Goal: Task Accomplishment & Management: Complete application form

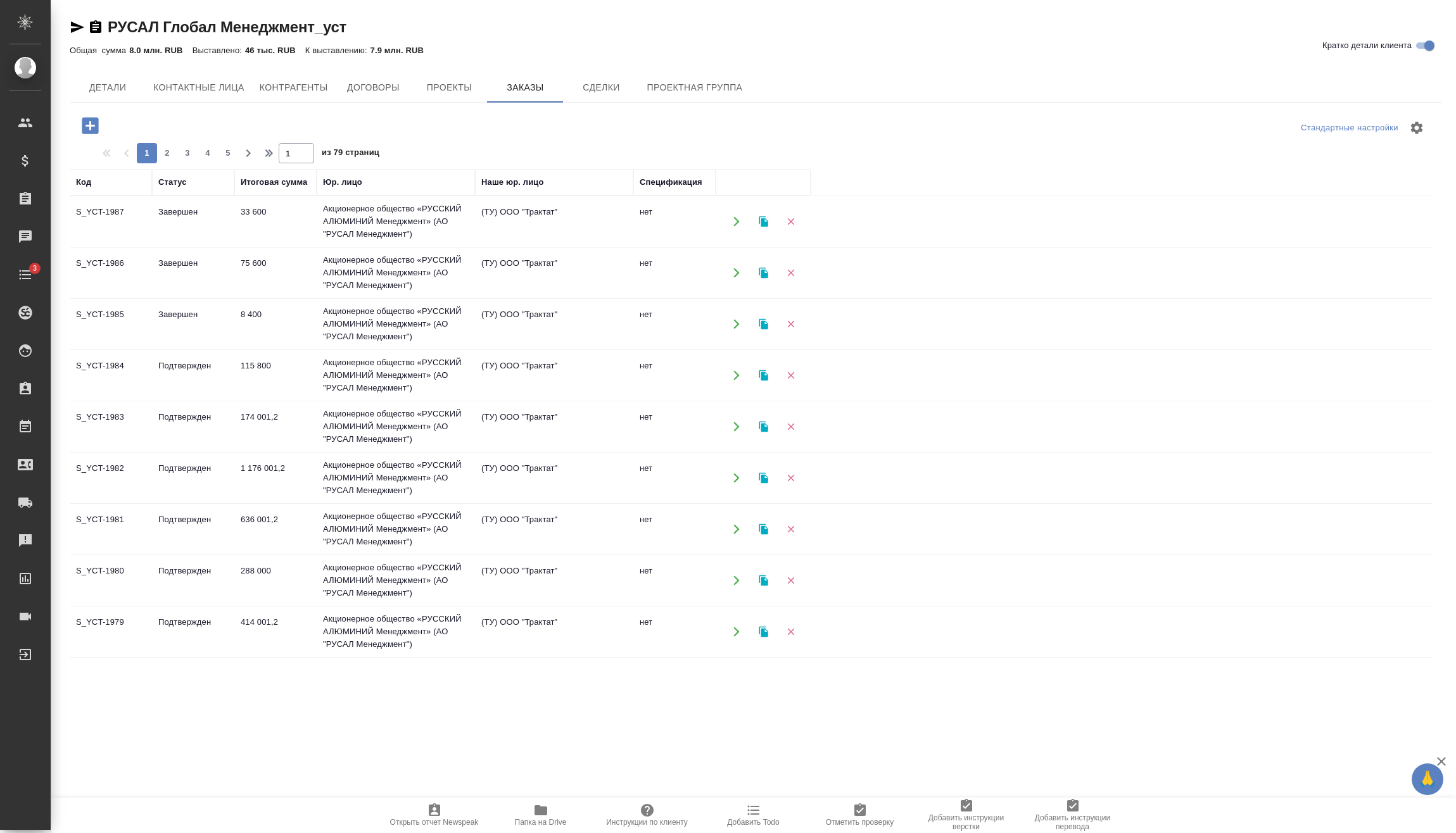
click at [77, 124] on button "button" at bounding box center [90, 125] width 35 height 26
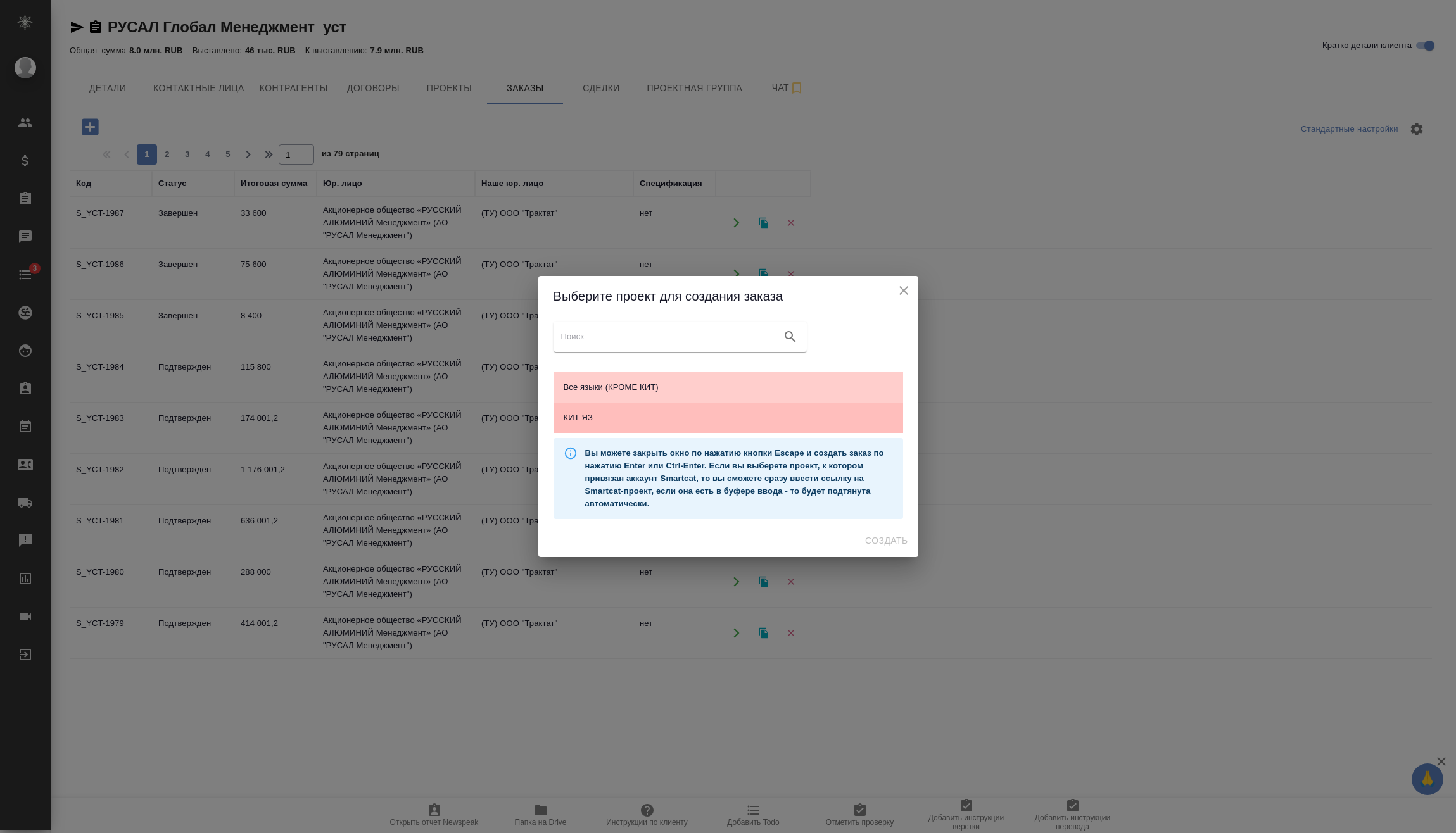
click at [594, 419] on span "КИТ ЯЗ" at bounding box center [728, 418] width 329 height 13
click at [879, 537] on span "Создать" at bounding box center [886, 540] width 42 height 16
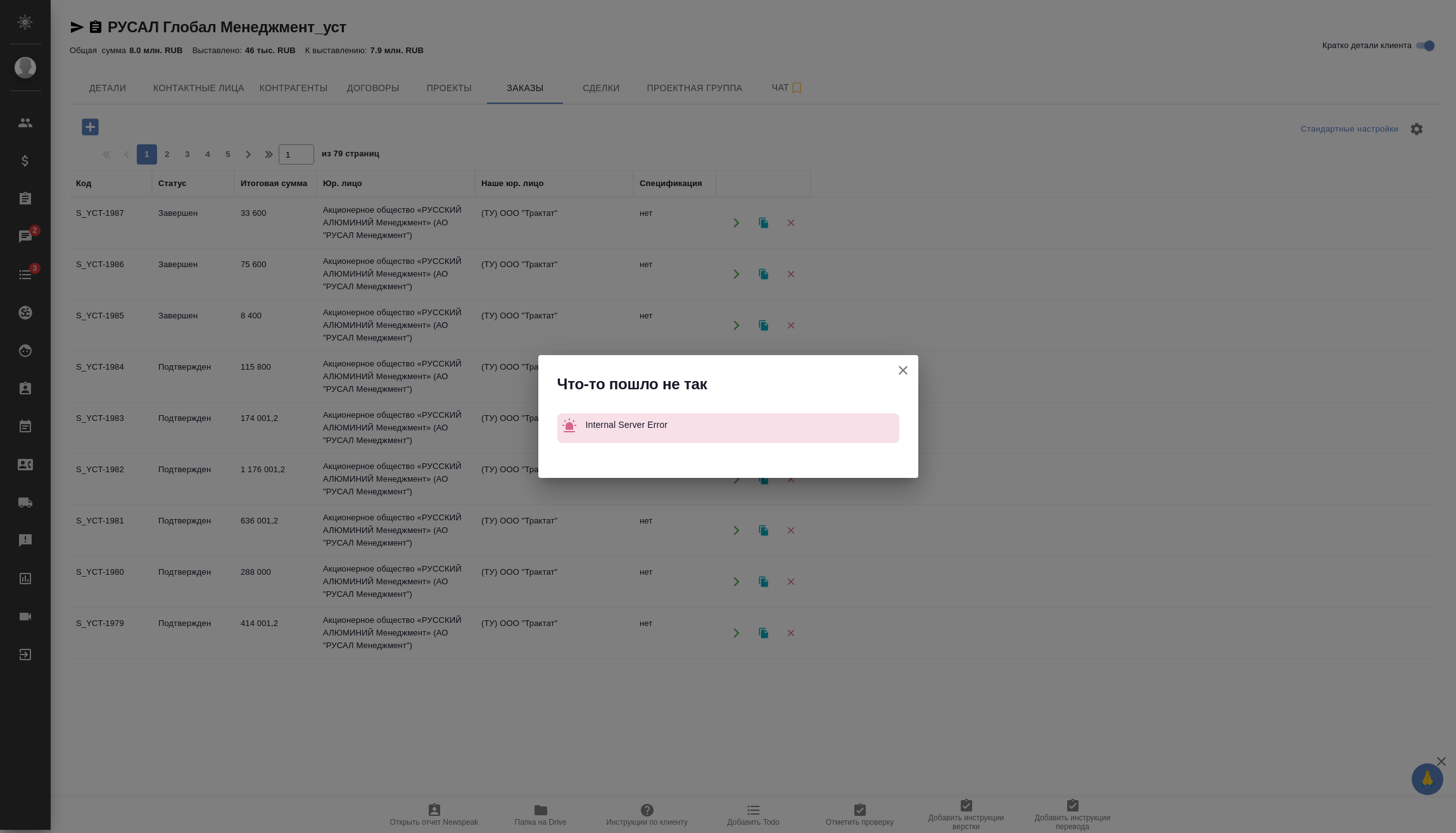
click at [900, 370] on icon "button" at bounding box center [902, 370] width 15 height 15
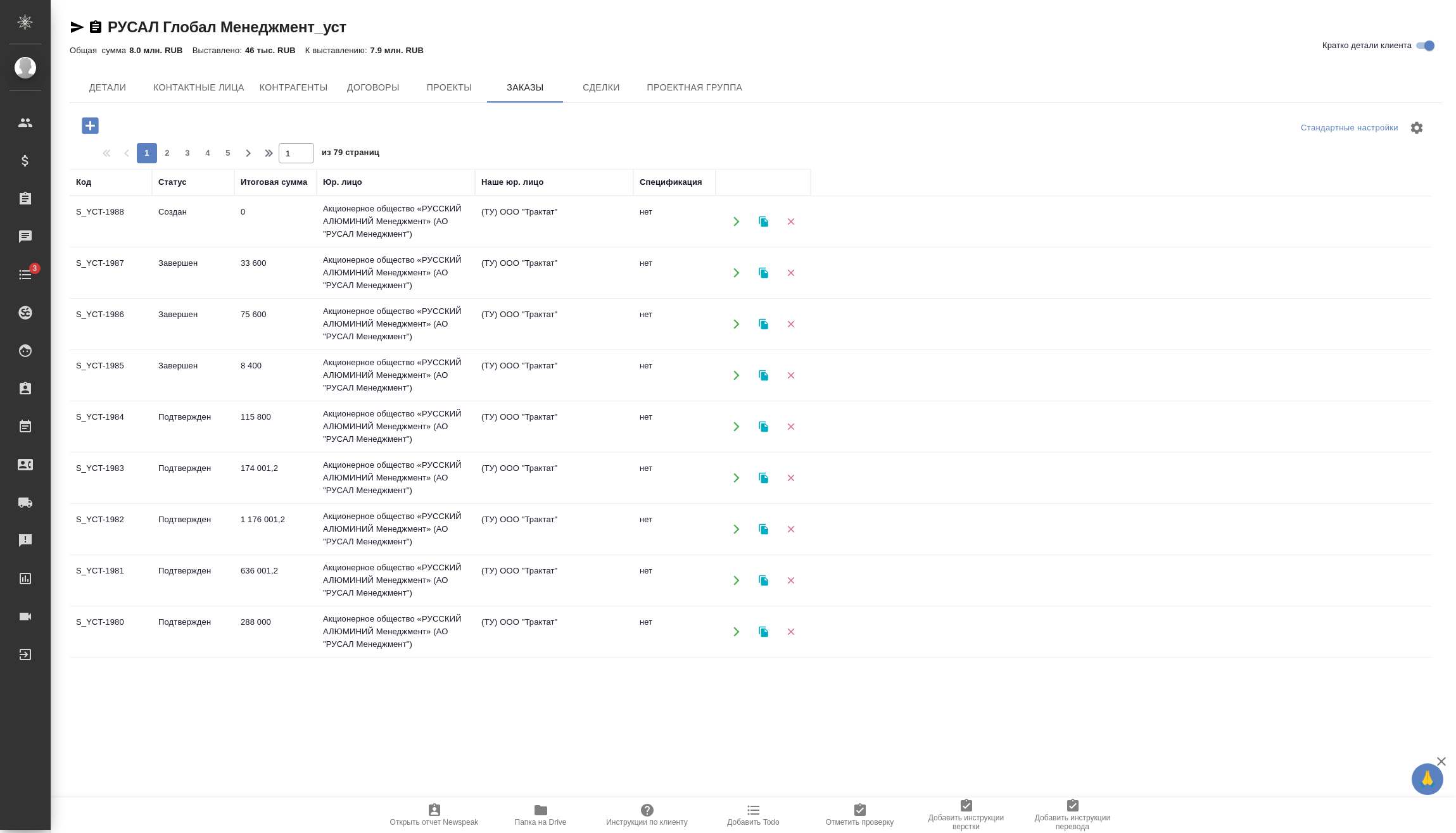
click at [338, 218] on td "Акционерное общество «РУССКИЙ АЛЮМИНИЙ Менеджмент» (АО "РУСАЛ Менеджмент")" at bounding box center [396, 221] width 158 height 51
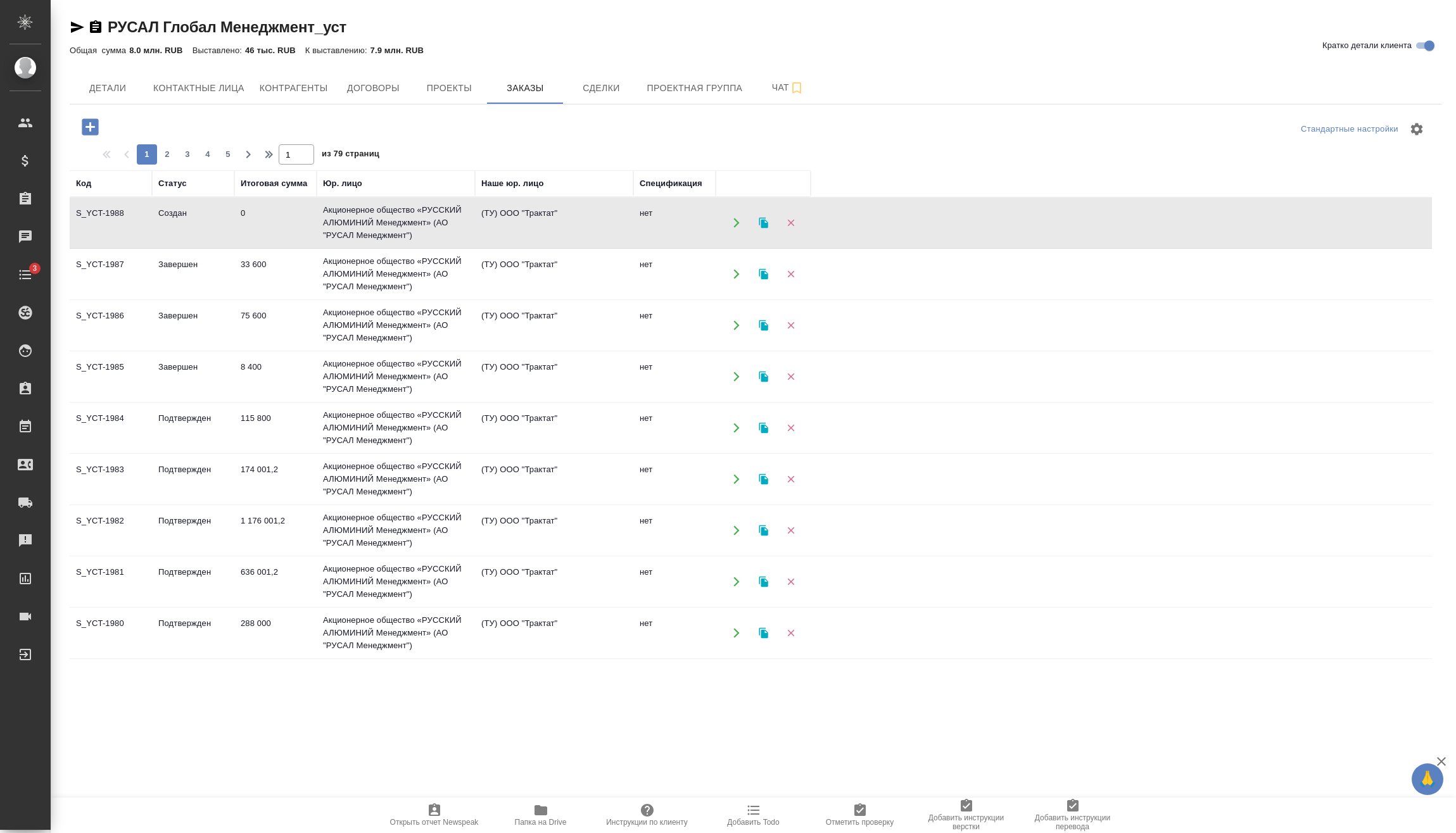
click at [338, 218] on td "Акционерное общество «РУССКИЙ АЛЮМИНИЙ Менеджмент» (АО "РУСАЛ Менеджмент")" at bounding box center [396, 223] width 158 height 51
click at [1357, 831] on div "Открыть отчет Newspeak Папка на Drive Инструкции по клиенту Добавить Todo Отмет…" at bounding box center [753, 815] width 1405 height 35
click at [263, 723] on div ".cls-1 fill:#fff; AWATERA Vasilev Evgeniy Клиенты Спецификации Заказы 2 Чаты 3 …" at bounding box center [728, 416] width 1456 height 833
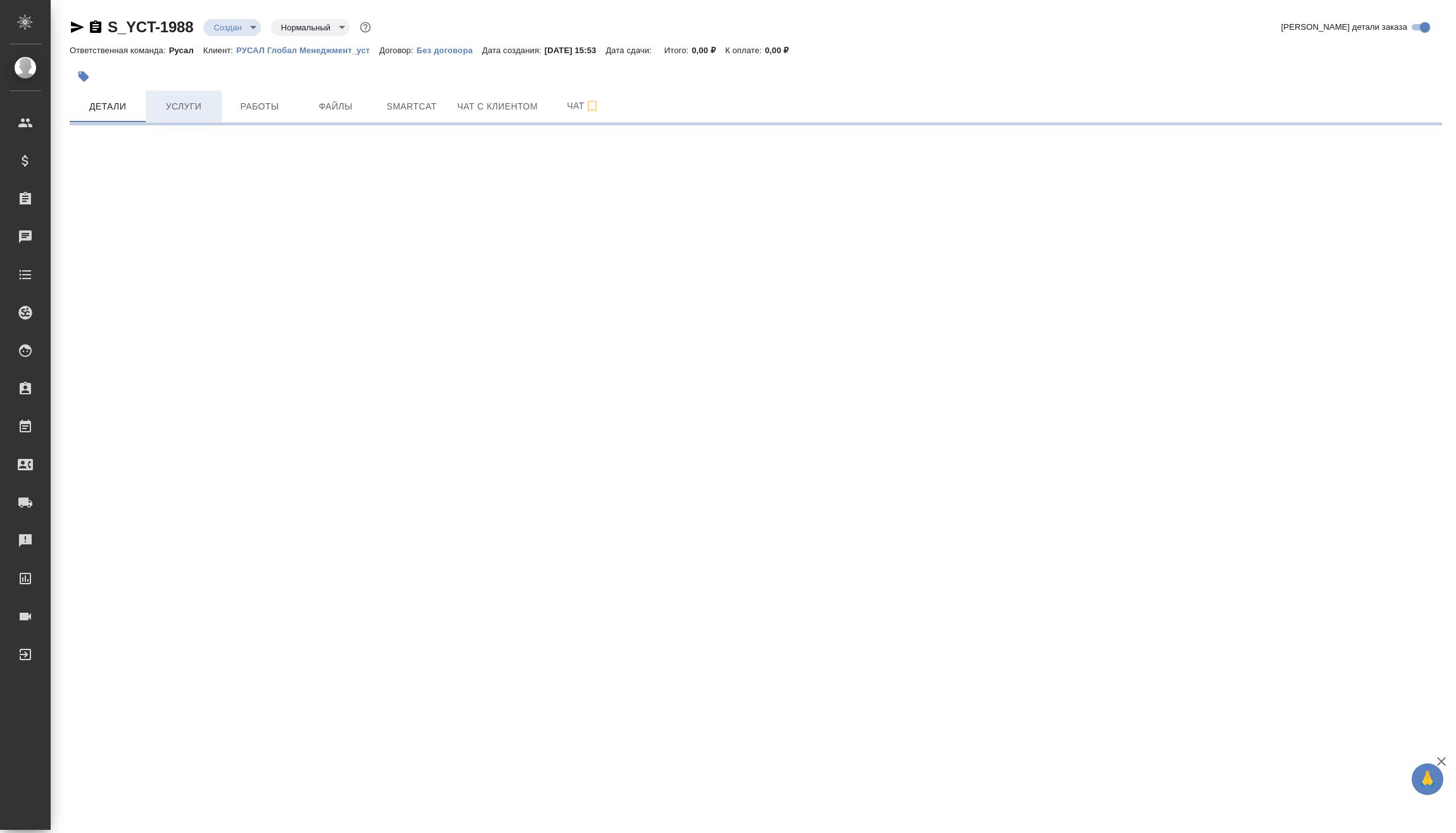
select select "RU"
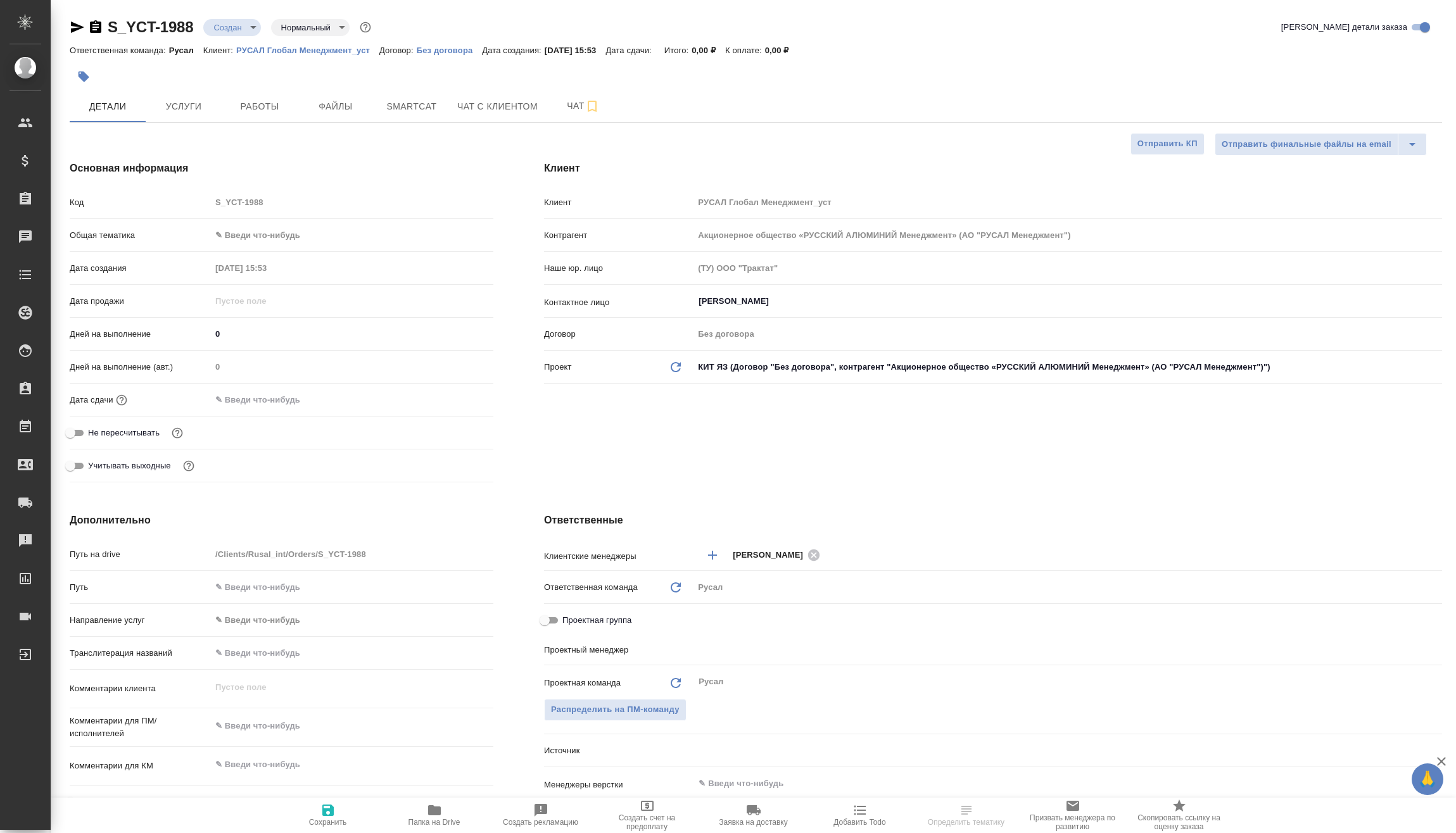
type textarea "x"
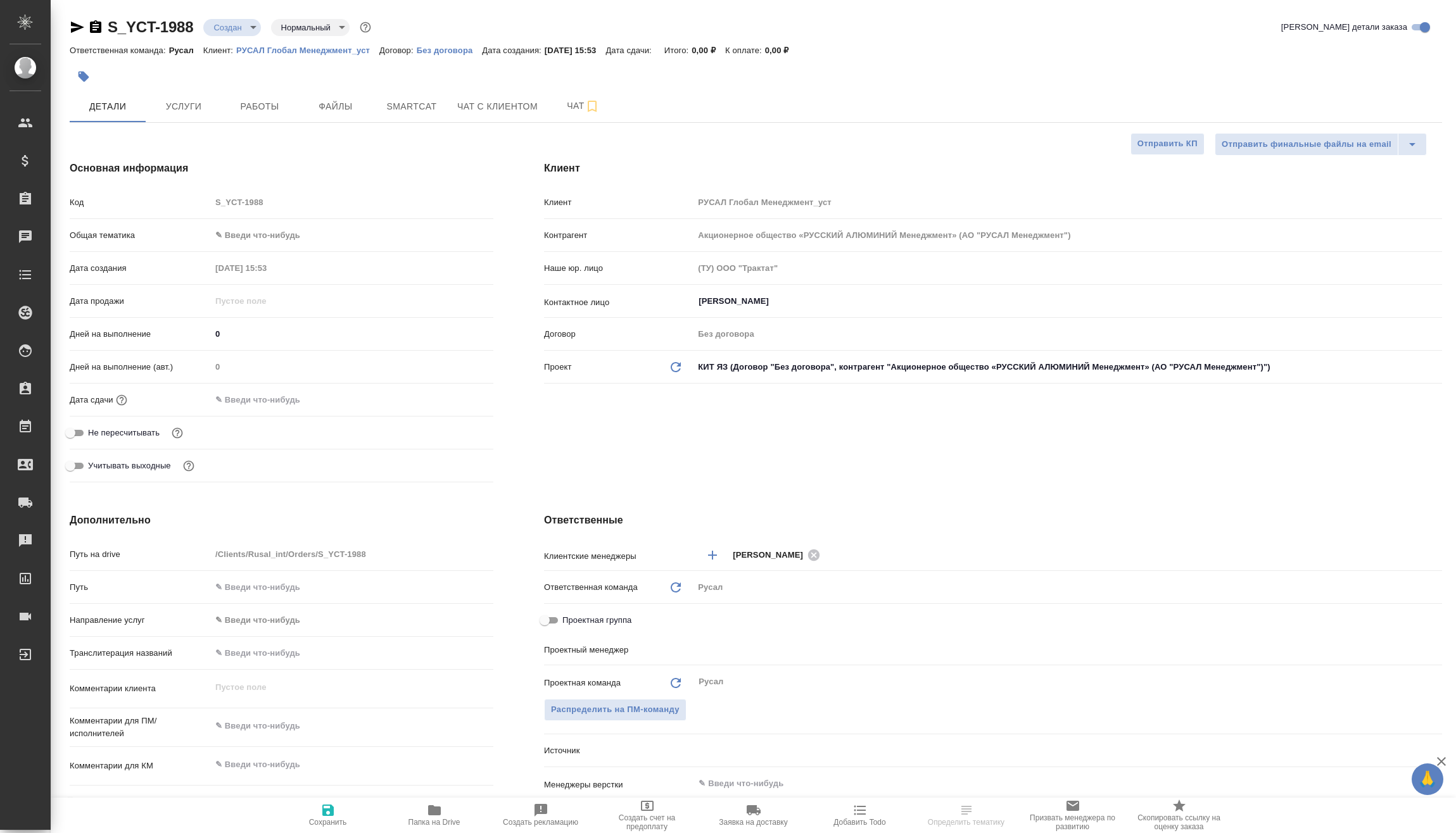
type textarea "x"
type input "Васильев Евгений"
type textarea "x"
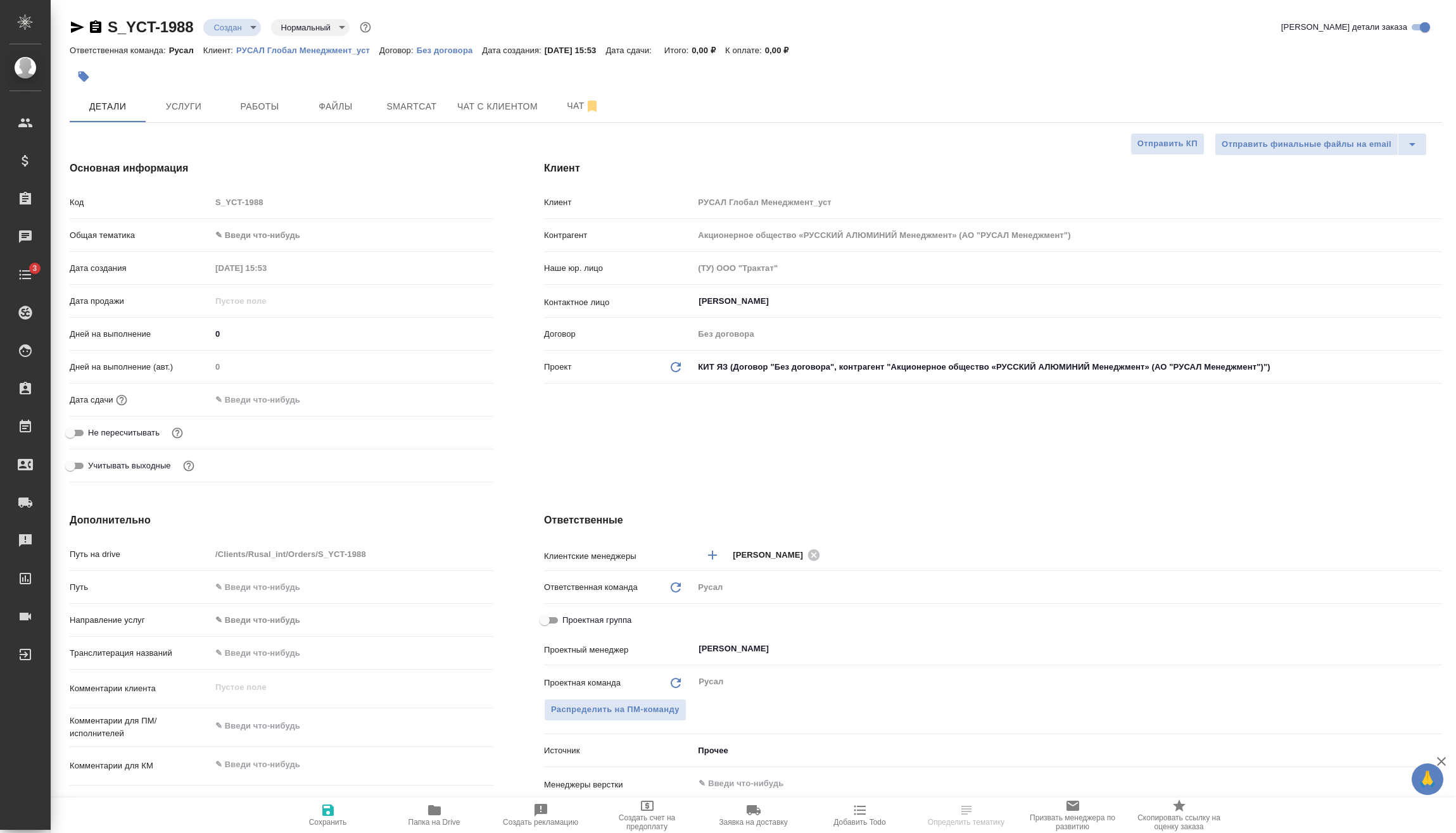
click at [295, 232] on body "🙏 .cls-1 fill:#fff; AWATERA Vasilev Evgeniy Клиенты Спецификации Заказы Чаты 3 …" at bounding box center [728, 416] width 1456 height 833
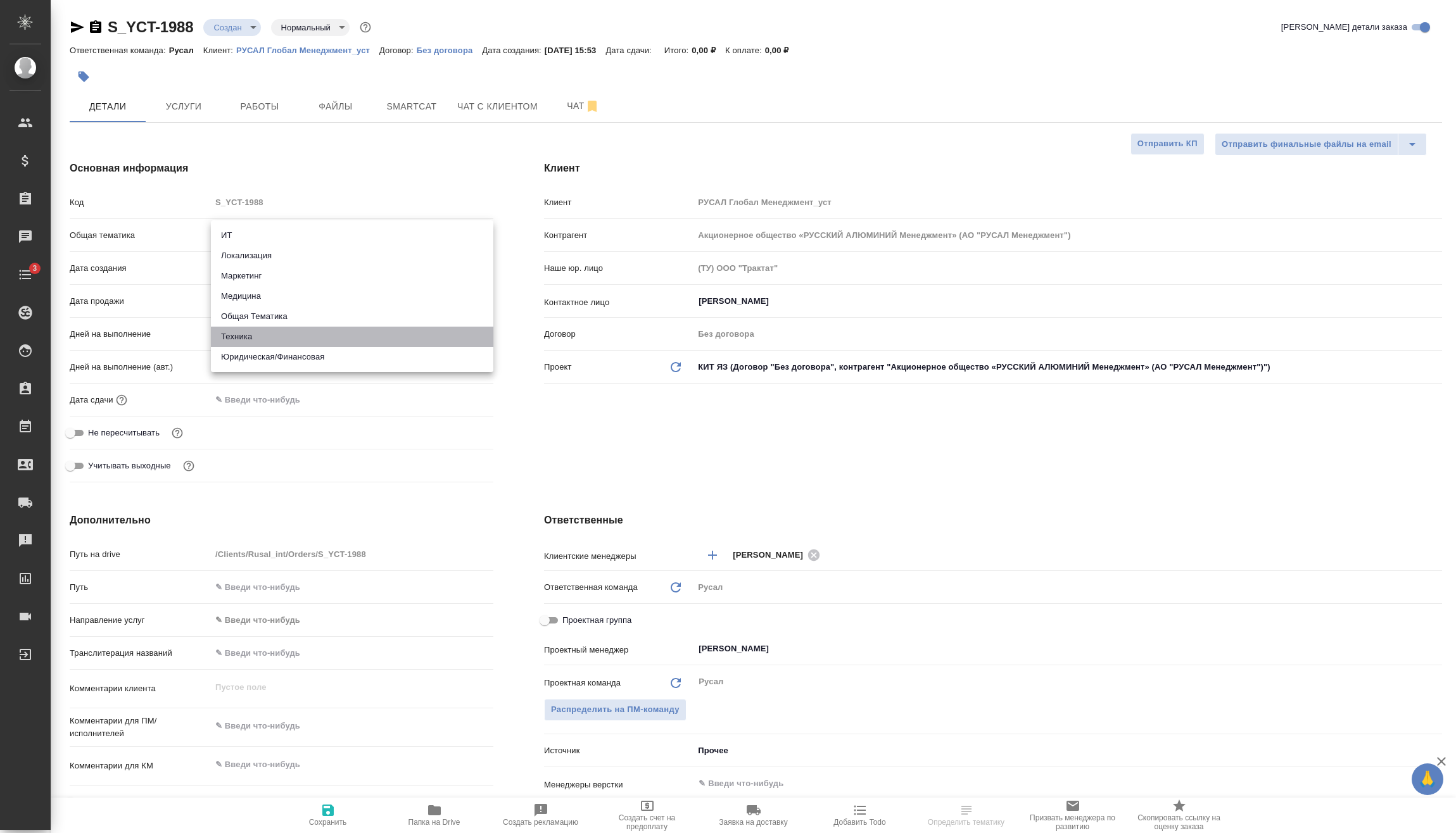
click at [274, 329] on li "Техника" at bounding box center [352, 337] width 282 height 20
type input "tech"
type textarea "x"
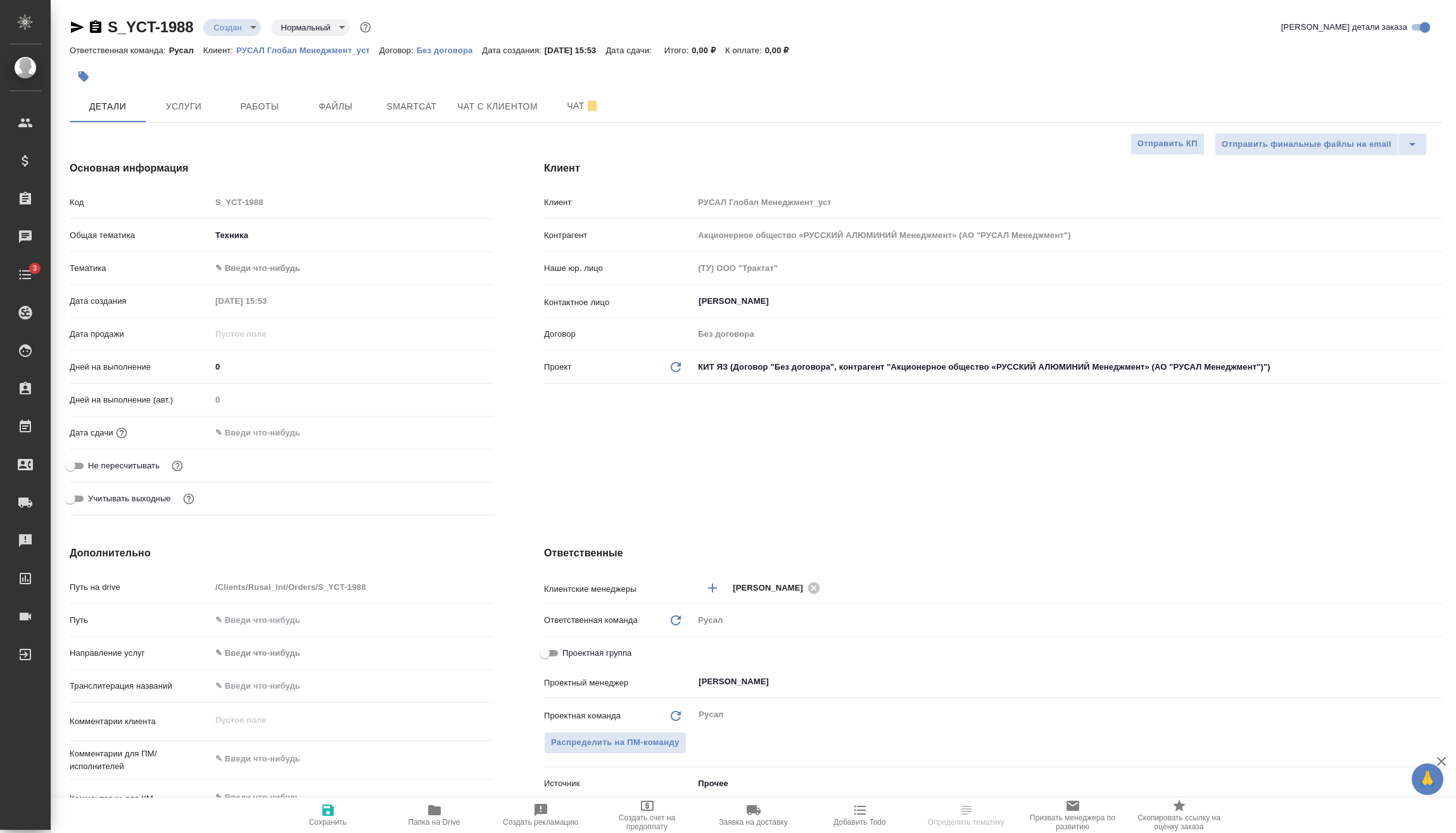
click at [277, 260] on body "🙏 .cls-1 fill:#fff; AWATERA Vasilev Evgeniy Клиенты Спецификации Заказы Чаты 3 …" at bounding box center [728, 416] width 1456 height 833
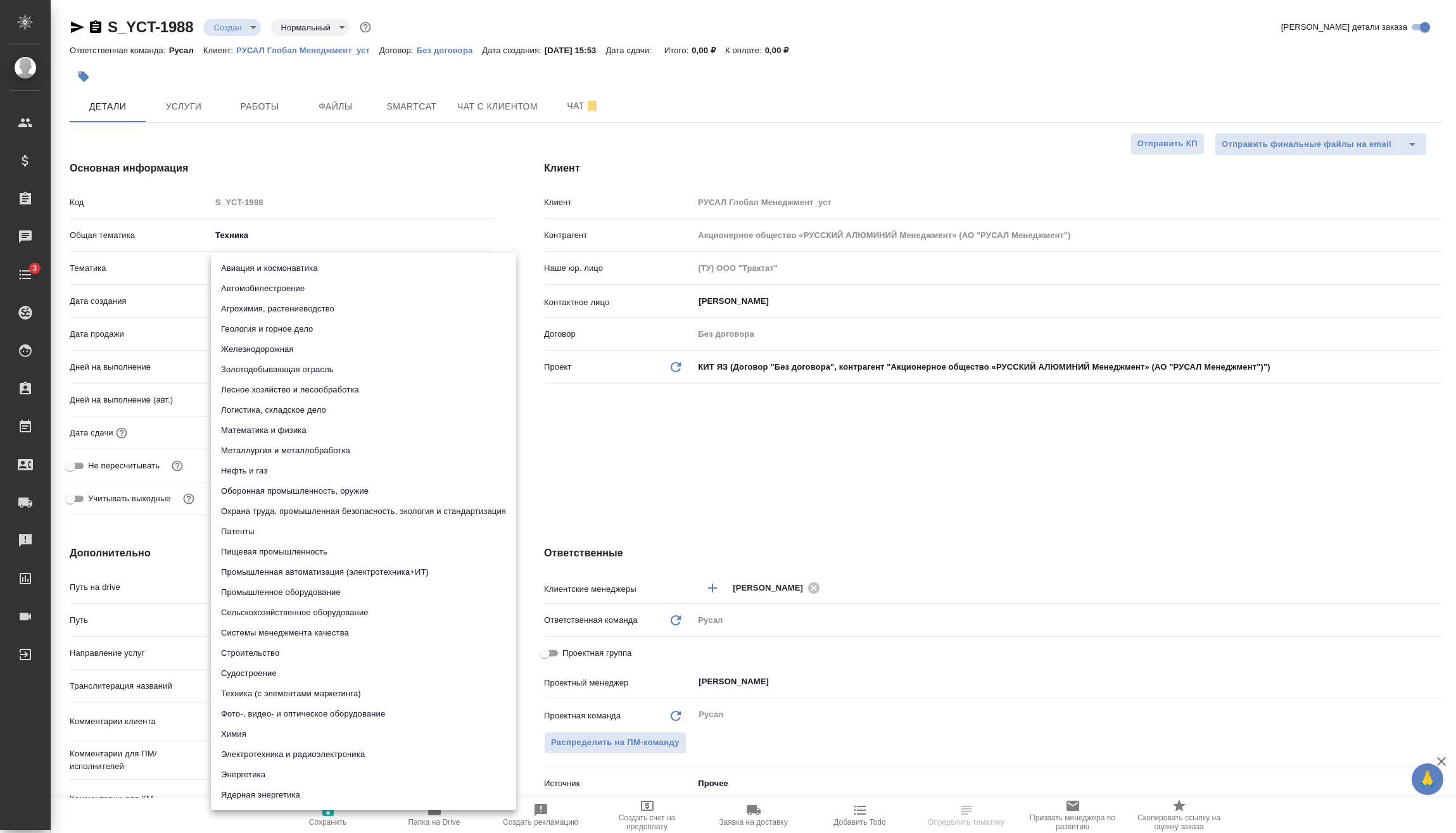
click at [348, 449] on li "Металлургия и металлобработка" at bounding box center [364, 451] width 305 height 20
type textarea "x"
type input "60014e23f7d9dc5f480a3cf8"
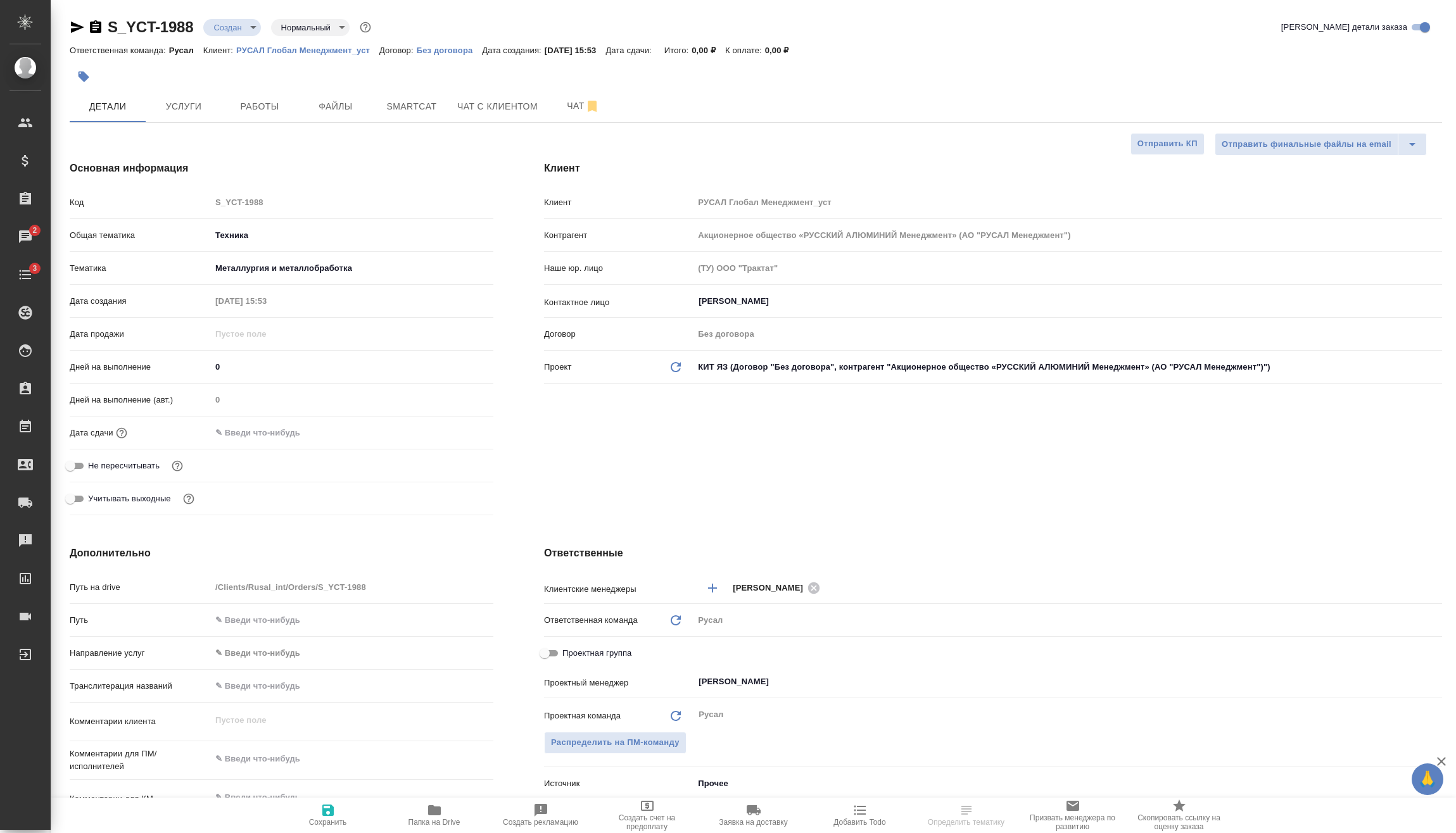
click at [331, 424] on div at bounding box center [352, 432] width 282 height 18
click at [275, 429] on input "text" at bounding box center [267, 432] width 111 height 18
click at [453, 430] on icon "button" at bounding box center [456, 432] width 15 height 15
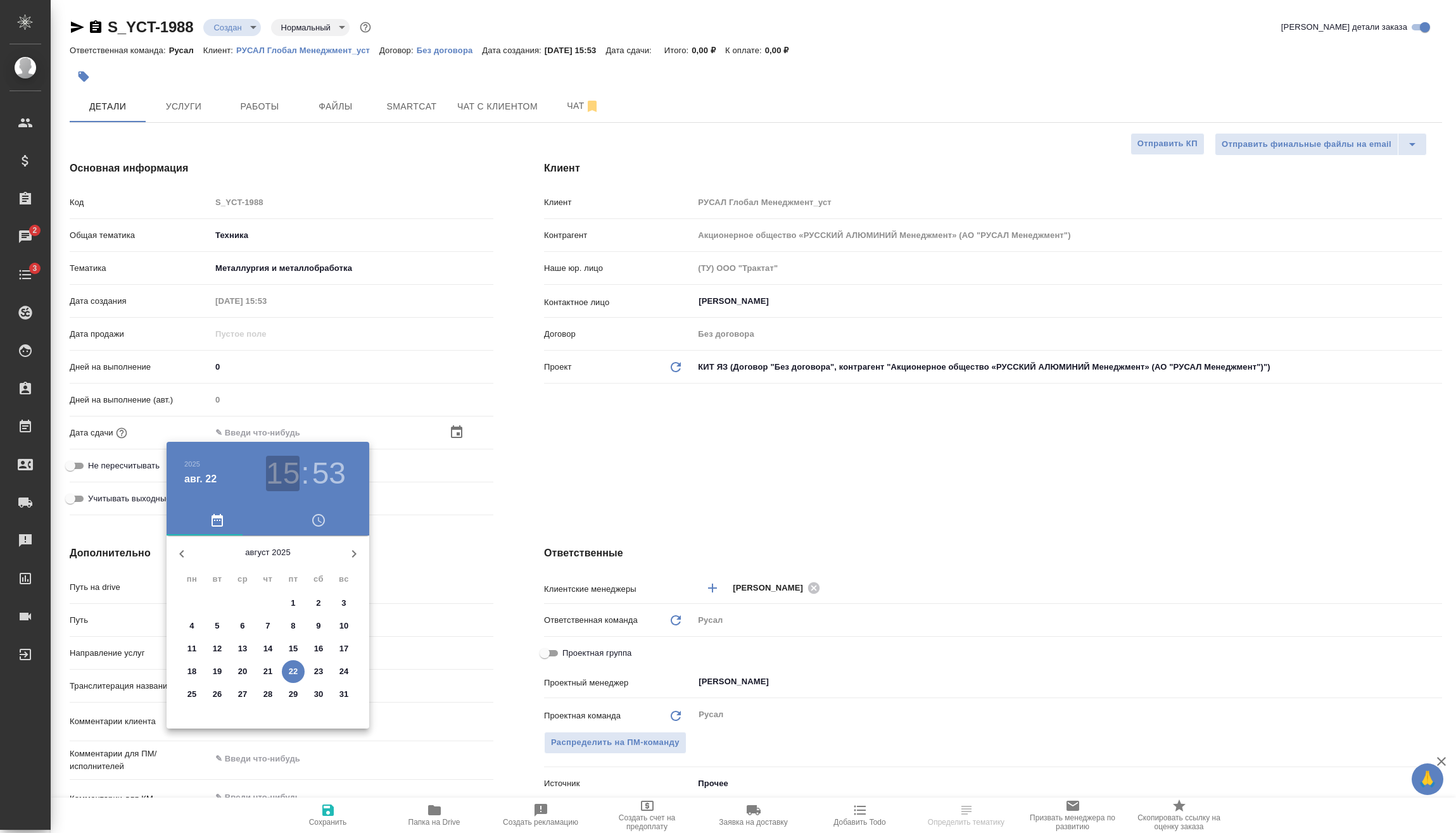
drag, startPoint x: 284, startPoint y: 470, endPoint x: 259, endPoint y: 546, distance: 80.0
click at [281, 470] on h3 "15" at bounding box center [282, 473] width 34 height 35
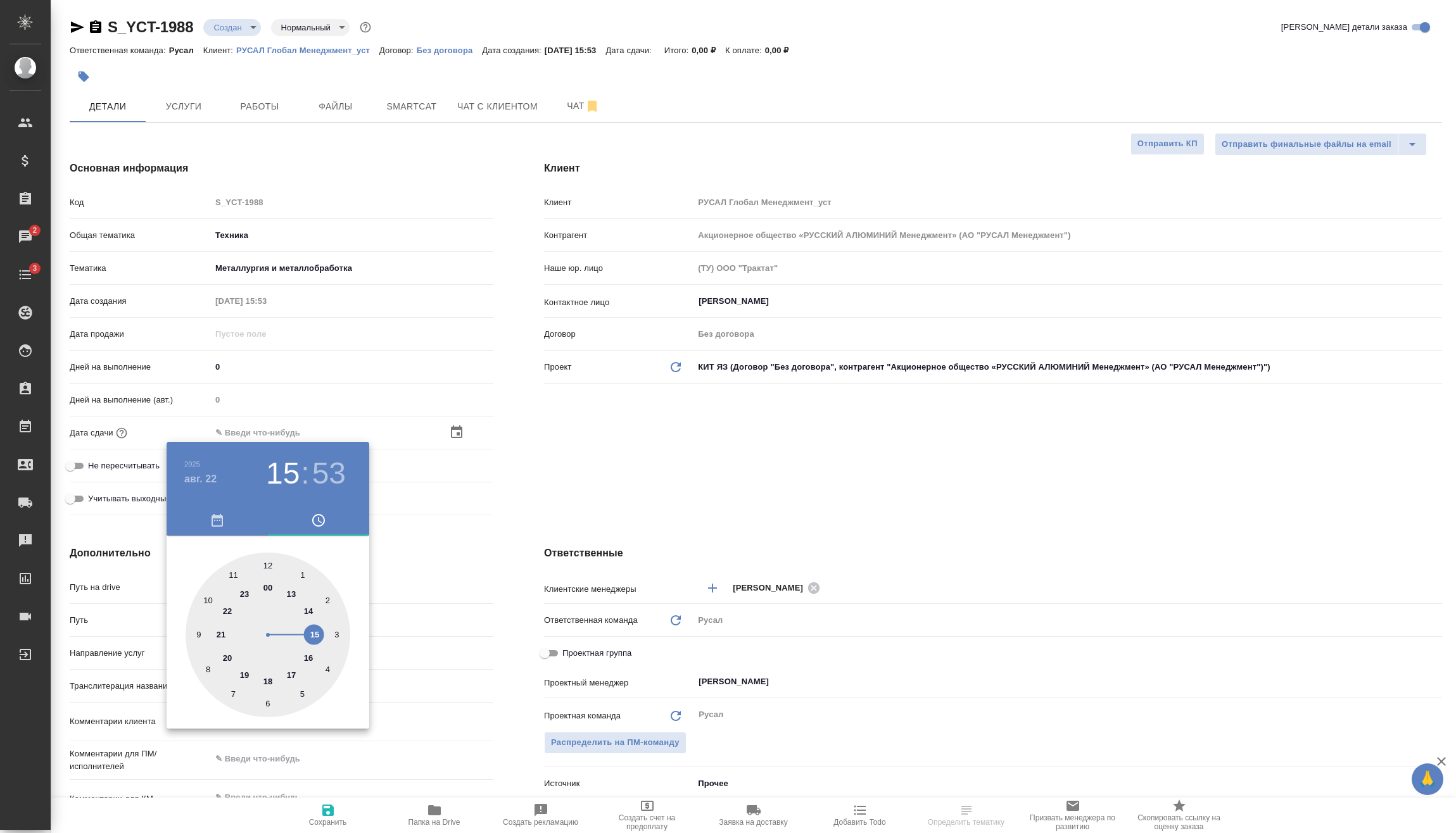
type input "22.08.2025 20:53"
type textarea "x"
click at [222, 656] on div at bounding box center [268, 635] width 164 height 164
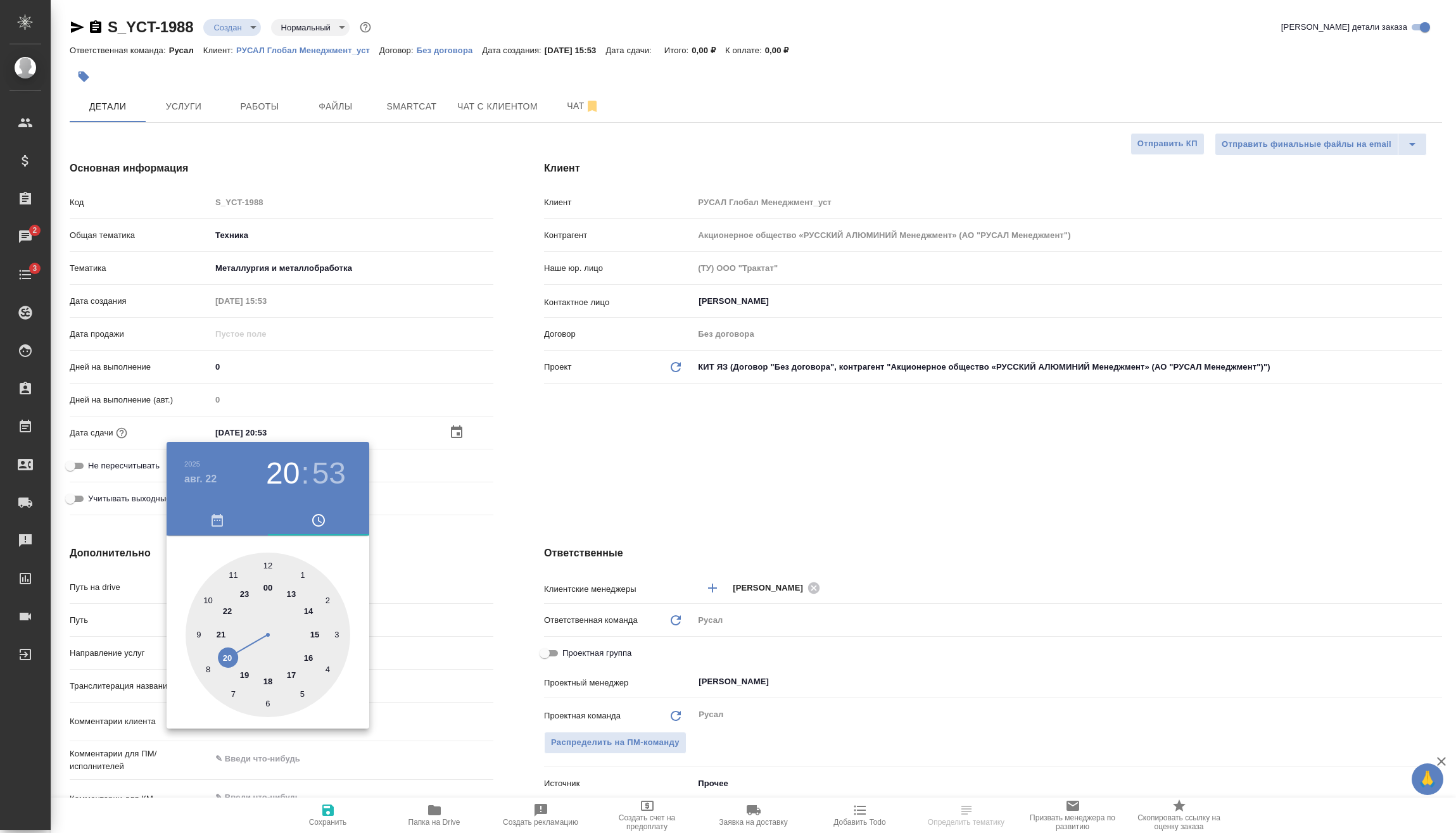
type textarea "x"
drag, startPoint x: 468, startPoint y: 519, endPoint x: 469, endPoint y: 512, distance: 7.1
click at [468, 515] on div at bounding box center [728, 416] width 1456 height 833
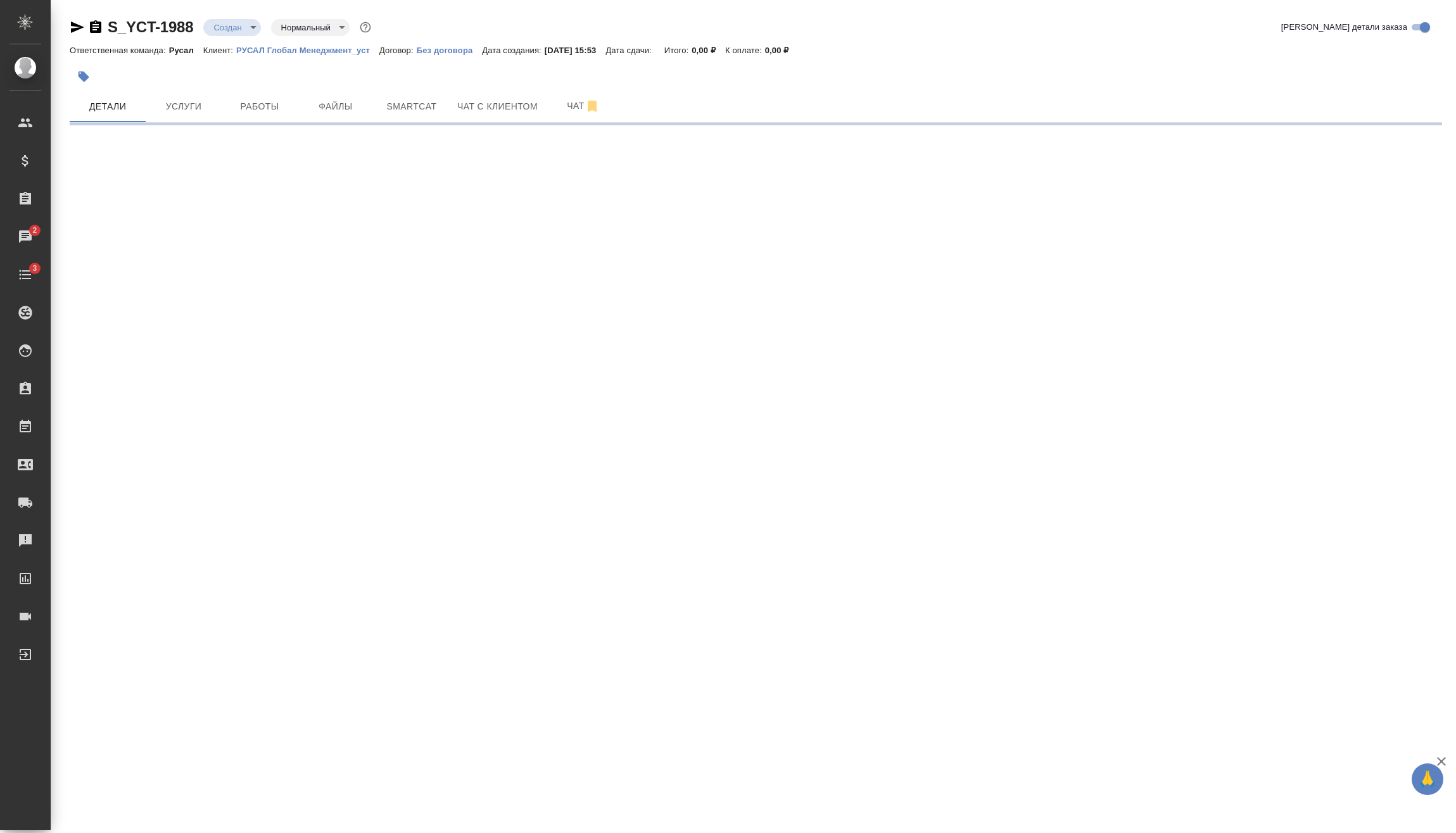
select select "RU"
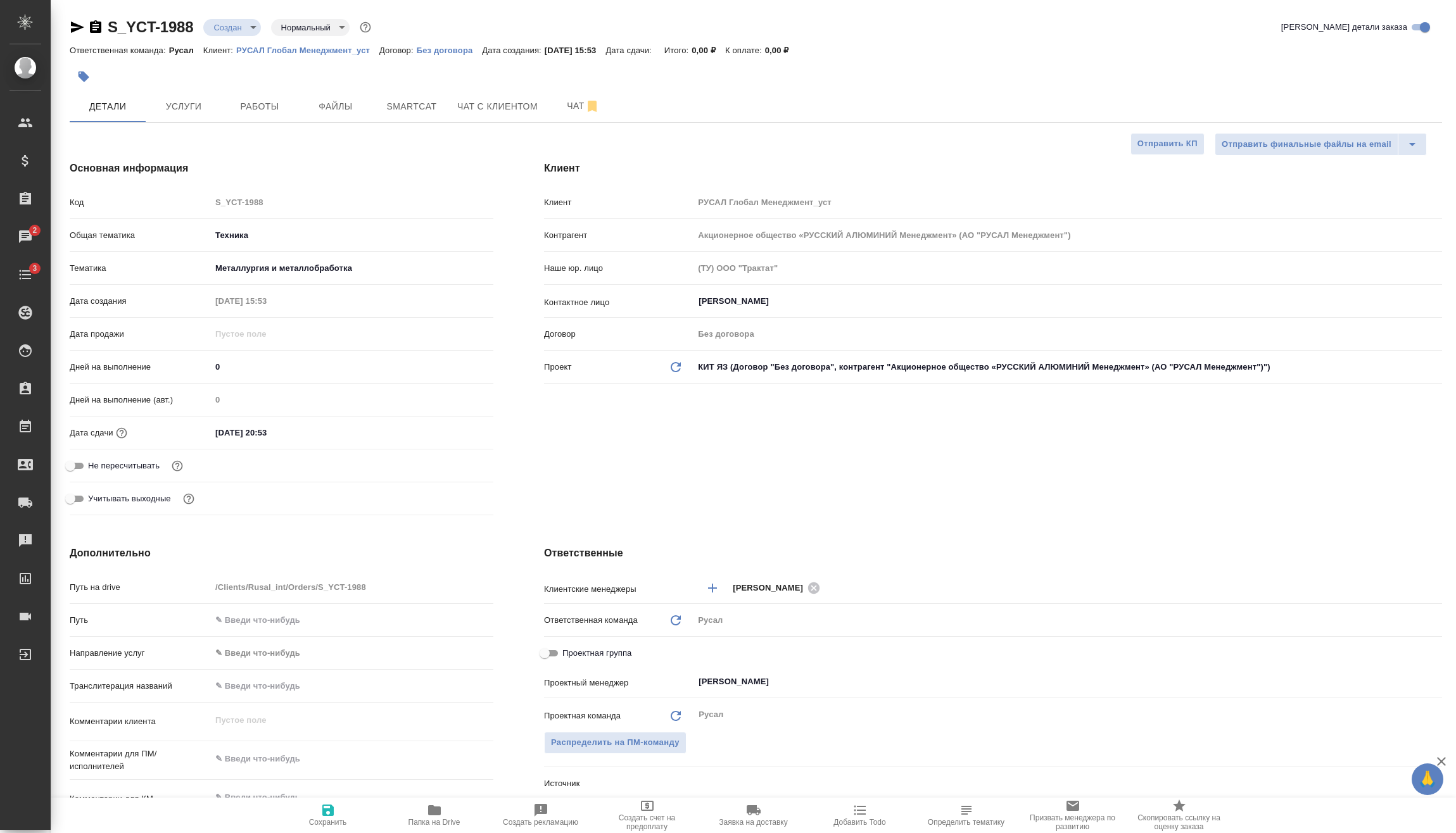
type textarea "x"
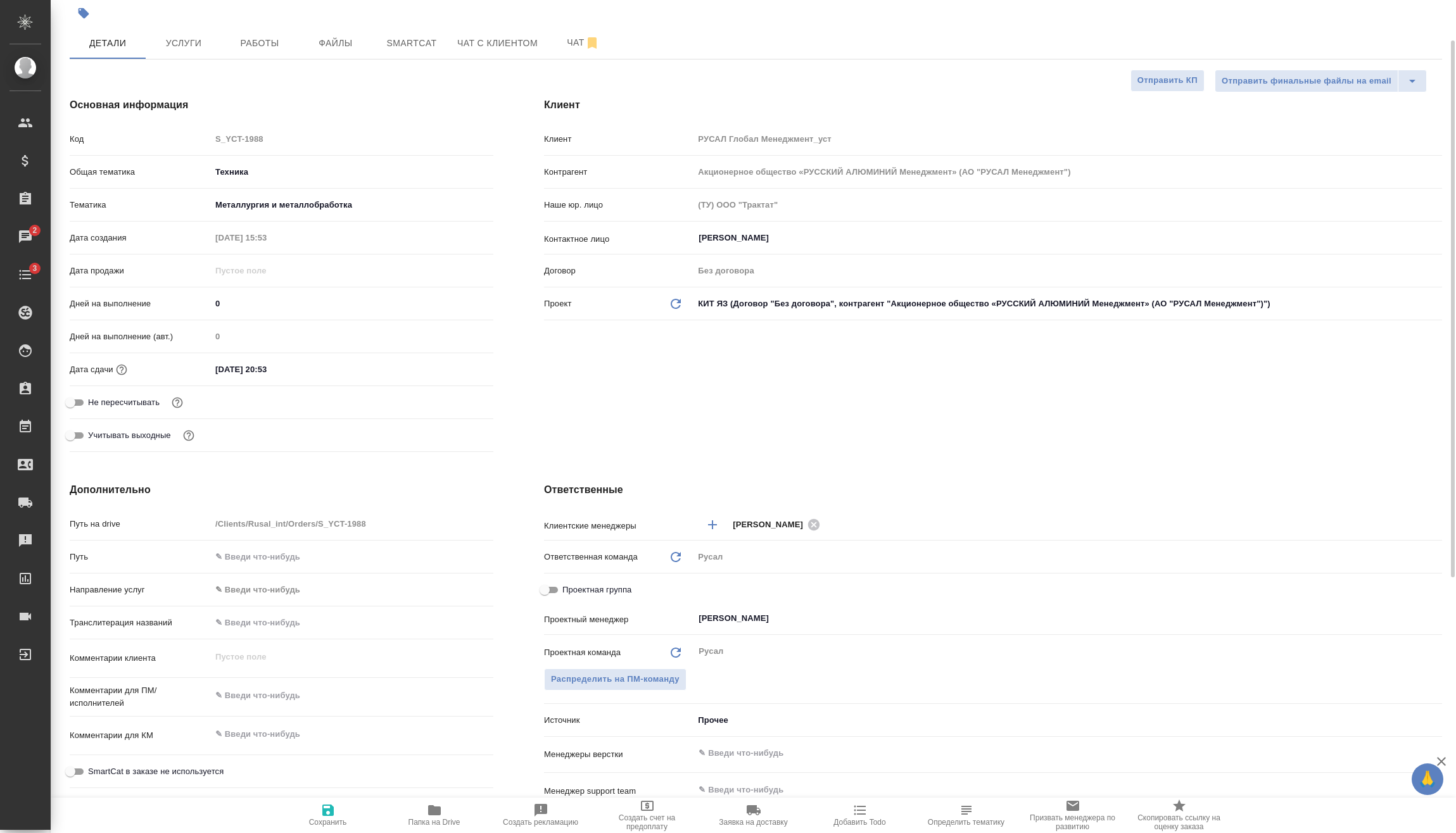
scroll to position [127, 0]
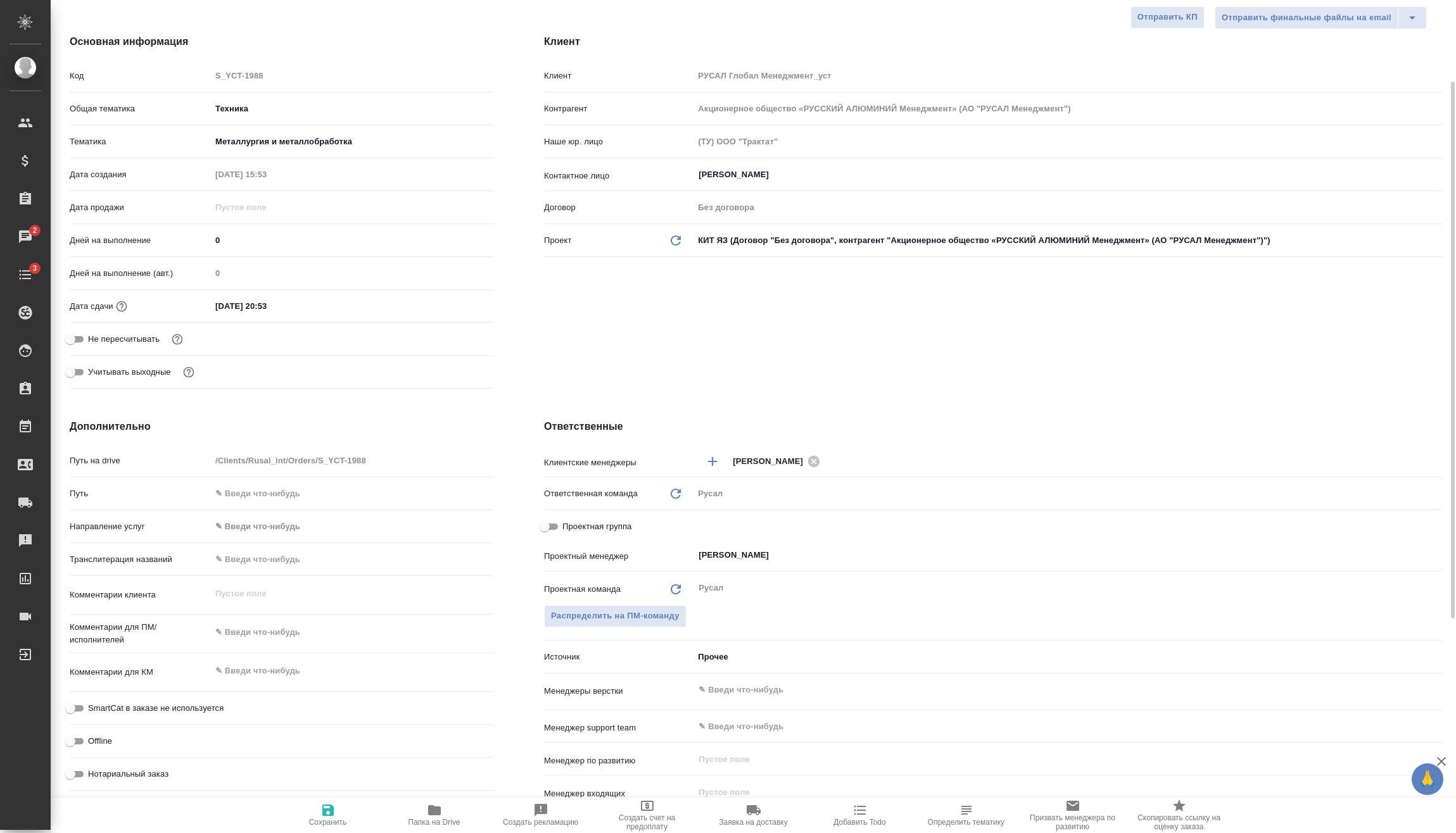
type textarea "x"
click at [282, 636] on textarea at bounding box center [351, 634] width 281 height 22
type textarea "x"
type textarea "2"
type textarea "x"
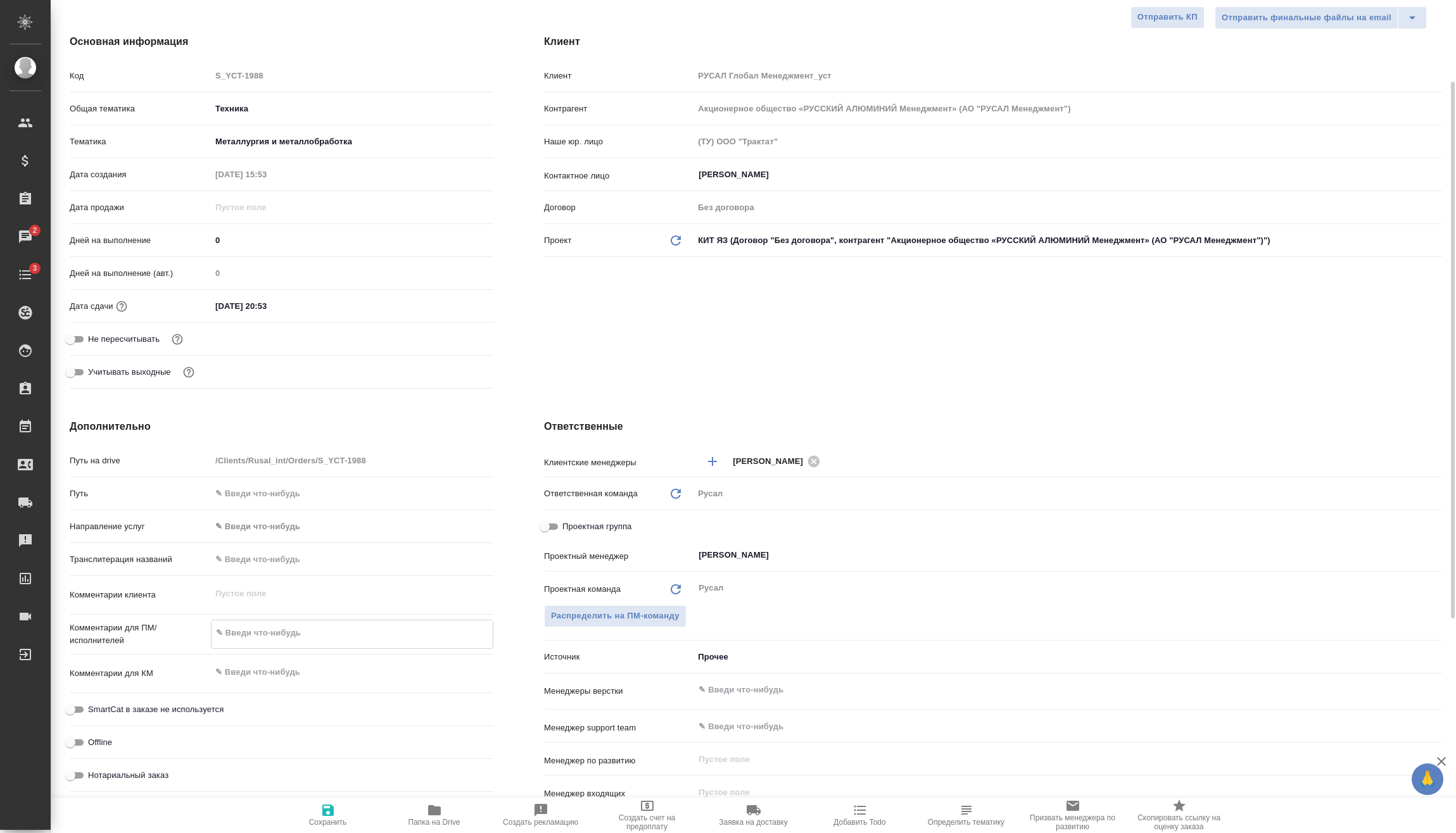
type textarea "x"
type textarea "22"
type textarea "x"
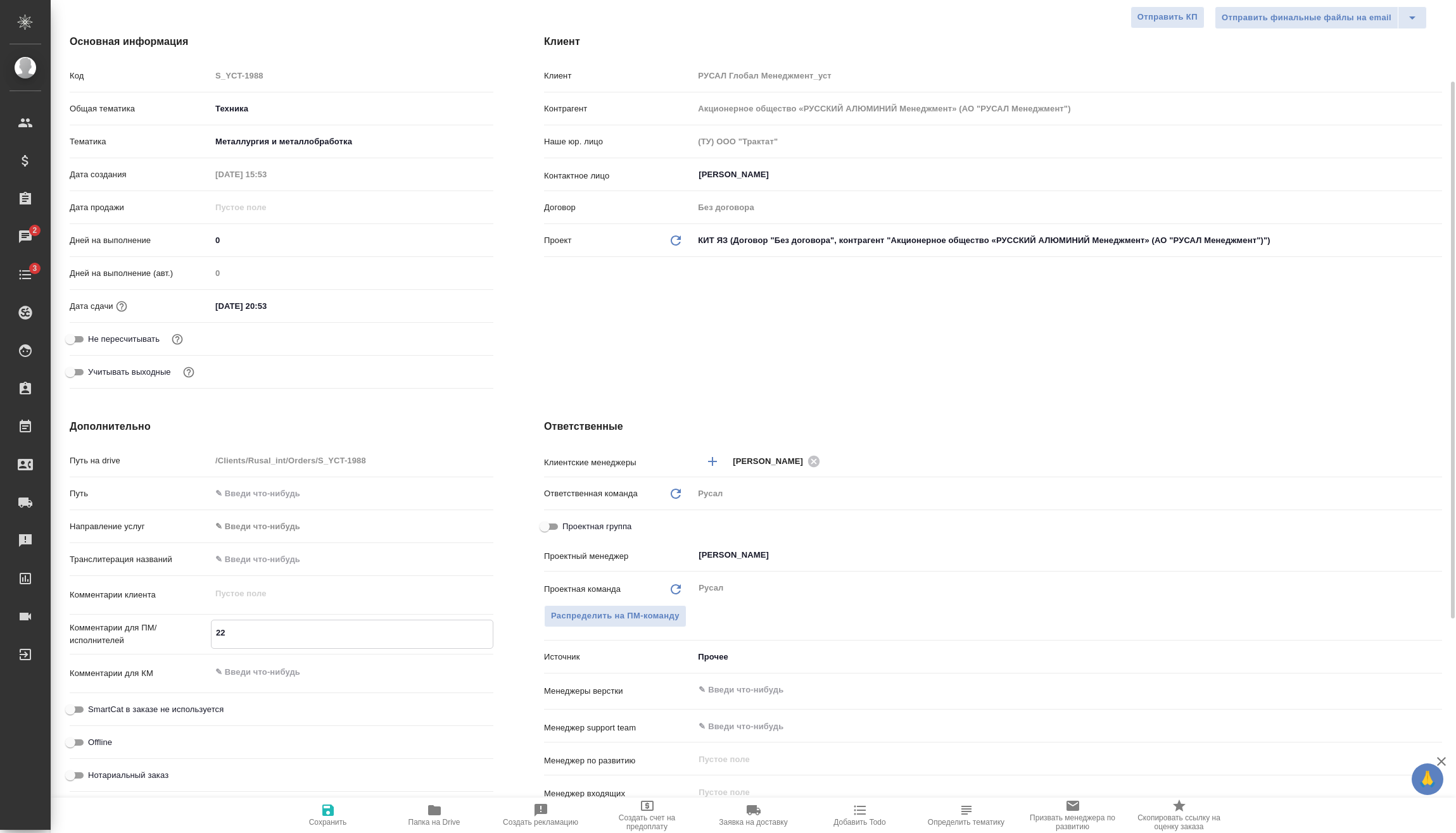
type textarea "x"
type textarea "22."
type textarea "x"
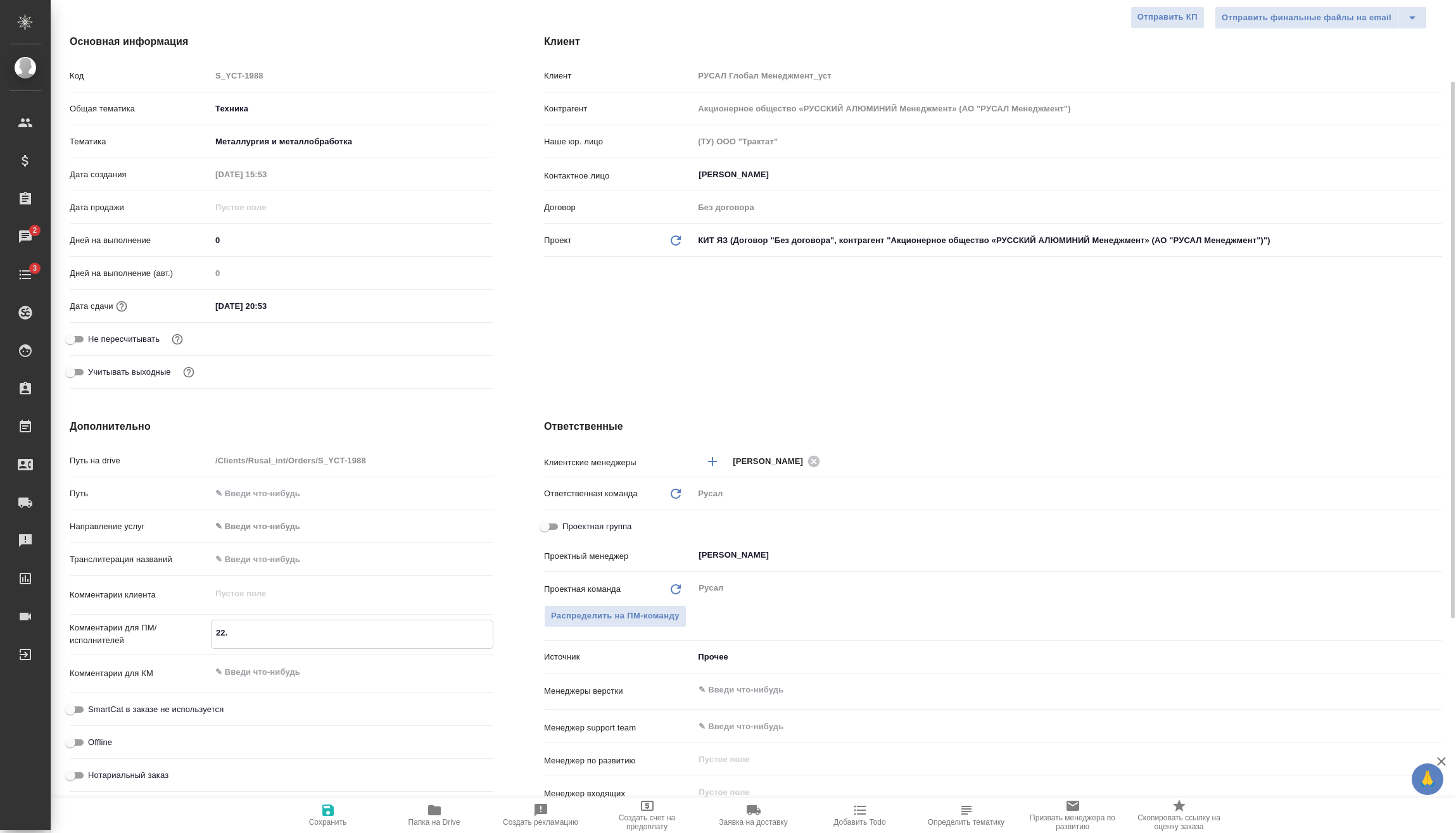
type textarea "22.0"
type textarea "x"
type textarea "22.08"
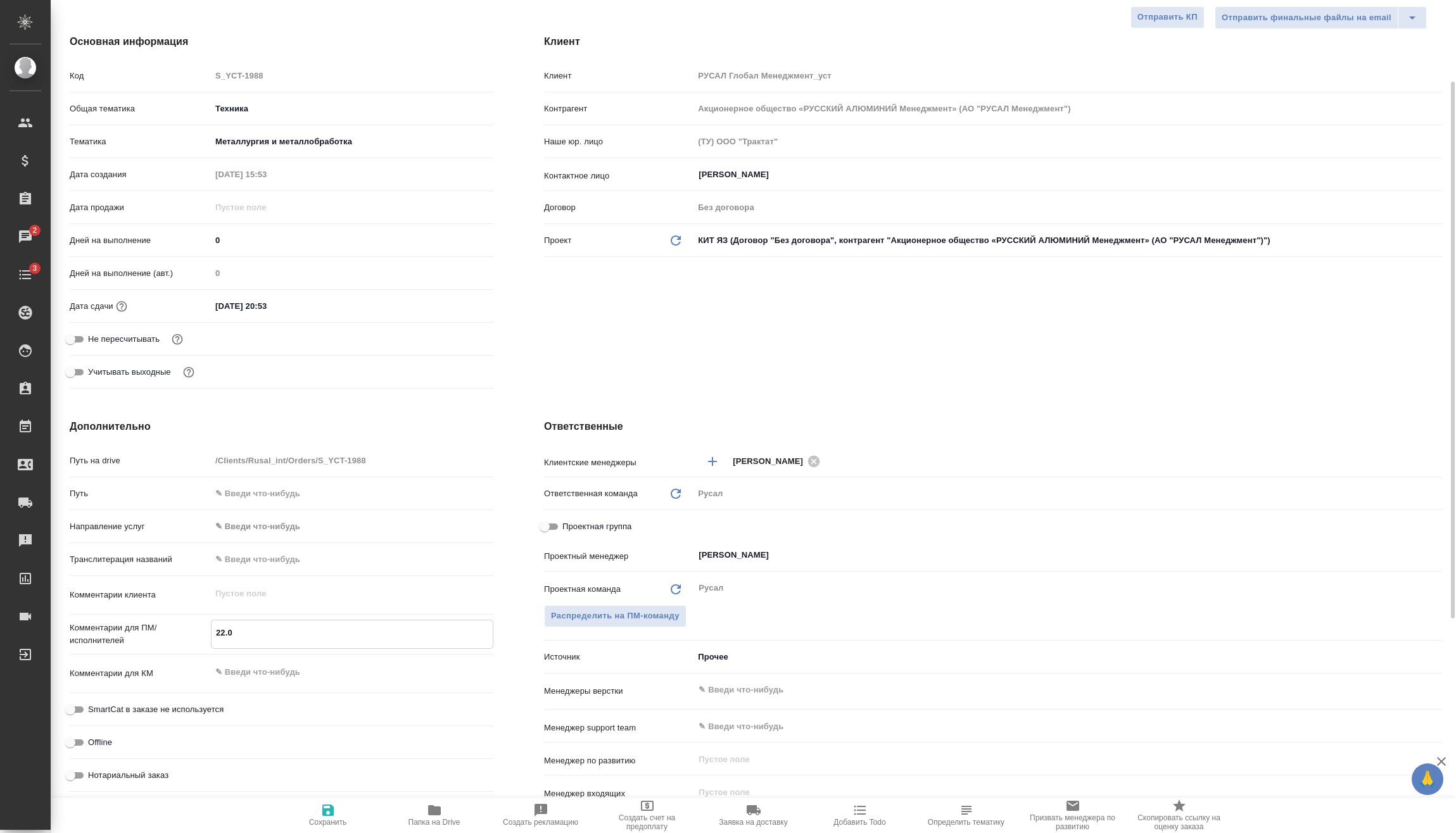
type textarea "x"
type textarea "22.08"
type textarea "x"
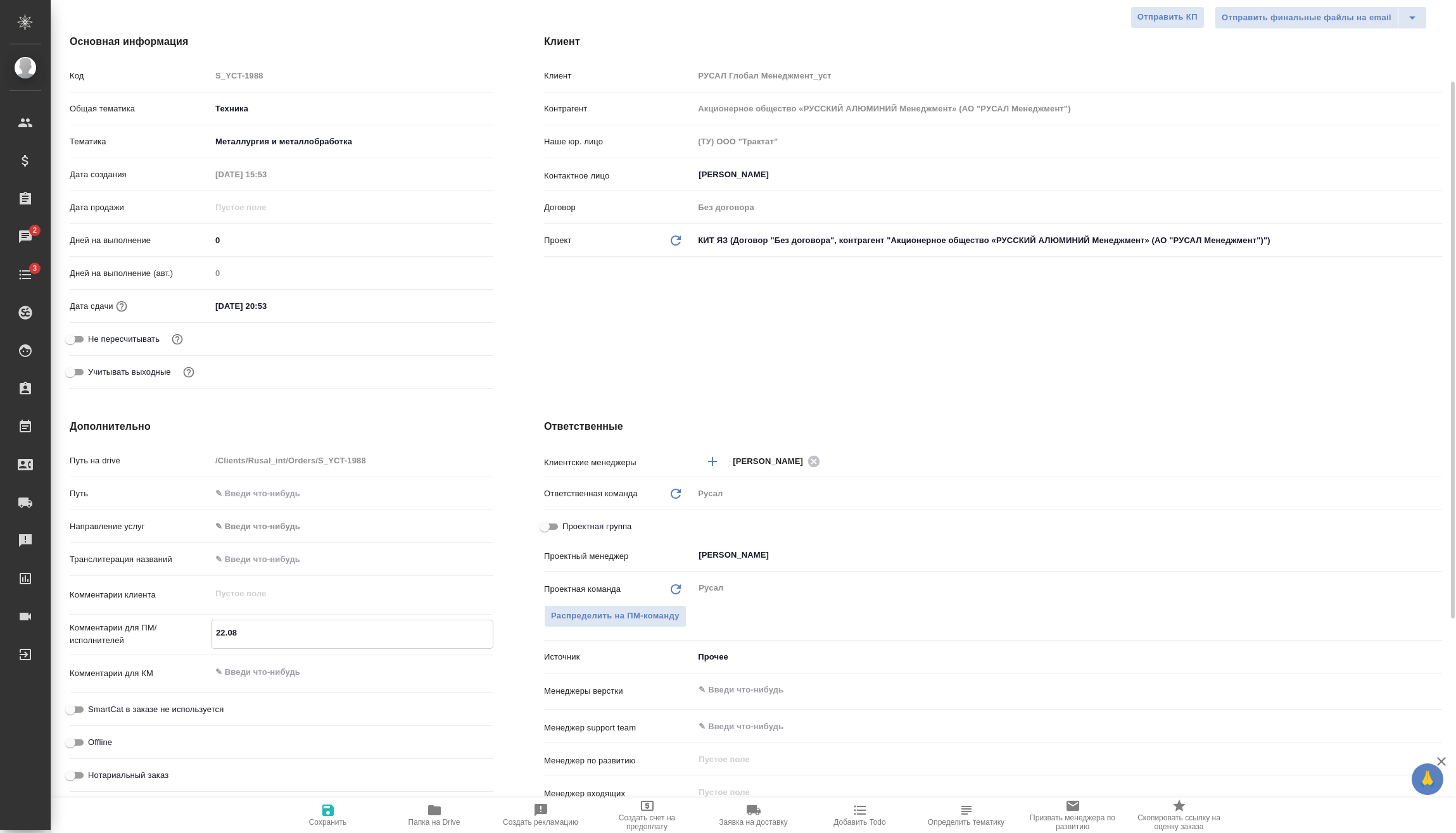
type textarea "x"
type textarea "22.08 К"
type textarea "x"
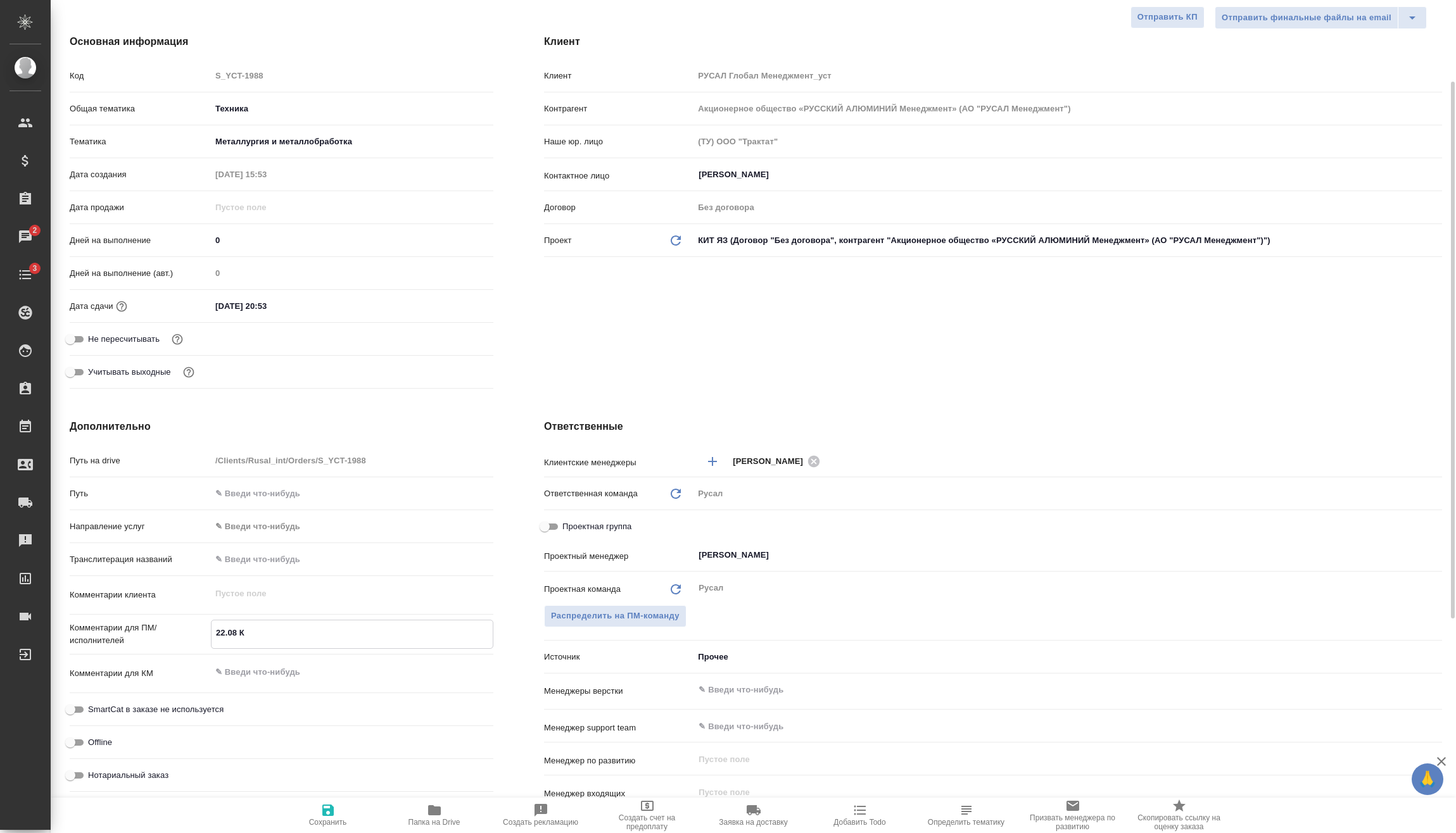
type textarea "x"
type textarea "22.08 Кл"
type textarea "x"
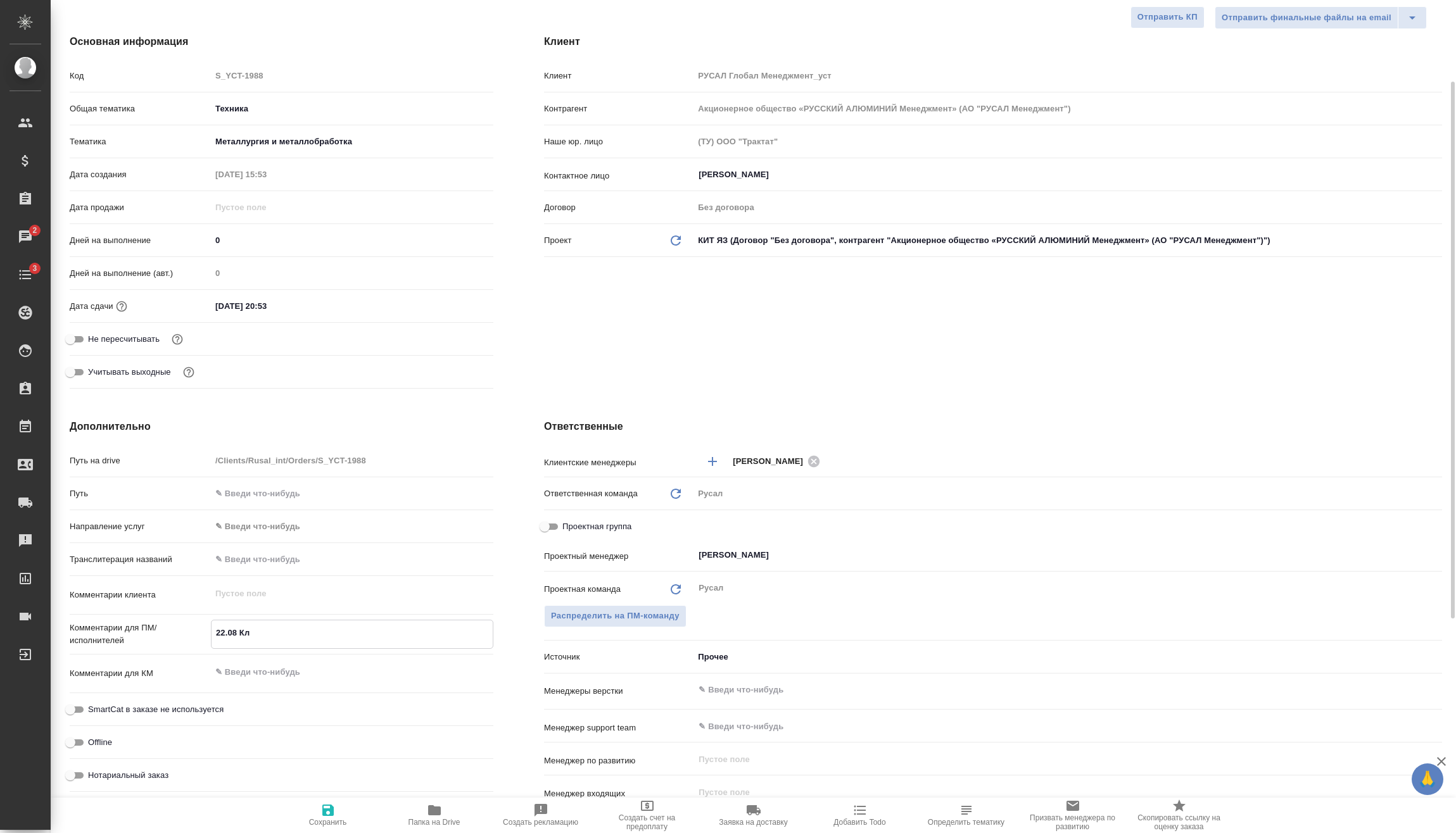
type textarea "22.08 Клп"
type textarea "x"
type textarea "22.08 Кл"
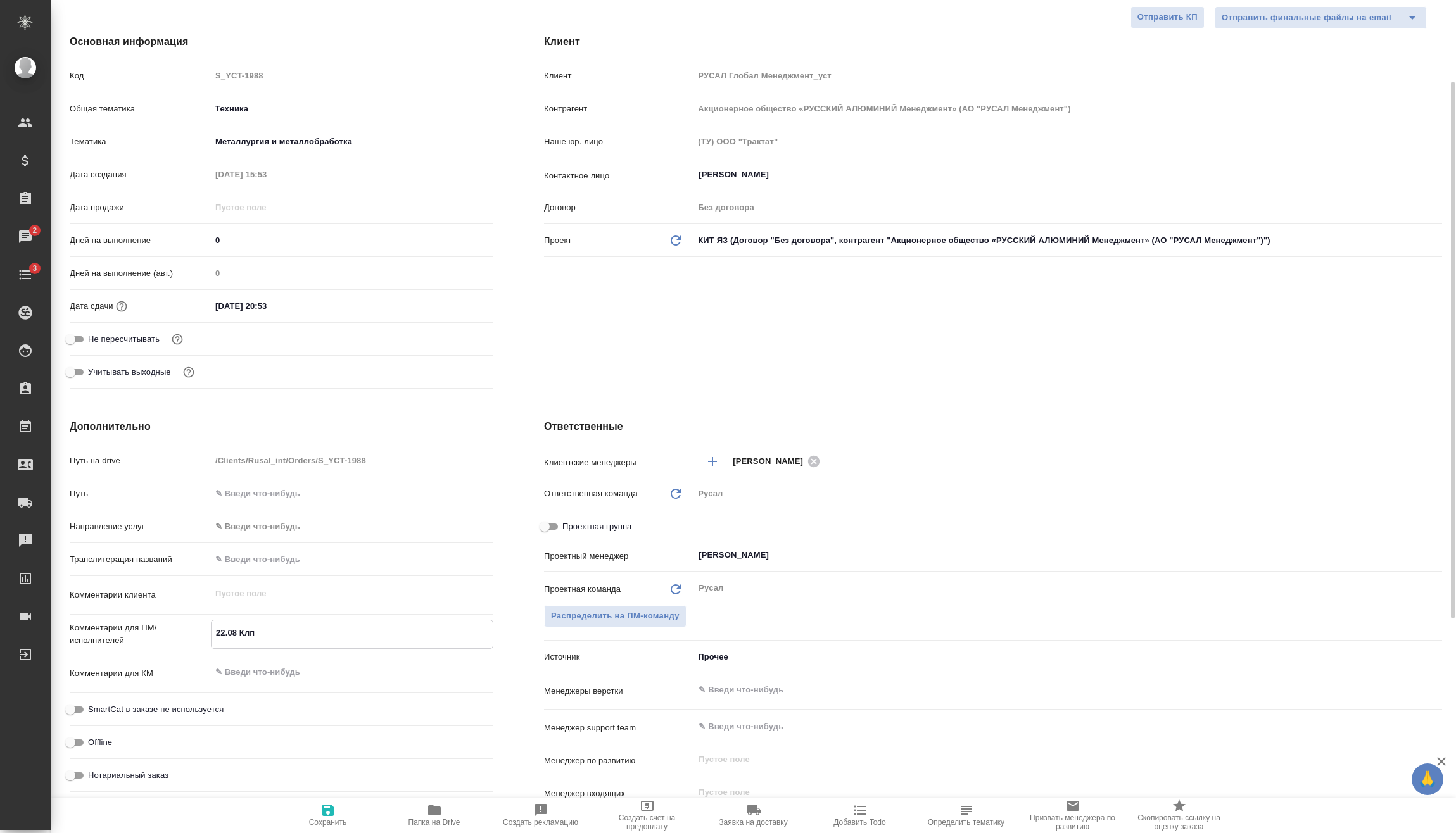
type textarea "x"
type textarea "22.08 Кл"
type textarea "x"
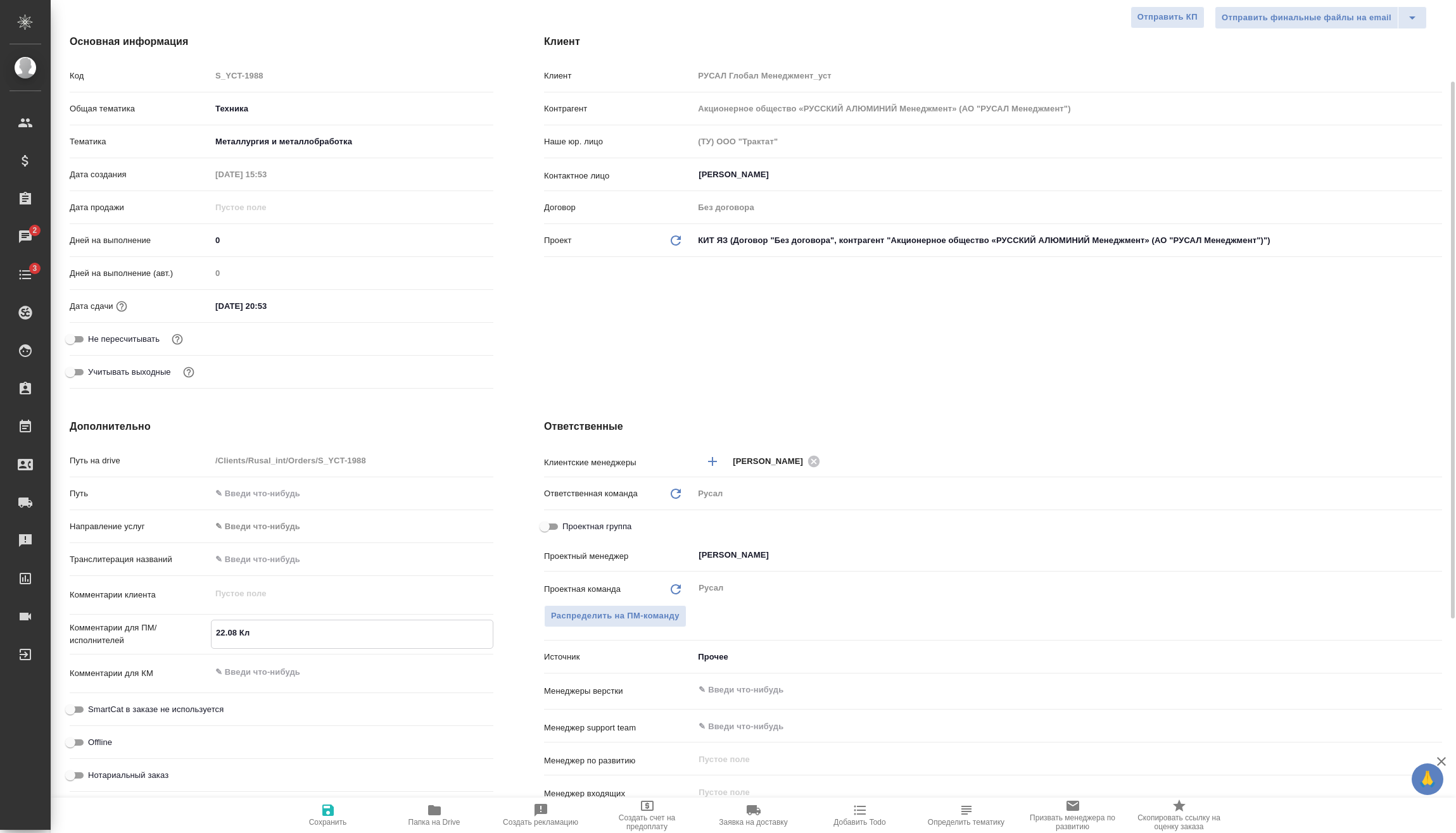
type textarea "x"
type textarea "22.08 Кл"
type textarea "x"
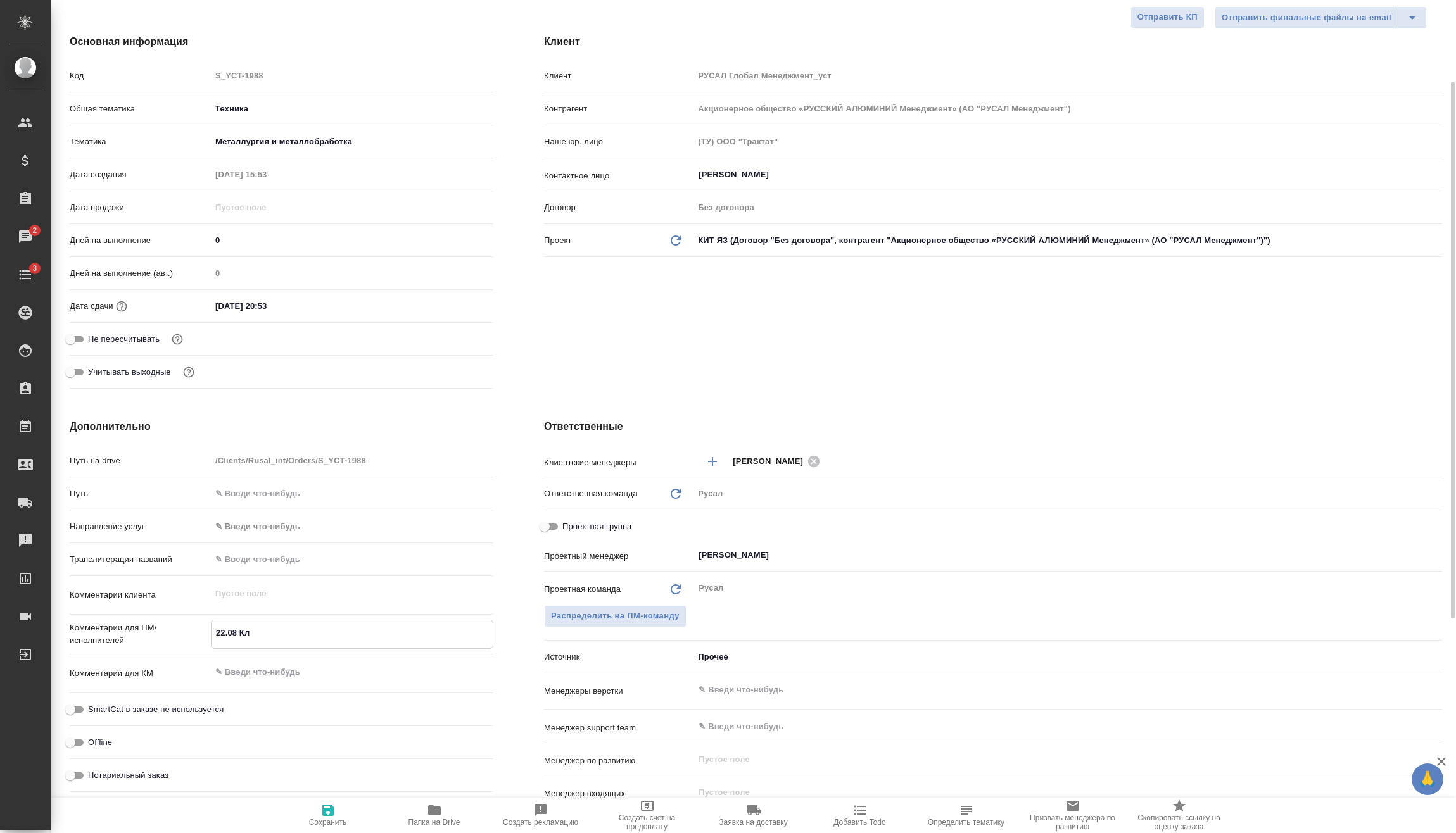
type textarea "x"
type textarea "22.08 Кли"
type textarea "x"
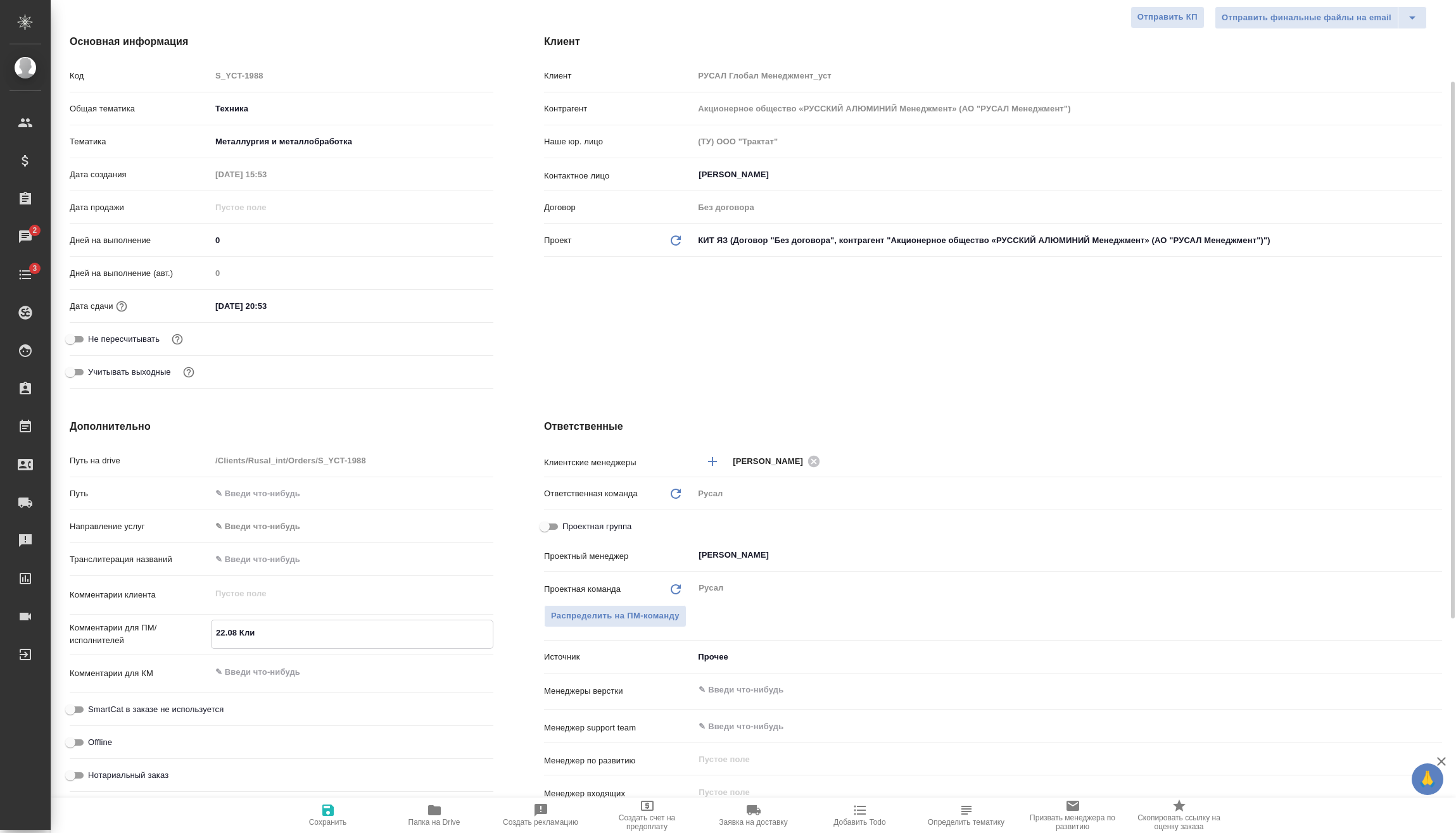
type textarea "22.08 Клип"
type textarea "x"
type textarea "22.08 Клипи"
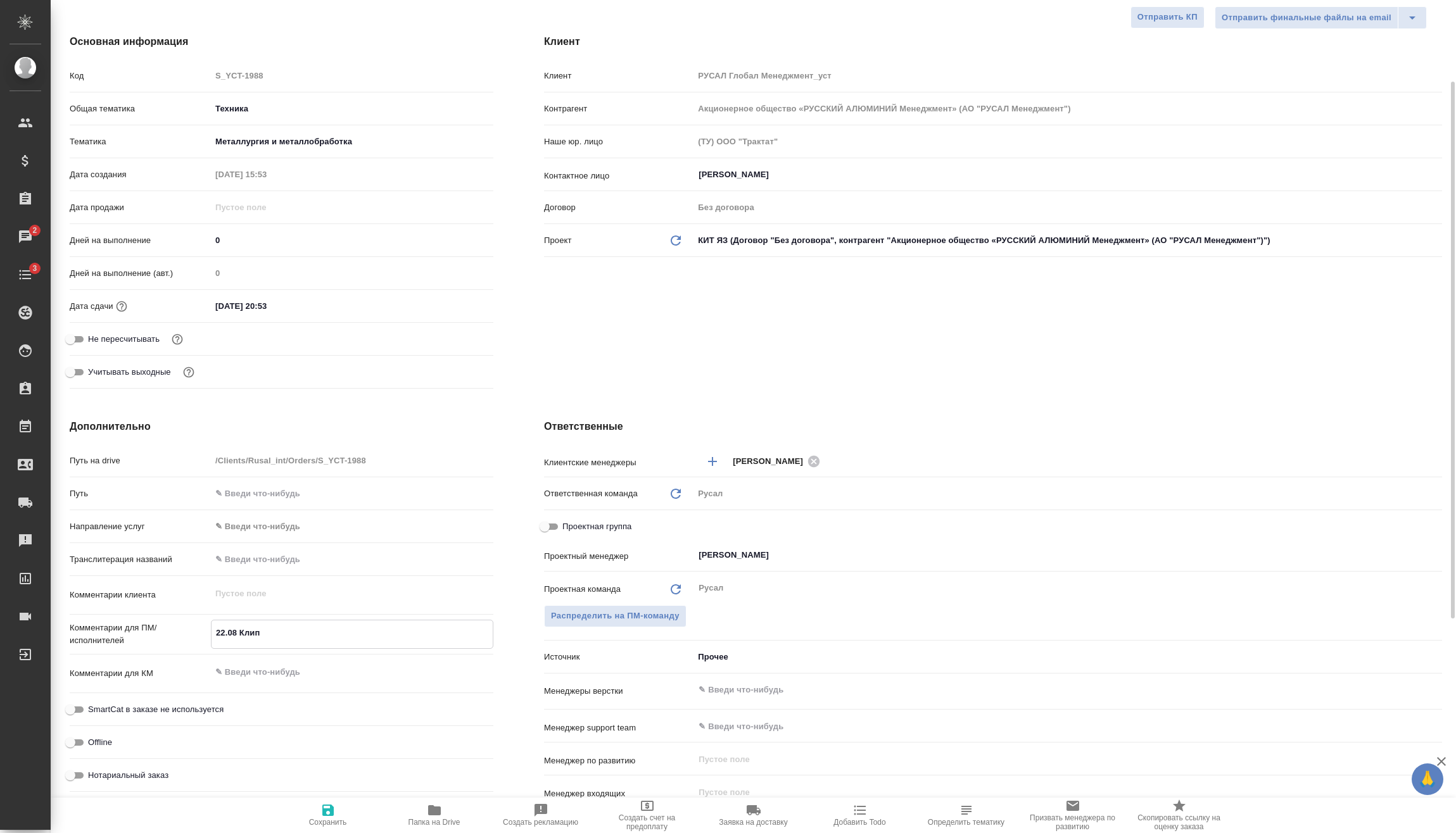
type textarea "x"
type textarea "22.08 Клипин"
type textarea "x"
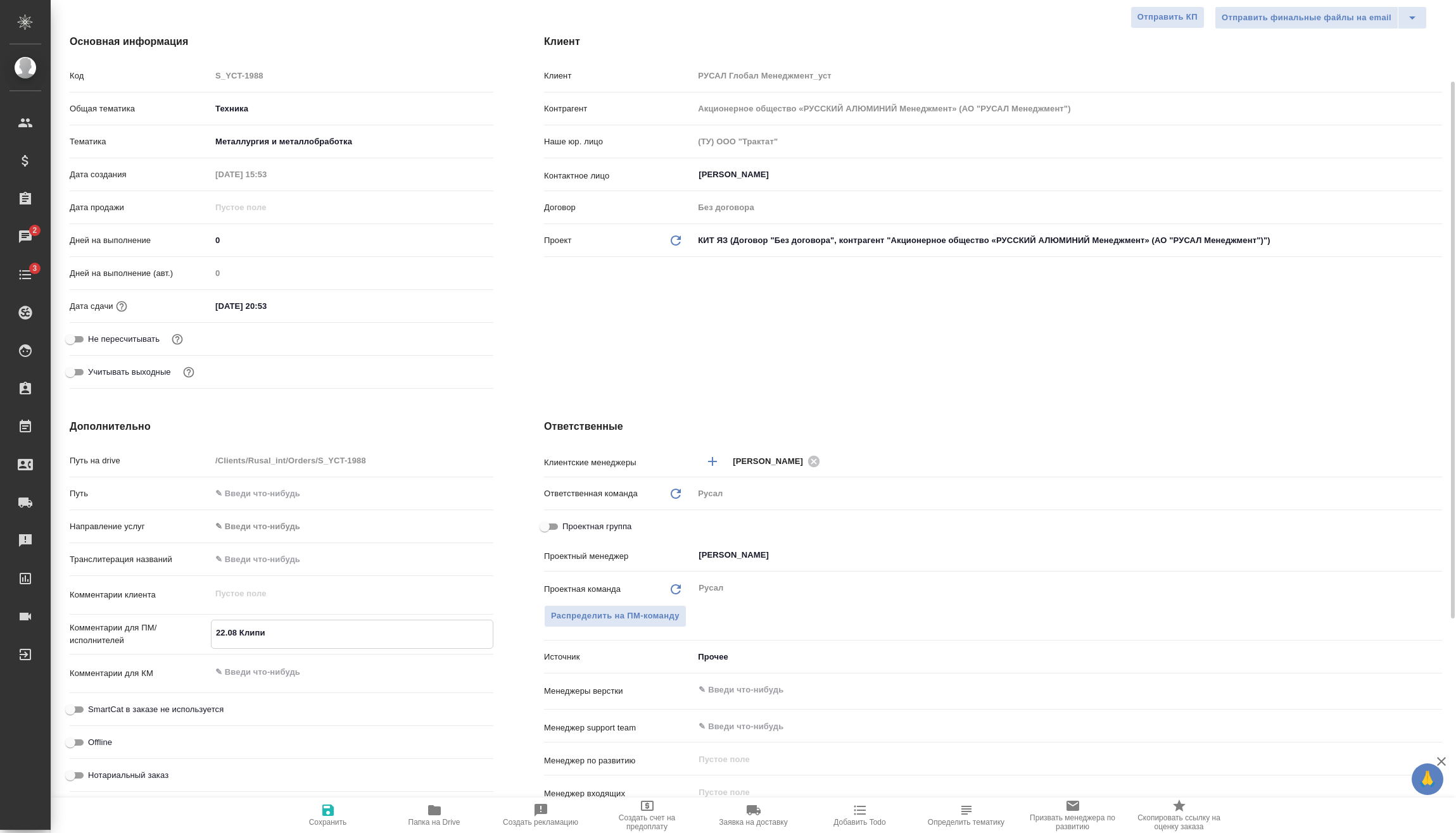
type textarea "x"
type textarea "22.08 Клипин"
type textarea "x"
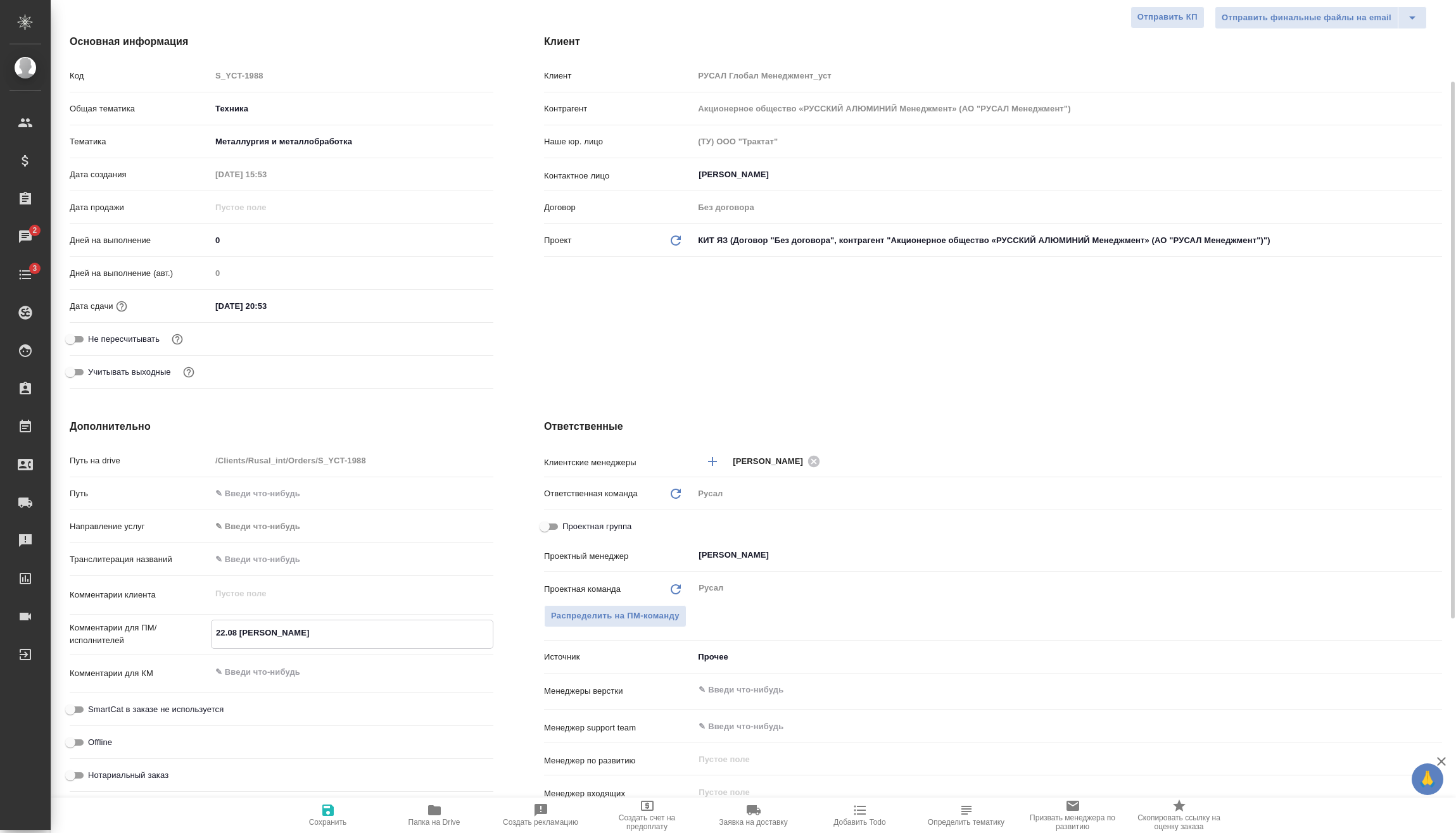
type textarea "x"
type textarea "22.08 Клипин о"
type textarea "x"
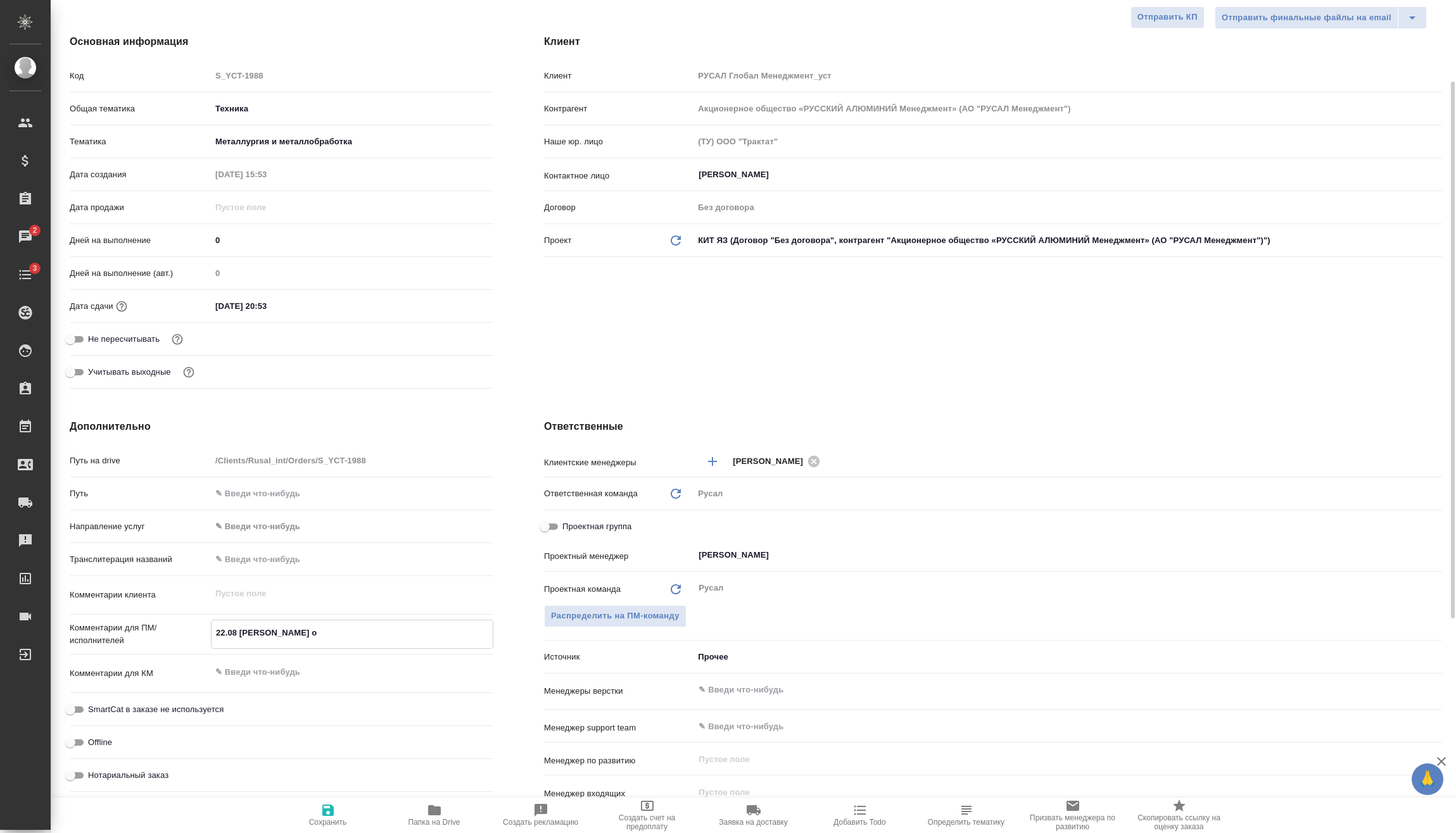
type textarea "22.08 Клипин он"
type textarea "x"
type textarea "22.08 Клипин онл"
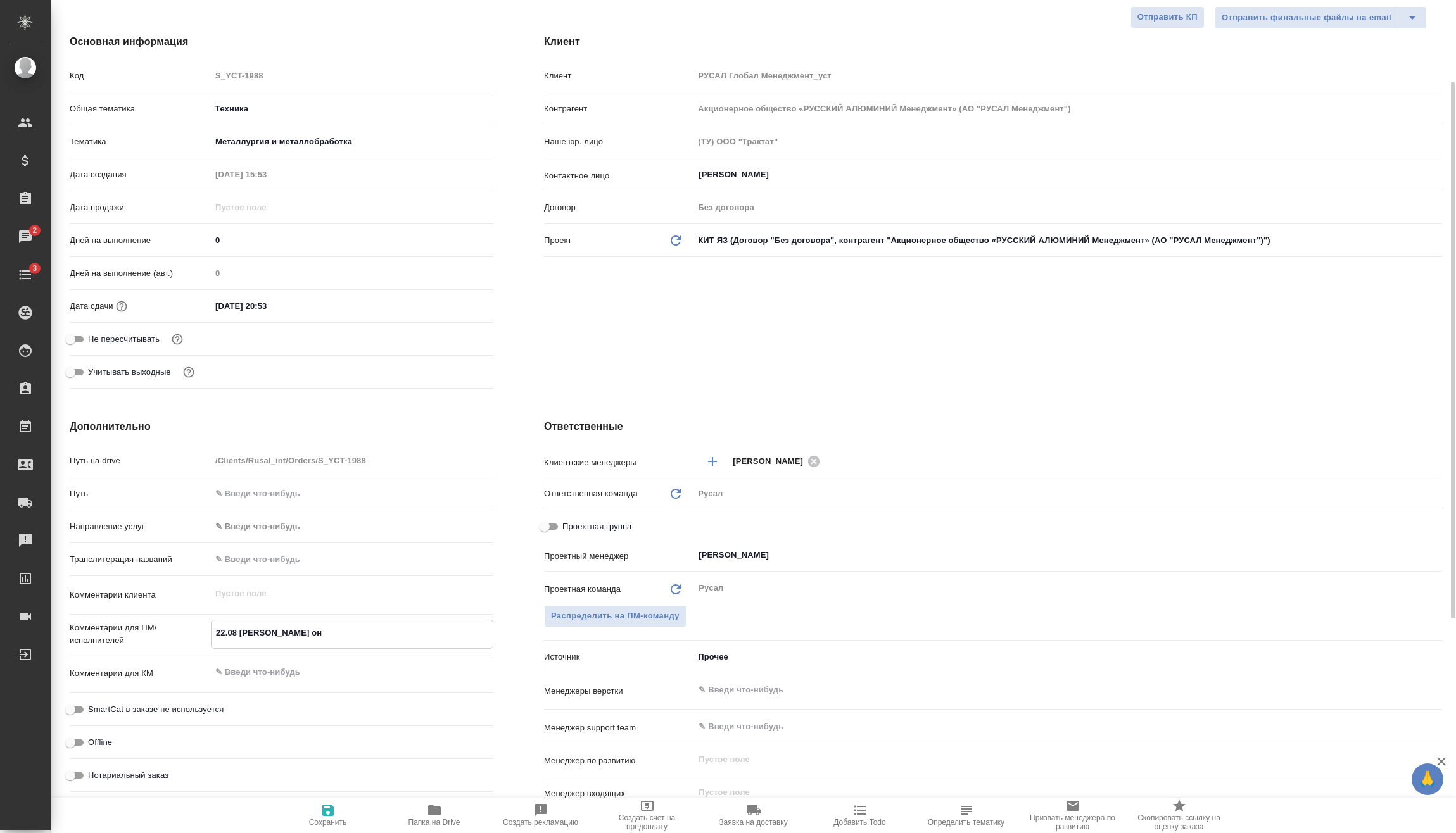
type textarea "x"
type textarea "22.08 Клипин онла"
type textarea "x"
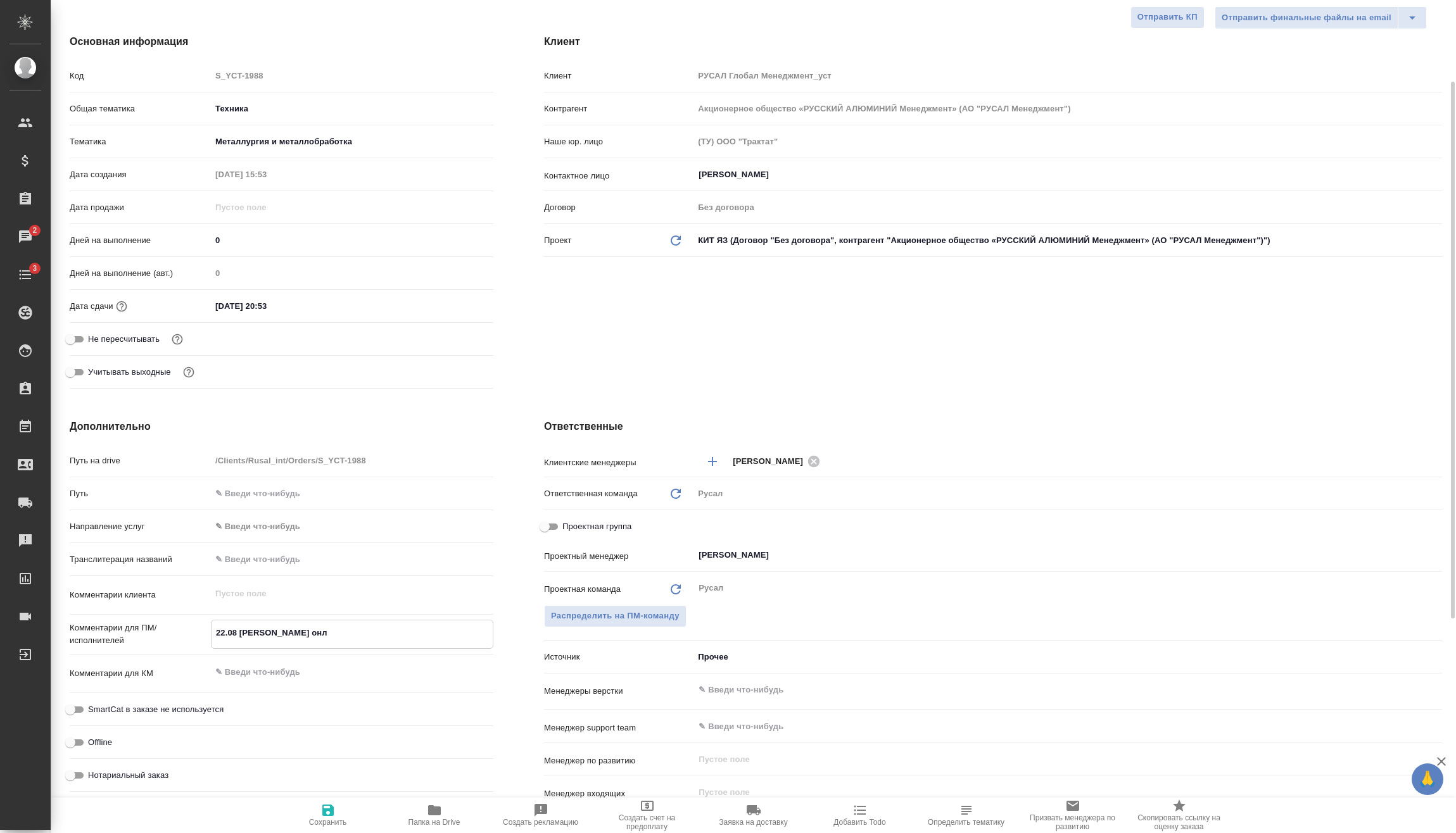
type textarea "x"
type textarea "22.08 Клипин онлан"
type textarea "x"
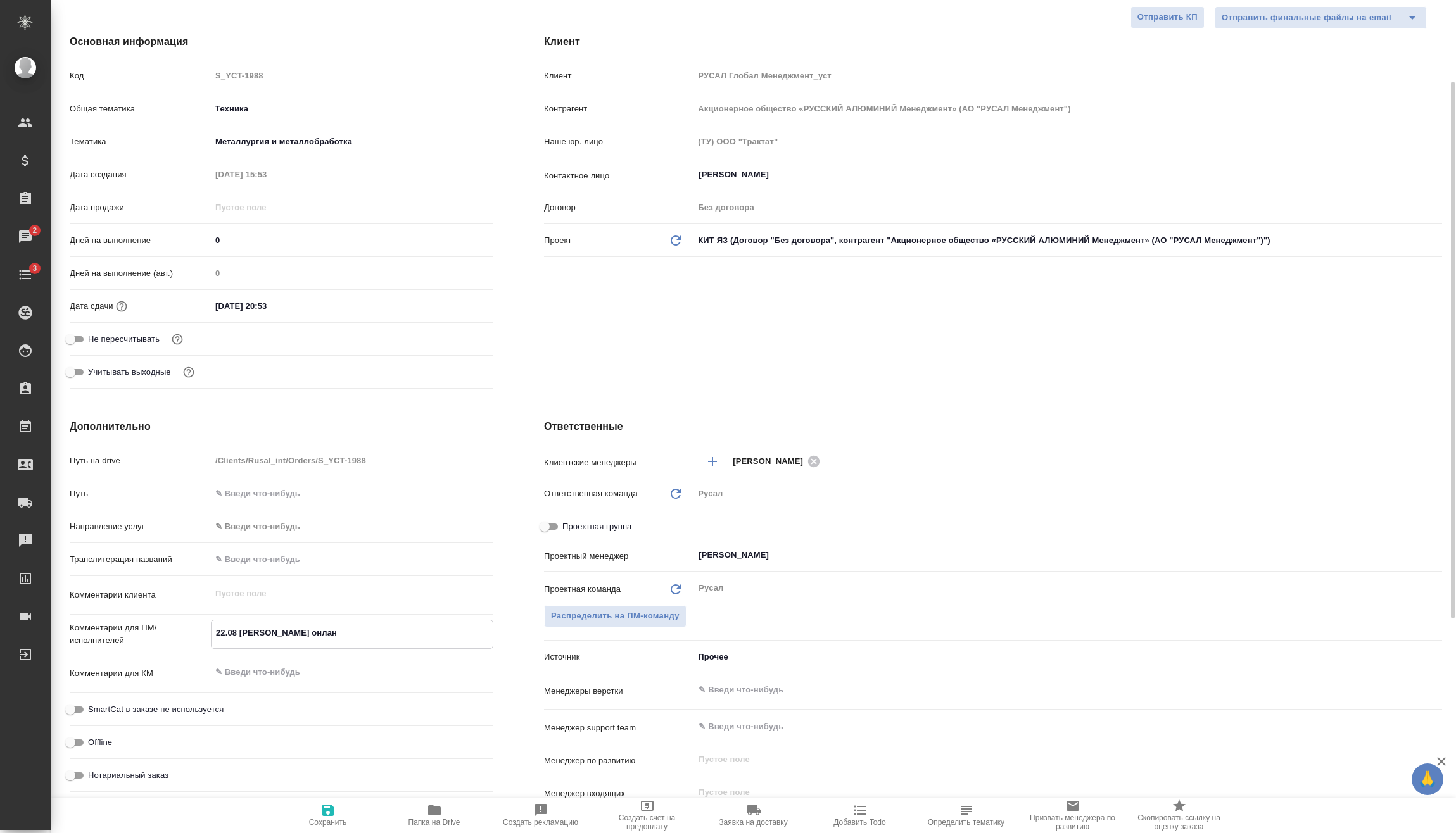
type textarea "x"
type textarea "22.08 Клипин онланй"
type textarea "x"
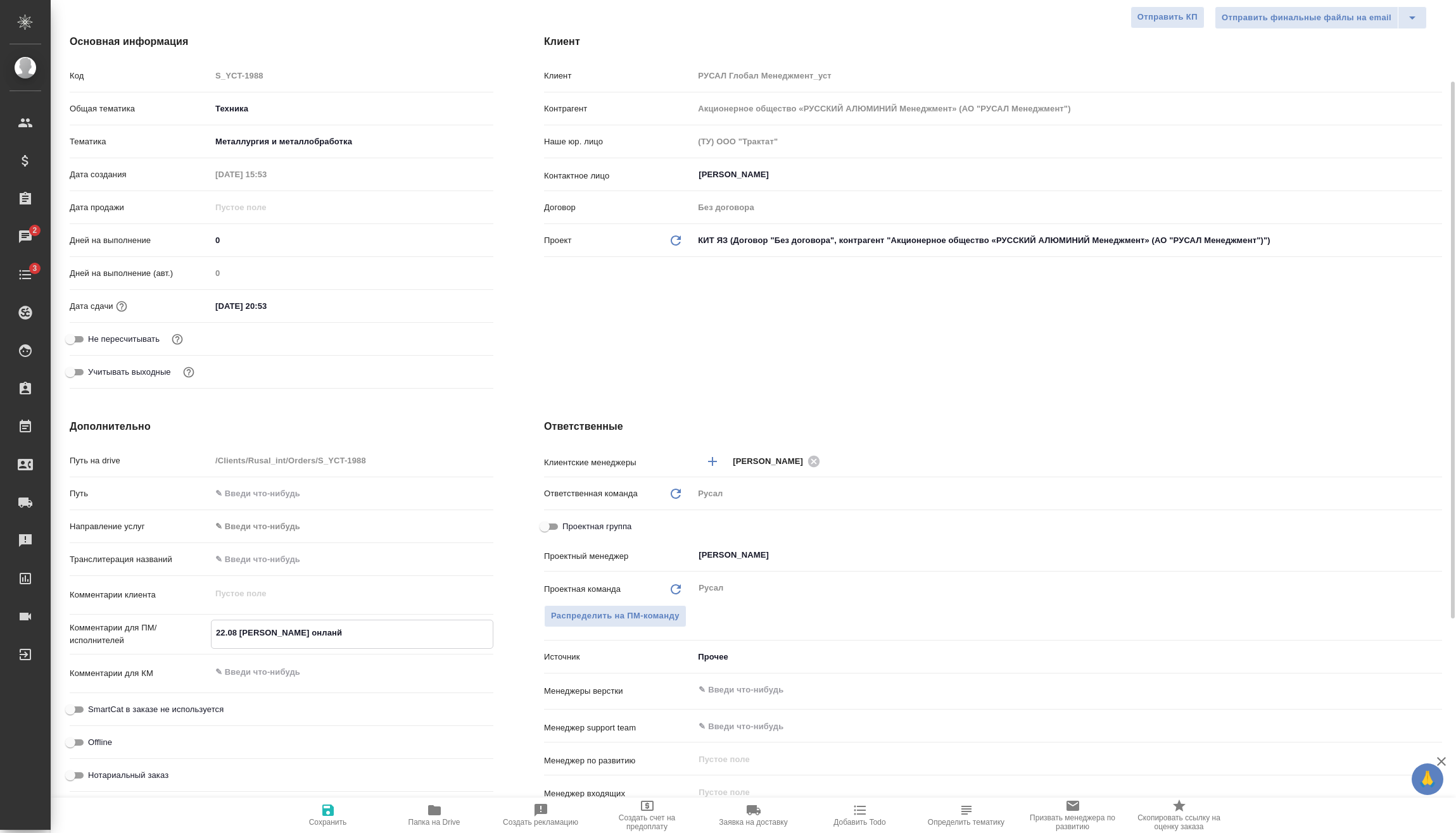
type textarea "22.08 Клипин онланй"
type textarea "x"
type textarea "22.08 Клипин онлайн"
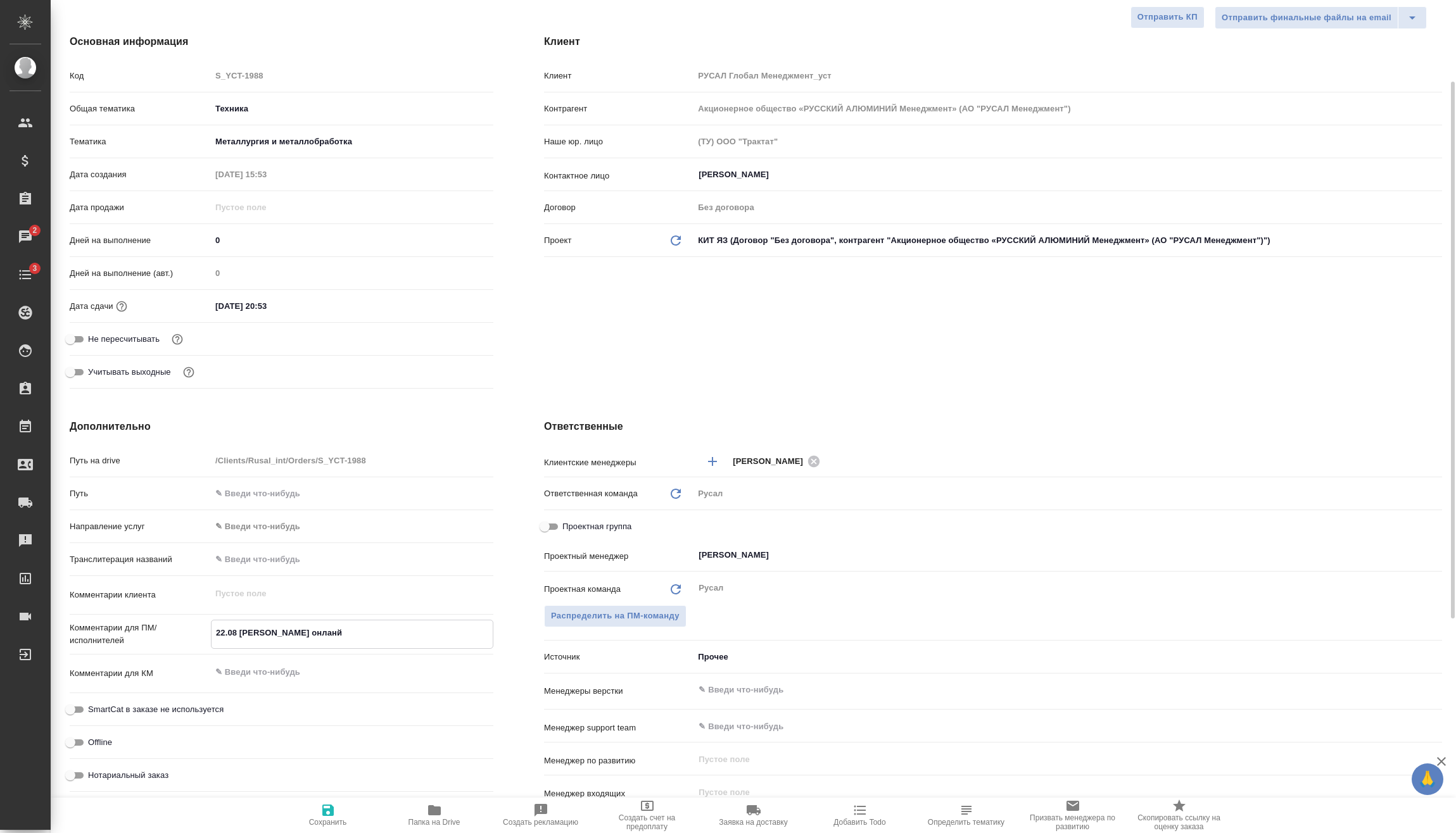
type textarea "x"
click at [337, 641] on textarea "22.08 Клипин онлайн" at bounding box center [351, 634] width 281 height 22
drag, startPoint x: 261, startPoint y: 632, endPoint x: 390, endPoint y: 629, distance: 129.0
click at [390, 629] on textarea "22.08 Клипин онлайн" at bounding box center [351, 634] width 281 height 22
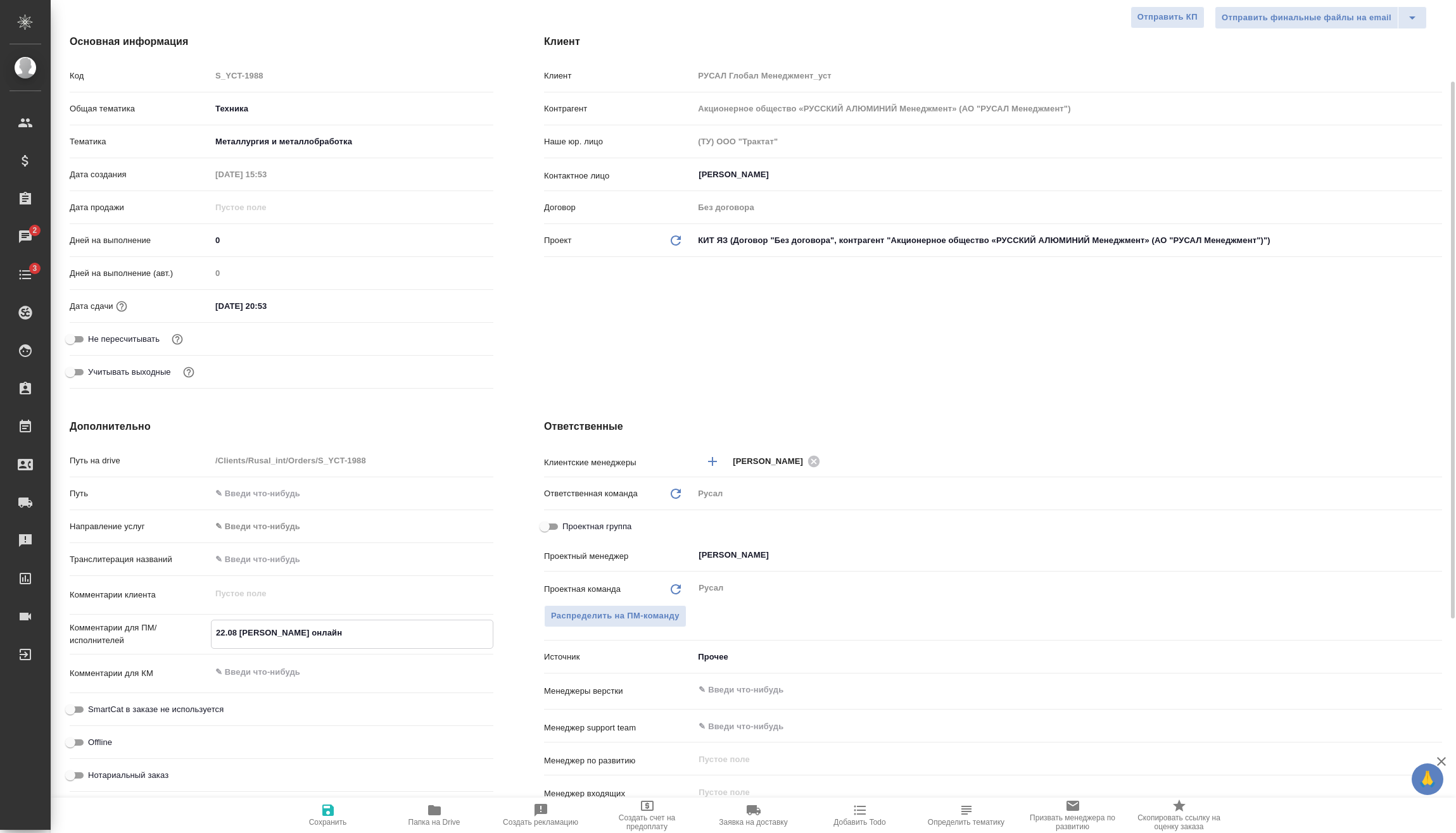
type textarea "22.08 Клипин онлайн"
type textarea "x"
click at [334, 809] on icon "button" at bounding box center [328, 810] width 15 height 15
type textarea "x"
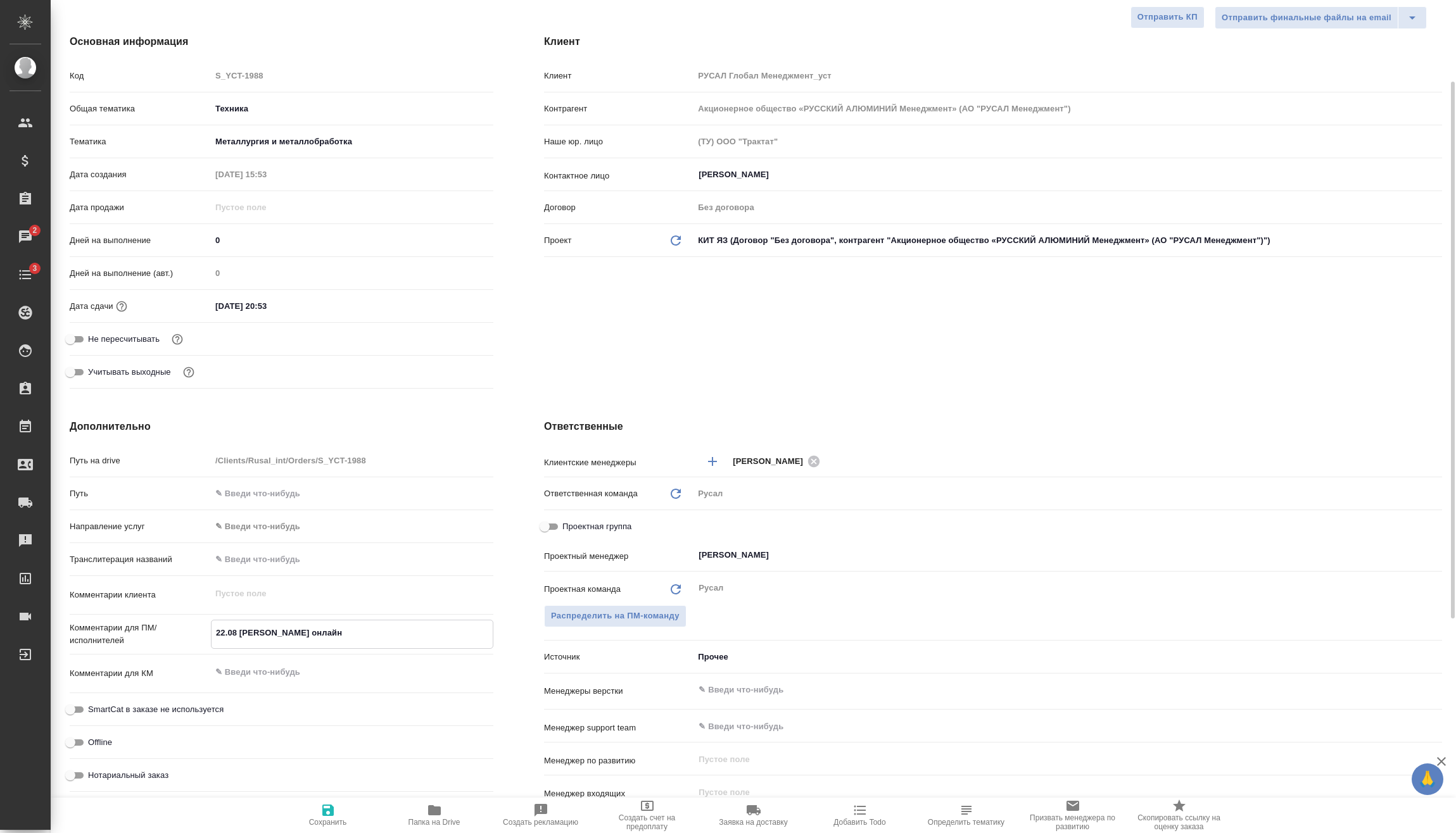
type textarea "x"
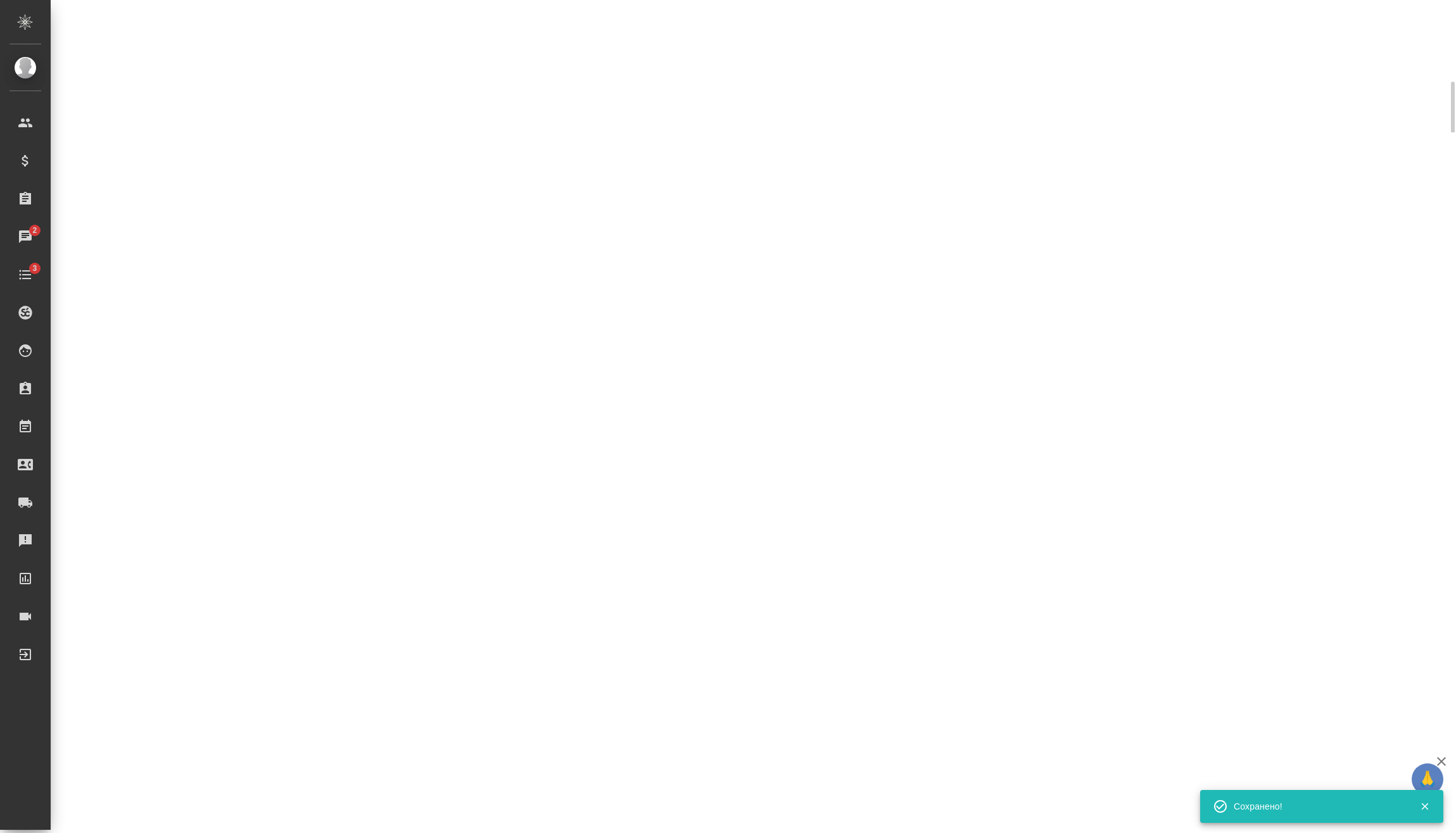
select select "RU"
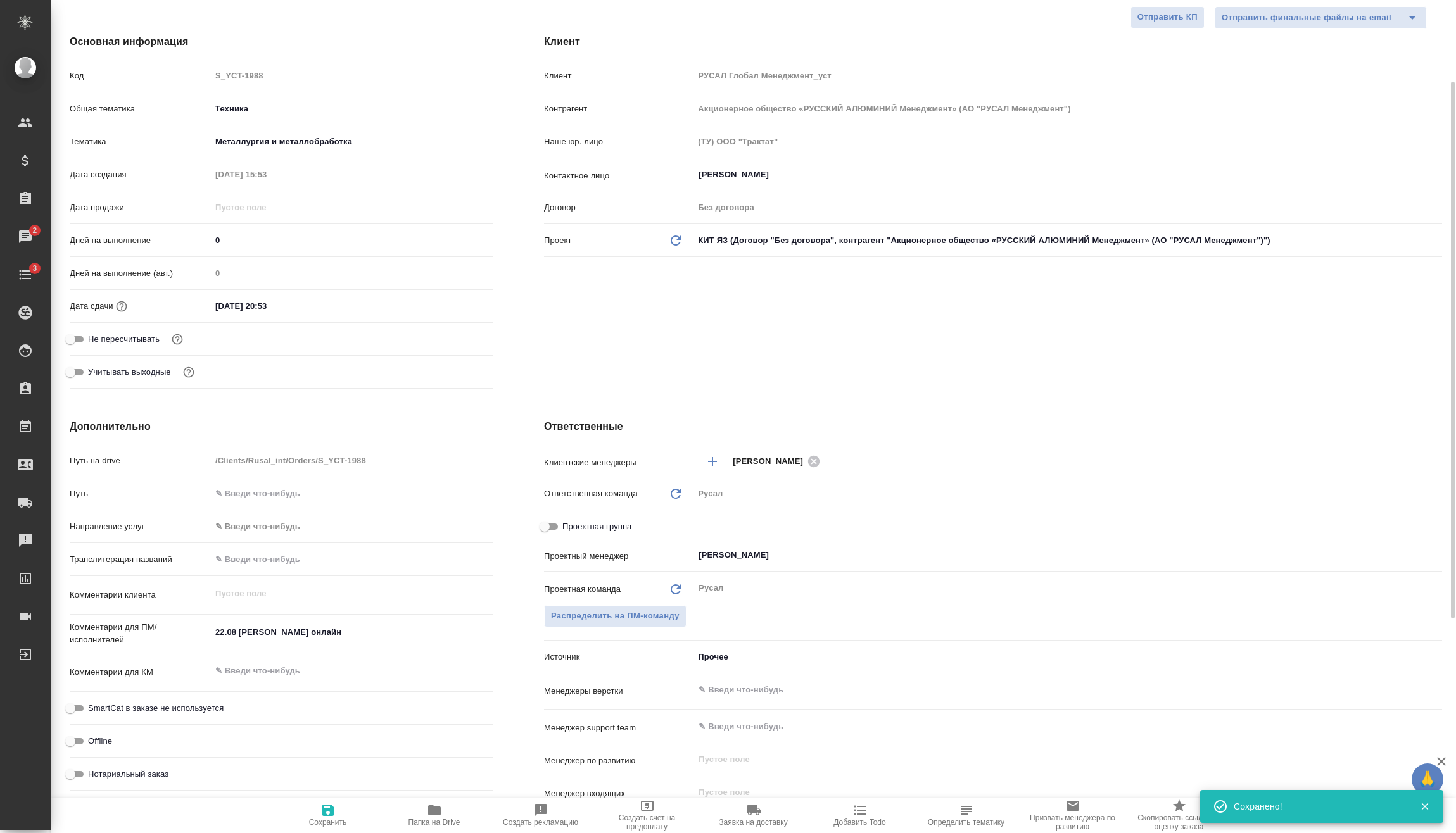
type textarea "x"
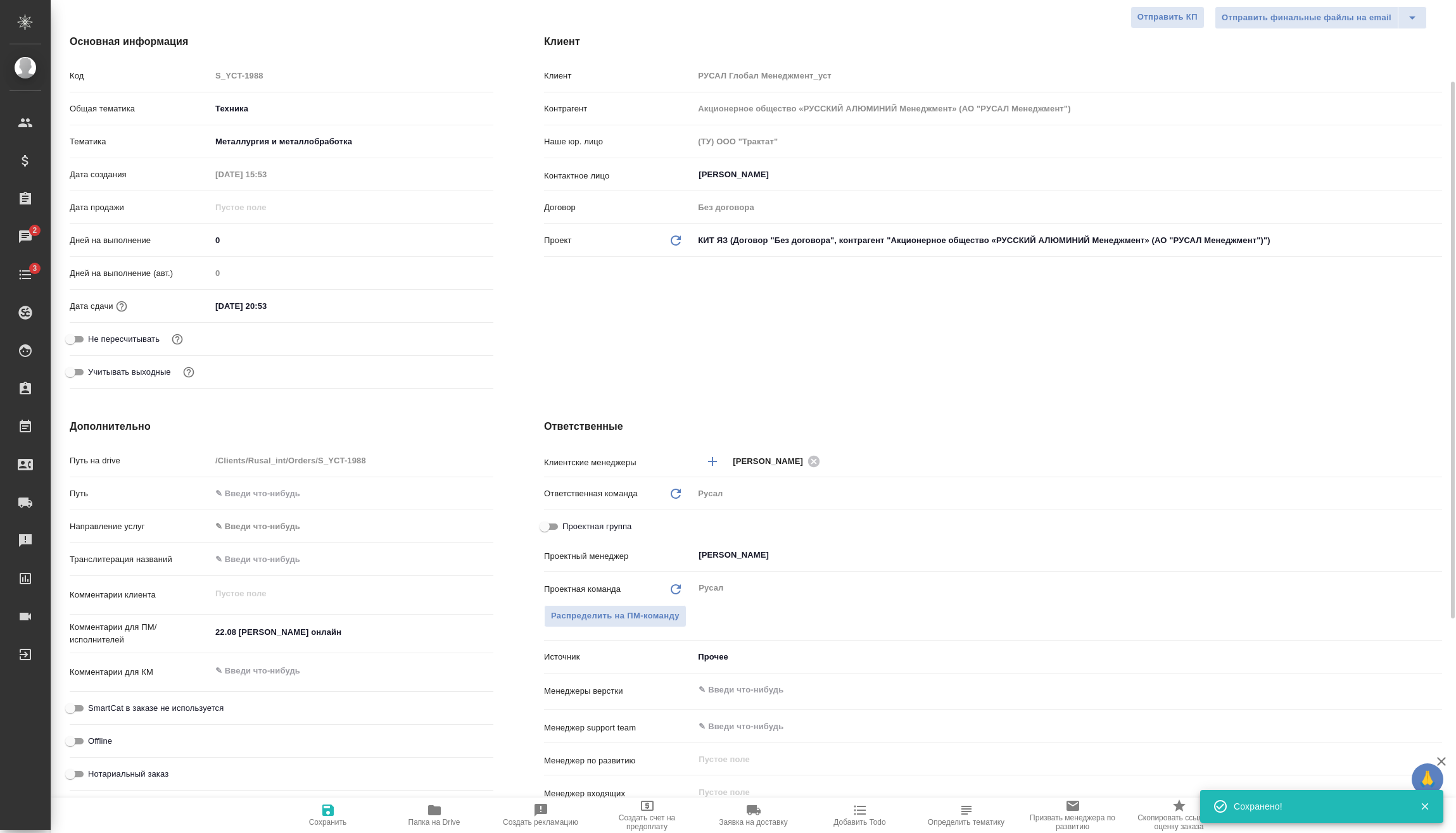
type textarea "x"
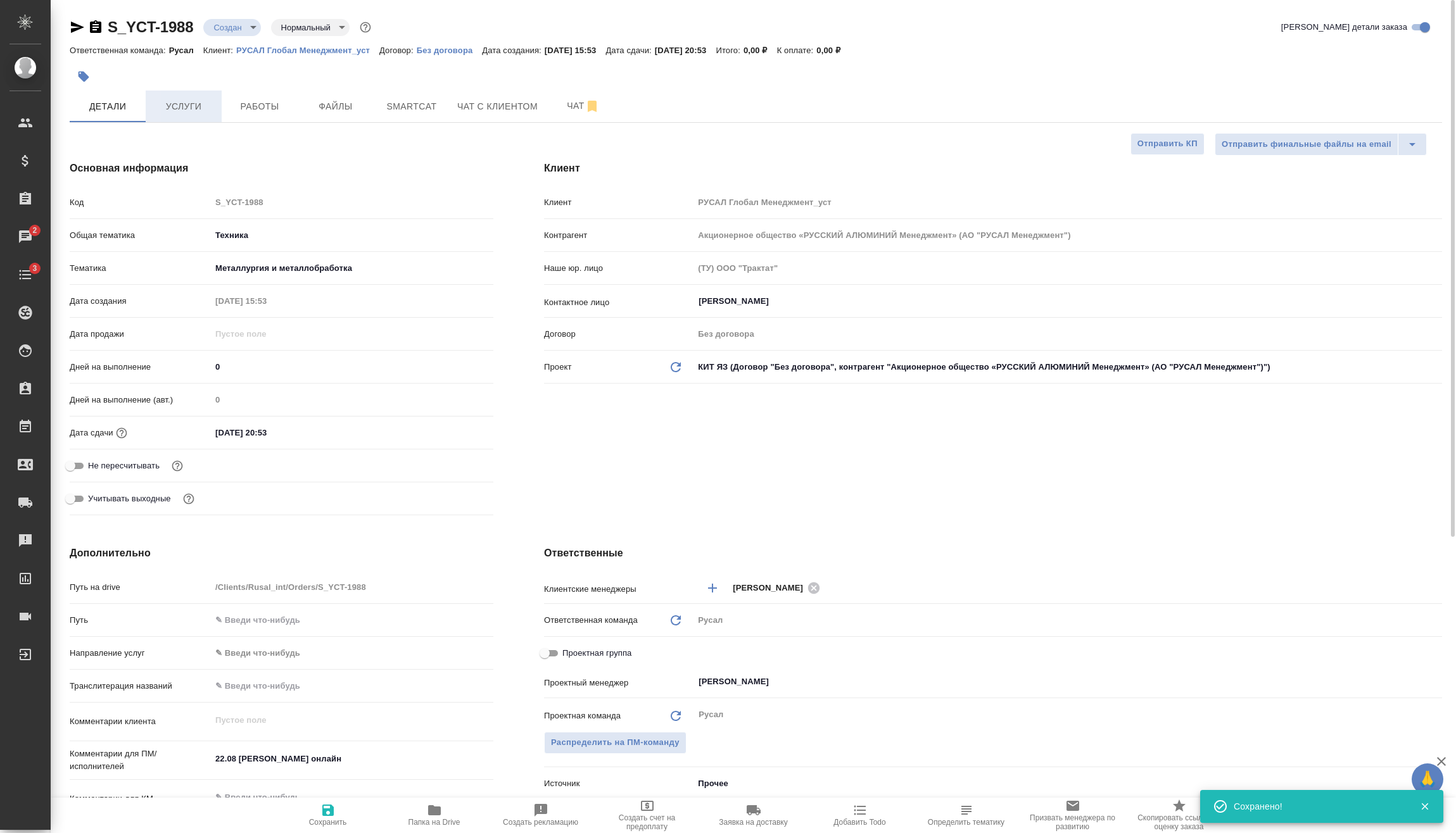
click at [205, 105] on span "Услуги" at bounding box center [184, 106] width 61 height 16
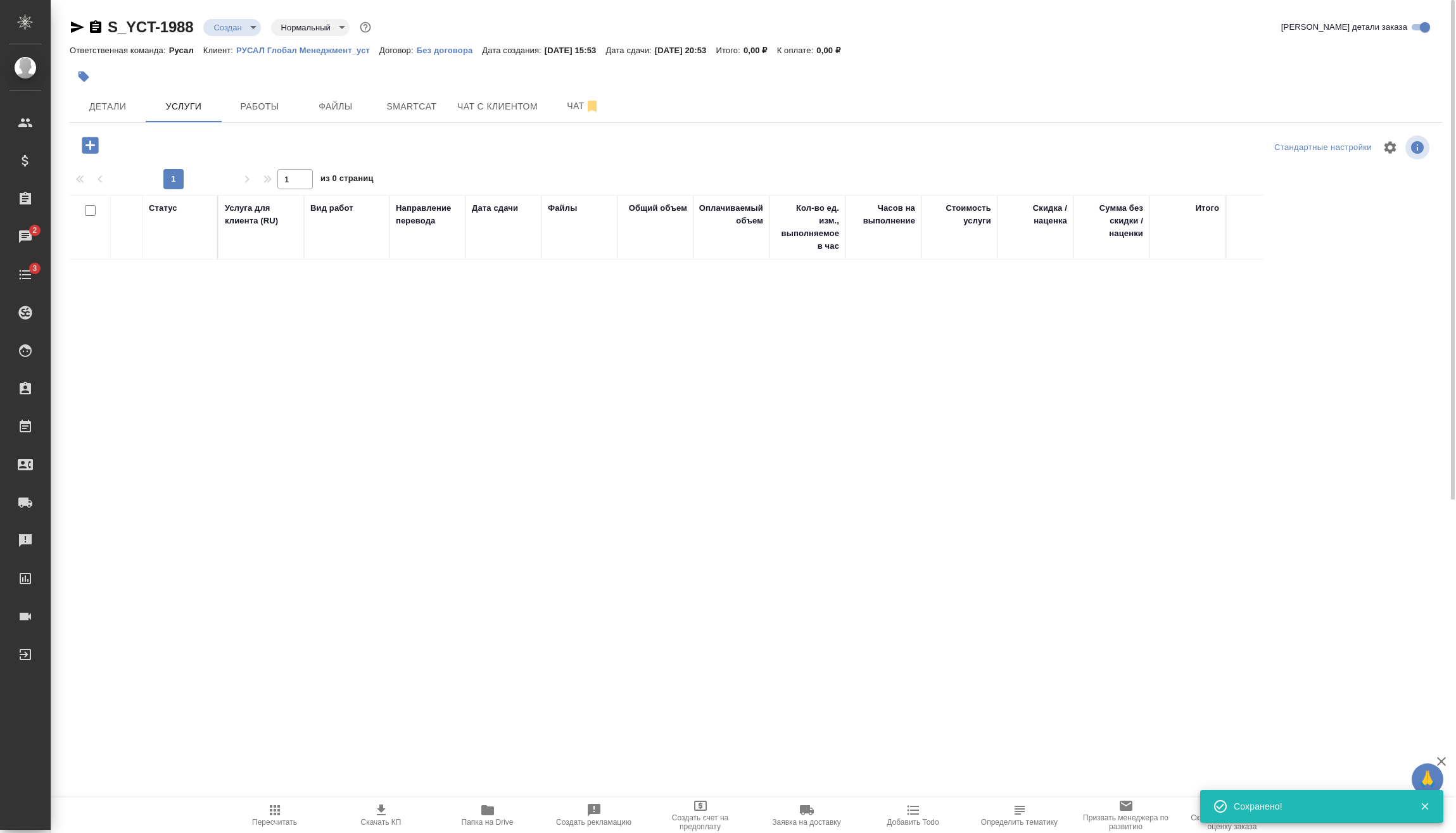
click at [248, 25] on body "🙏 .cls-1 fill:#fff; AWATERA Vasilev Evgeniy Клиенты Спецификации Заказы 2 Чаты …" at bounding box center [728, 416] width 1456 height 833
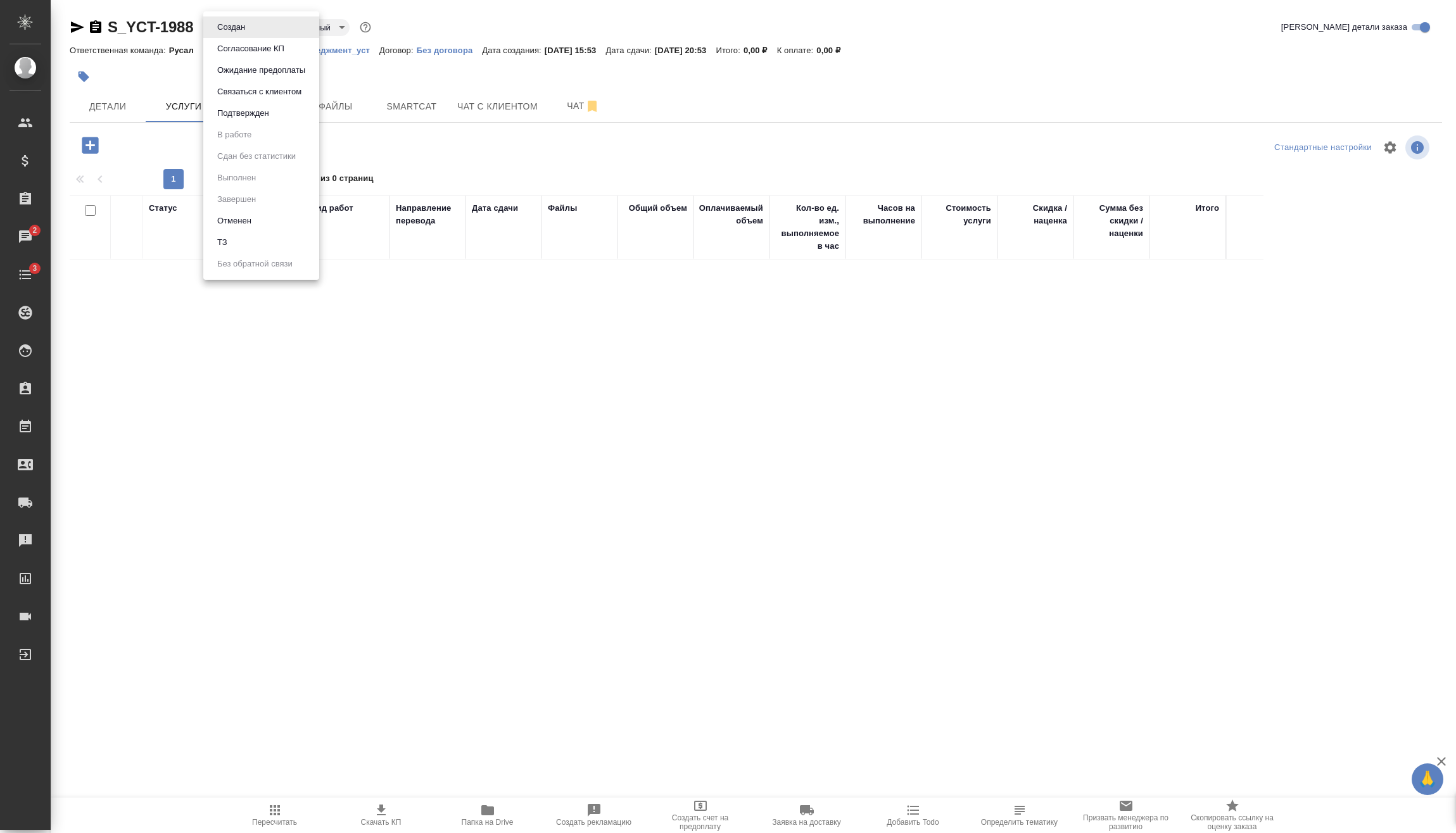
click at [249, 34] on button "Подтвержден" at bounding box center [231, 27] width 35 height 14
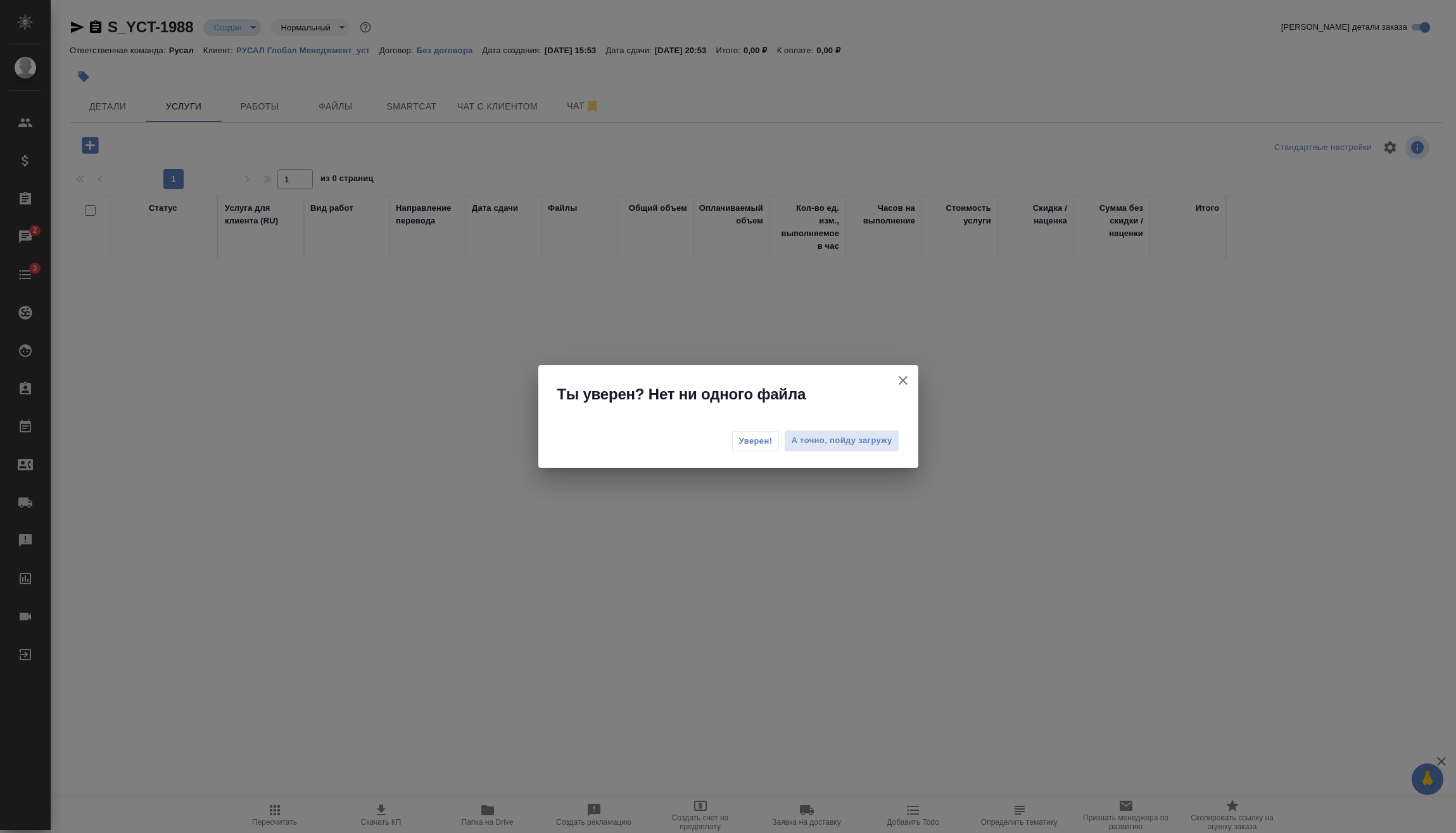
click at [746, 447] on span "Уверен!" at bounding box center [756, 441] width 34 height 13
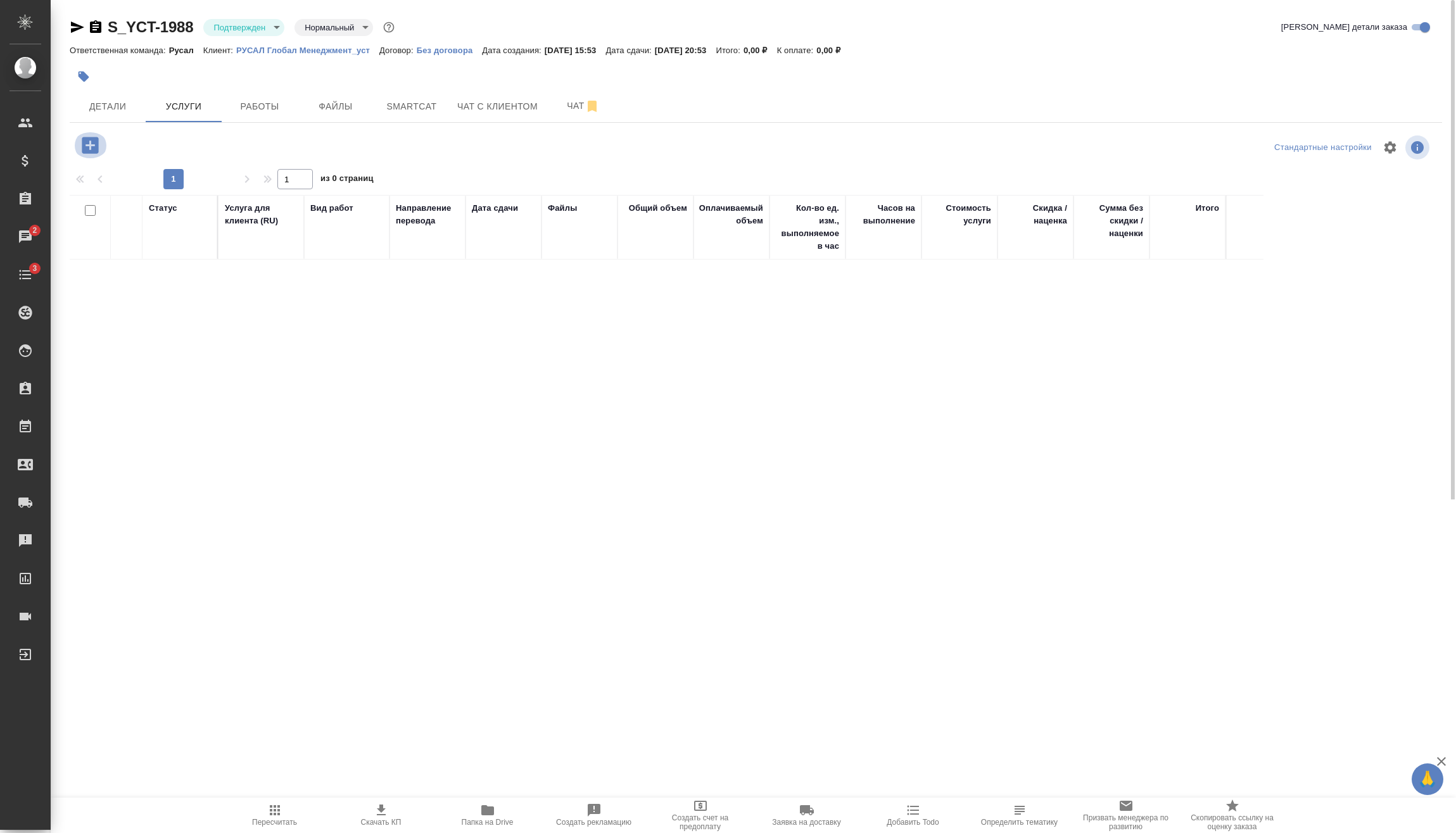
click at [94, 142] on icon "button" at bounding box center [89, 145] width 16 height 16
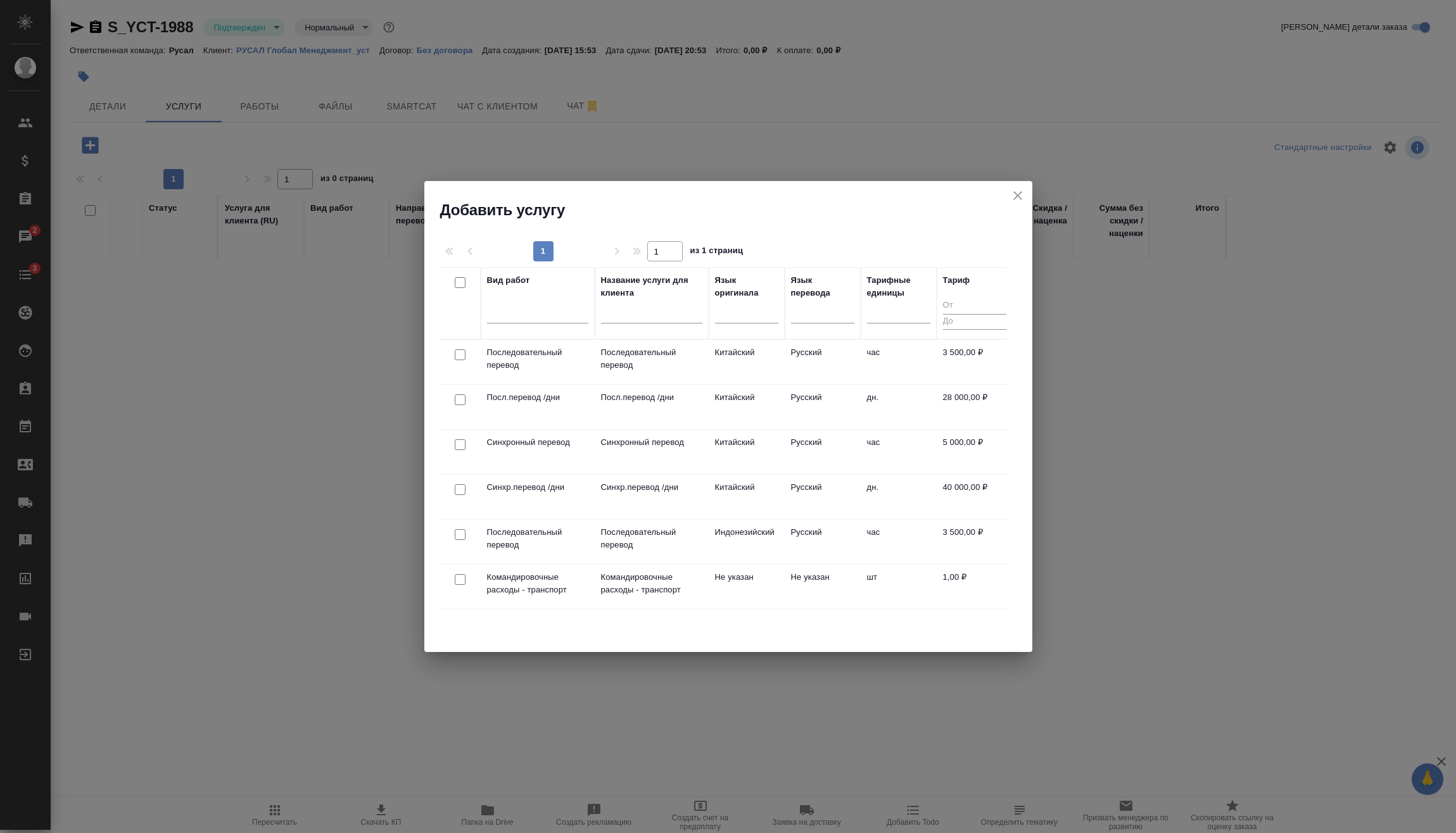
click at [464, 352] on input "checkbox" at bounding box center [460, 355] width 11 height 11
checkbox input "true"
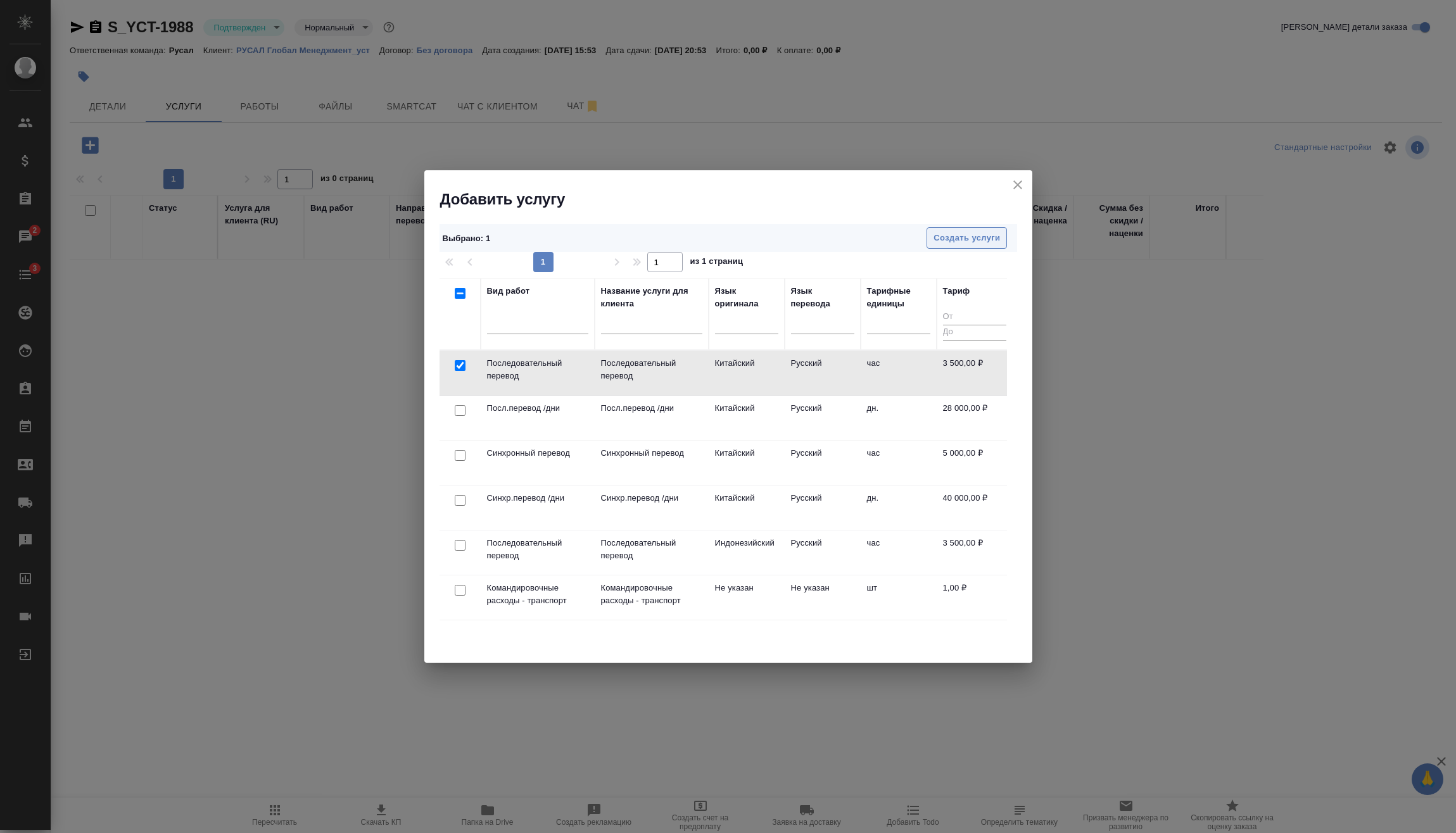
click at [998, 234] on span "Создать услуги" at bounding box center [966, 238] width 67 height 15
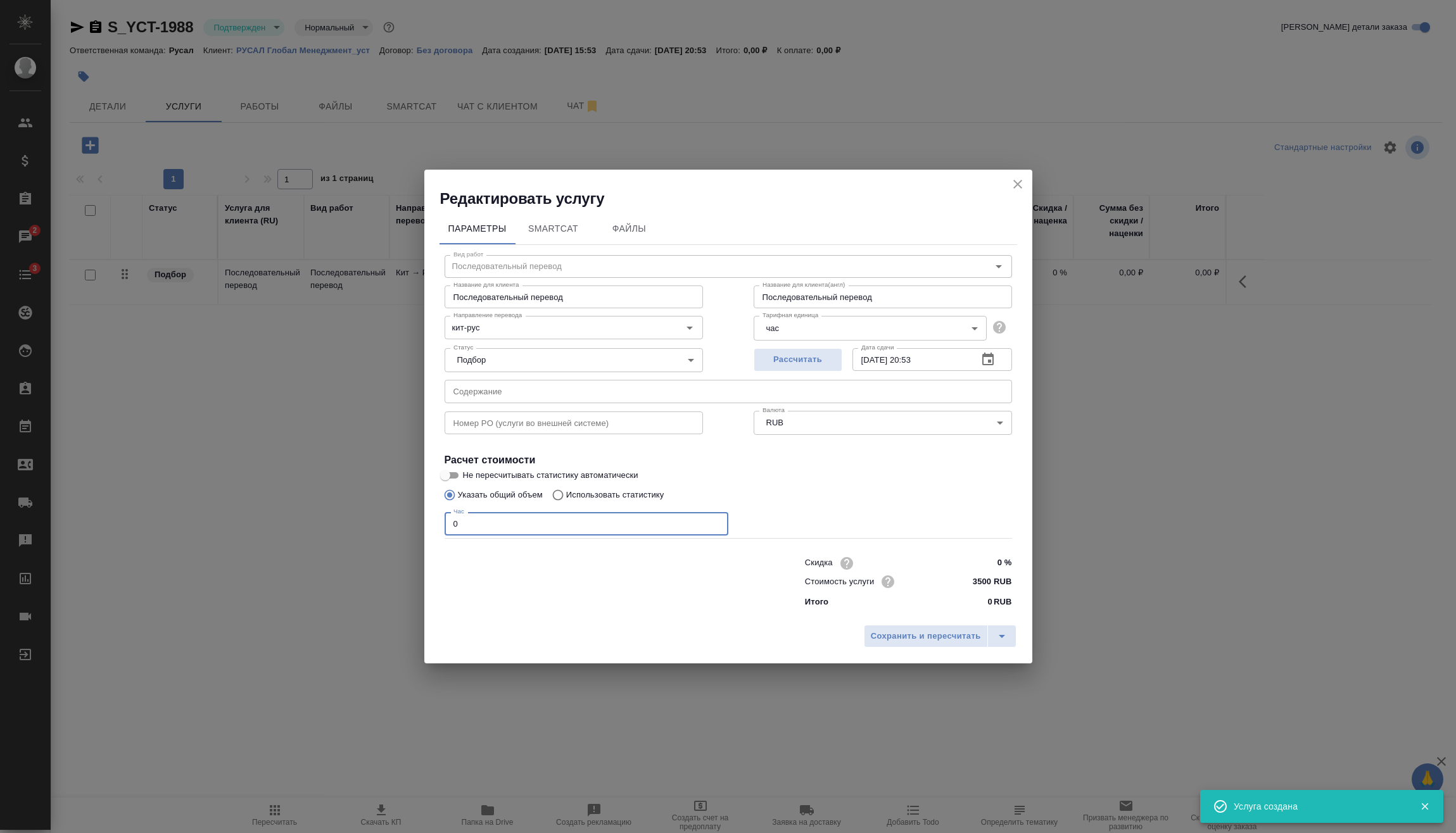
drag, startPoint x: 494, startPoint y: 523, endPoint x: 407, endPoint y: 536, distance: 88.0
click at [397, 536] on div "Редактировать услугу Параметры SmartCat Файлы Вид работ Последовательный перево…" at bounding box center [728, 416] width 1456 height 833
type input "6"
click at [890, 642] on span "Сохранить и пересчитать" at bounding box center [926, 636] width 110 height 15
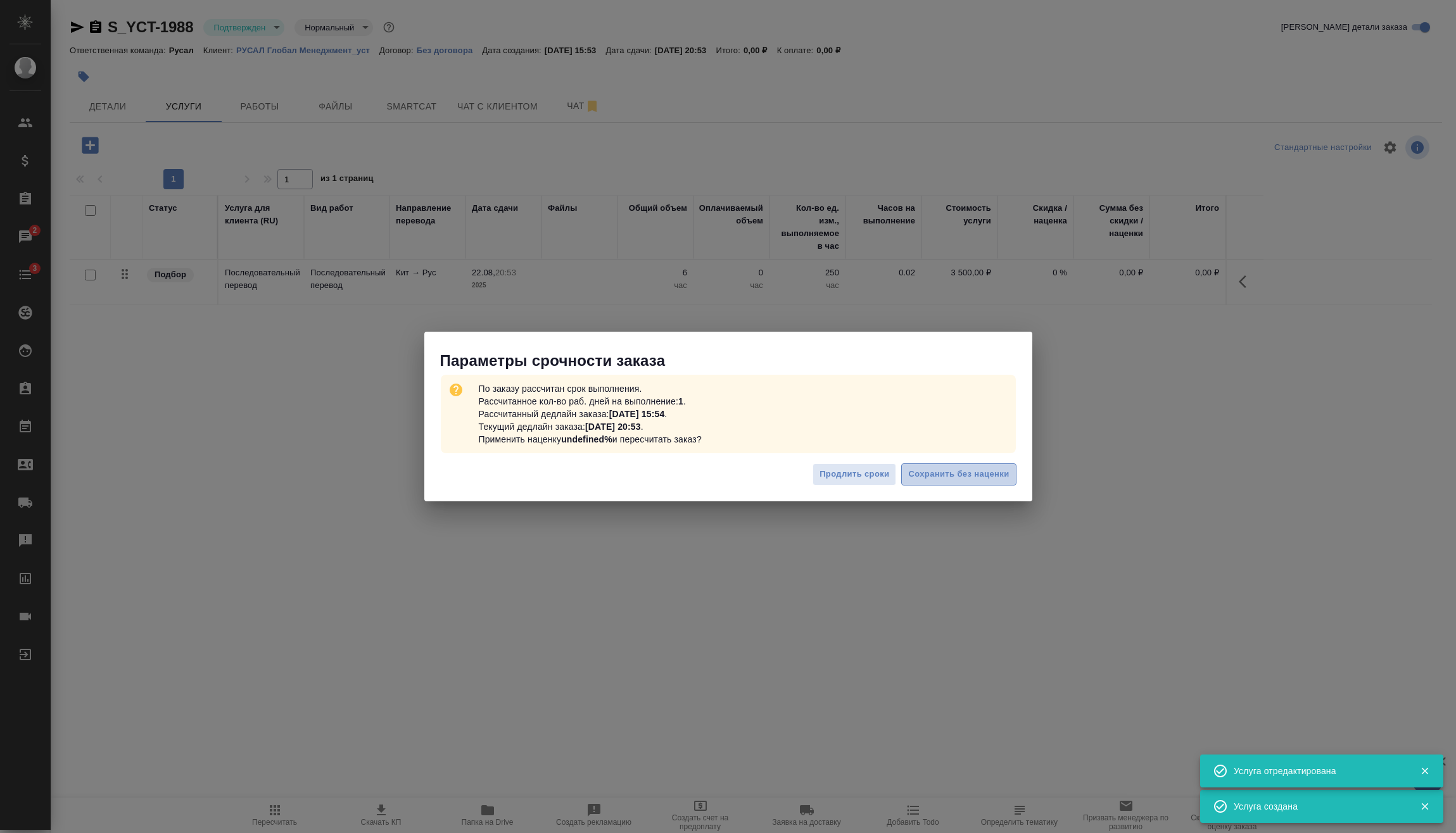
click at [1013, 473] on button "Сохранить без наценки" at bounding box center [958, 474] width 114 height 22
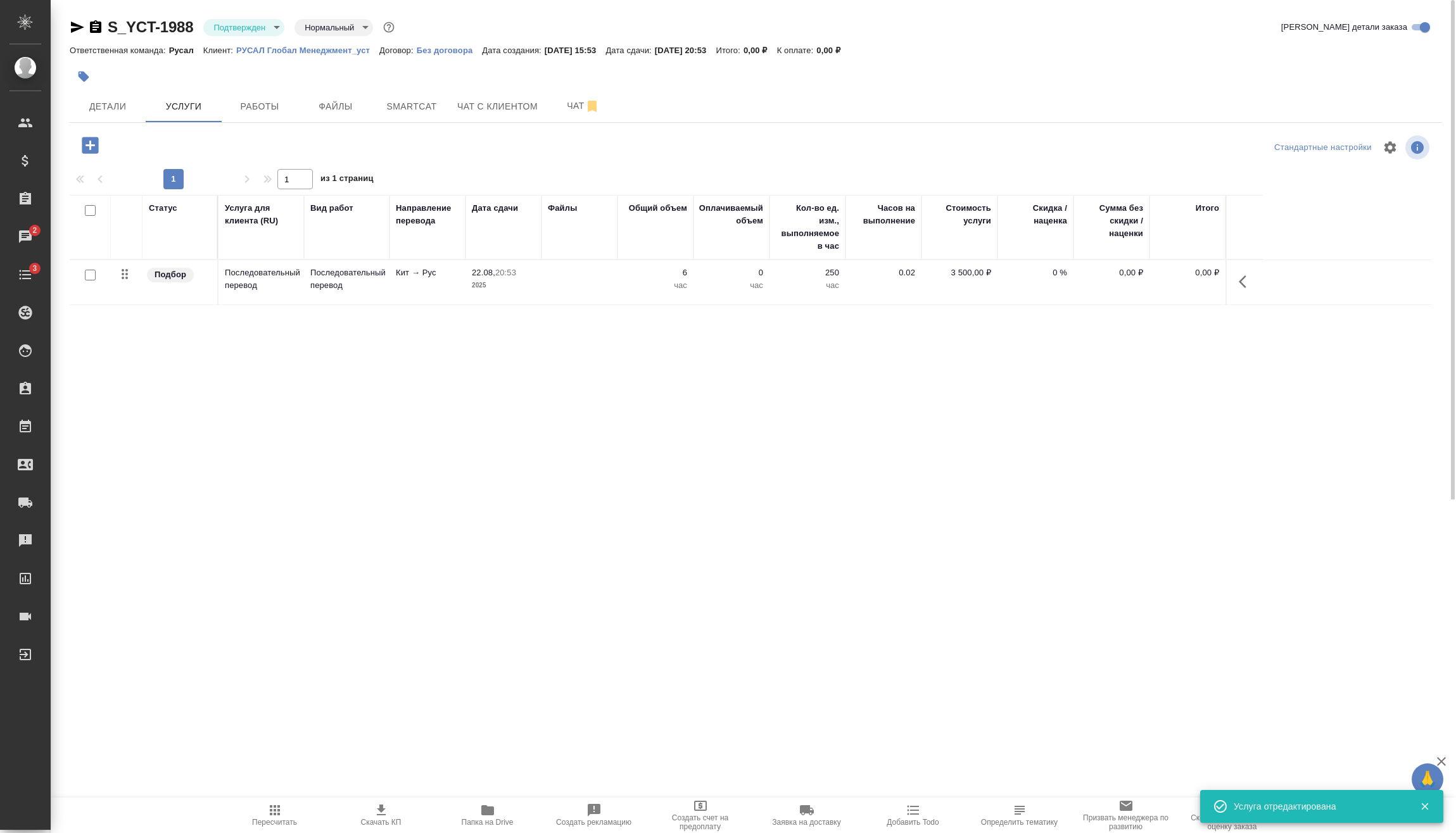
type input "urgent"
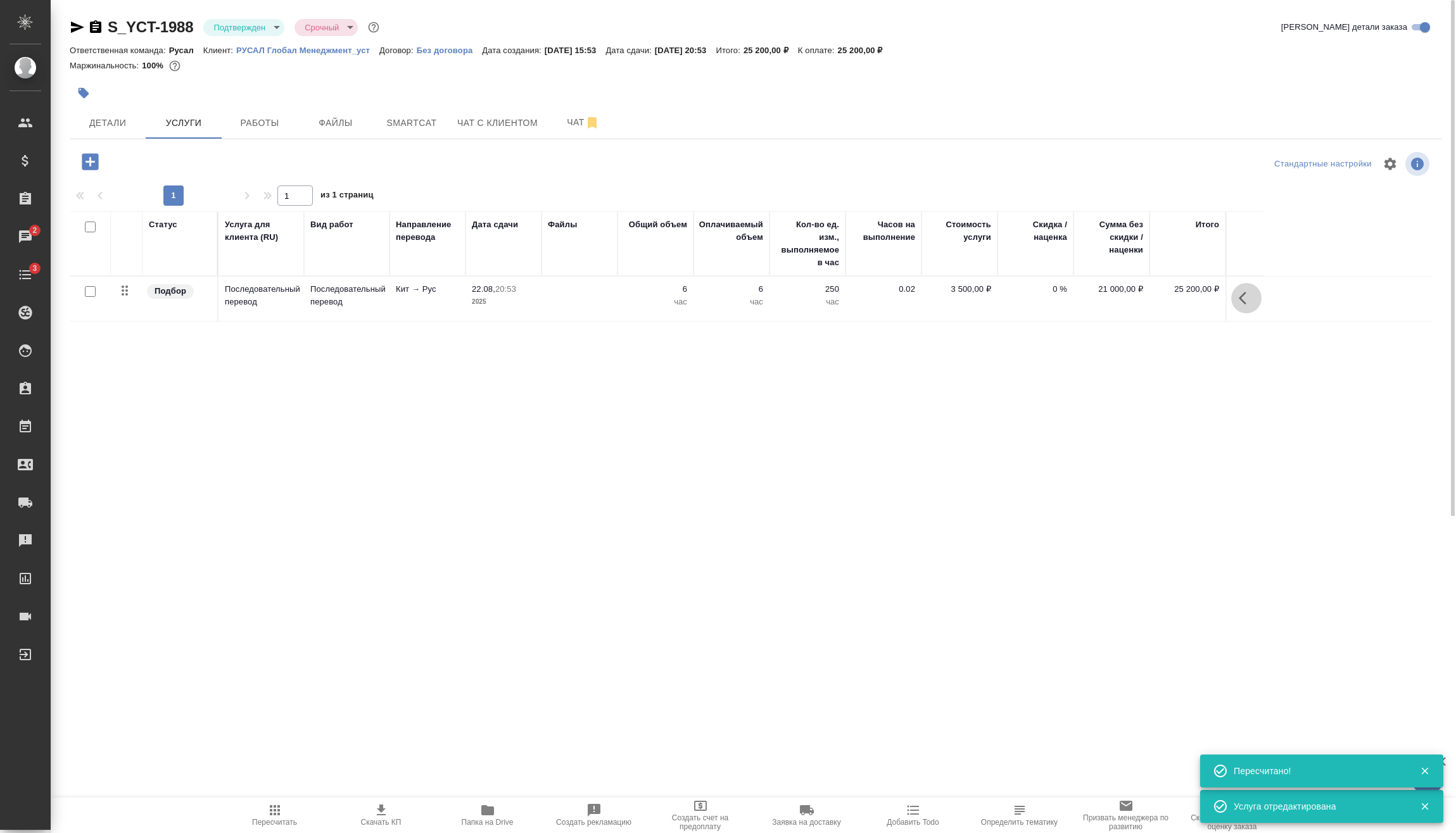
click at [1244, 292] on icon "button" at bounding box center [1246, 297] width 15 height 15
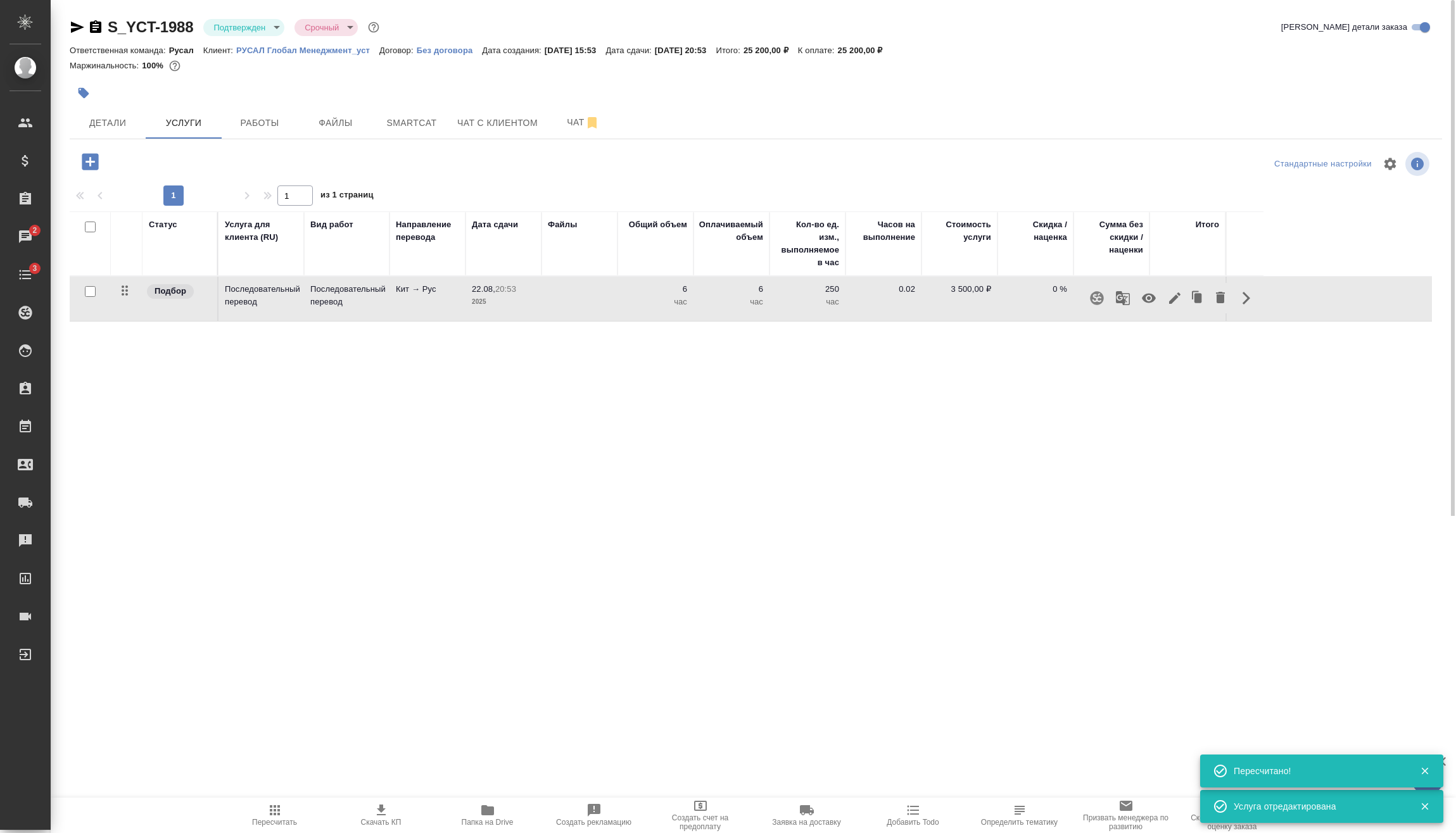
click at [1185, 433] on div "Статус Услуга для клиента (RU) Вид работ Направление перевода Дата сдачи Файлы …" at bounding box center [750, 347] width 1362 height 272
click at [1244, 299] on icon "button" at bounding box center [1246, 297] width 15 height 15
click at [1173, 301] on icon "button" at bounding box center [1174, 298] width 12 height 12
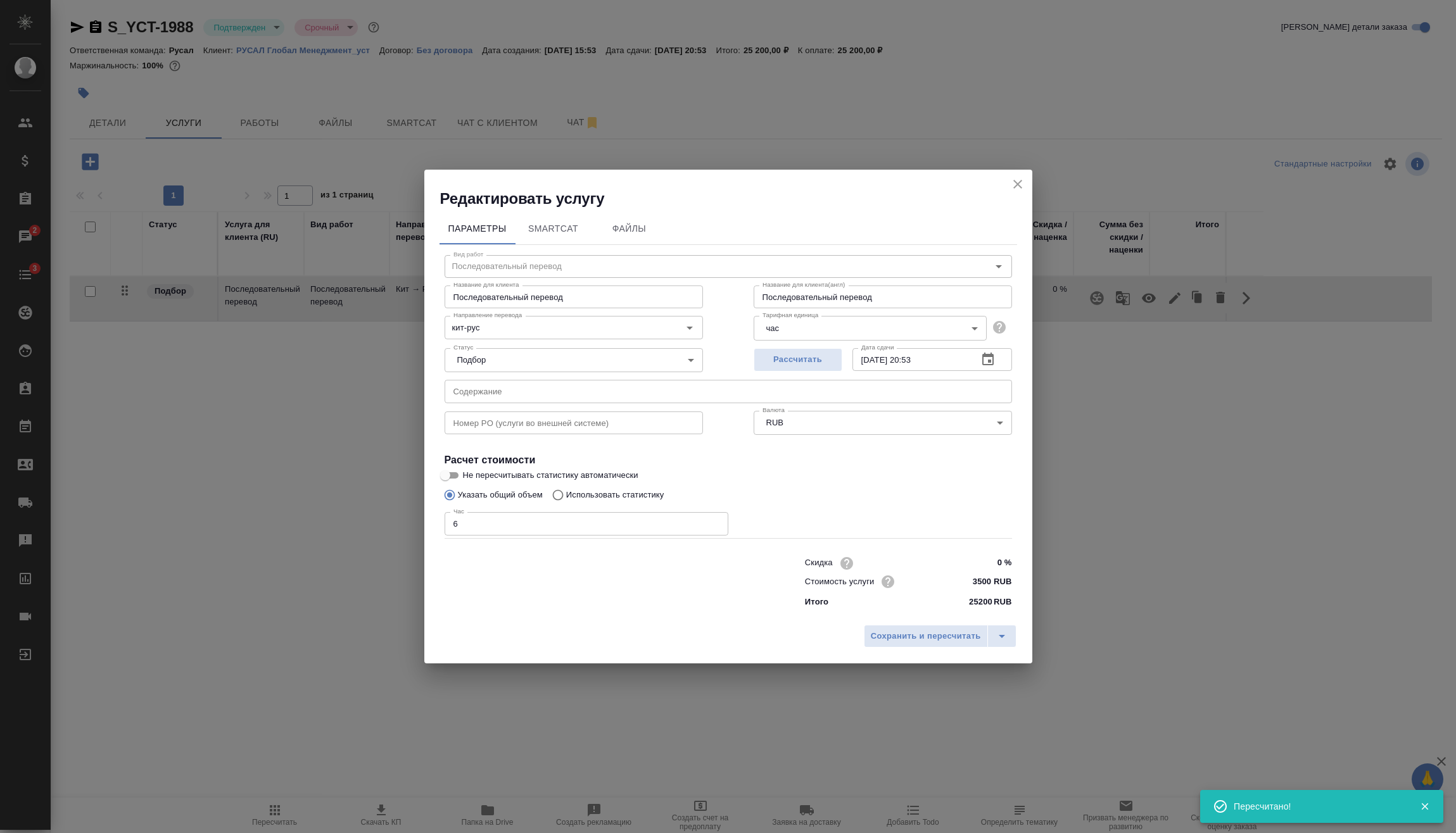
click at [1012, 180] on icon "close" at bounding box center [1017, 184] width 15 height 15
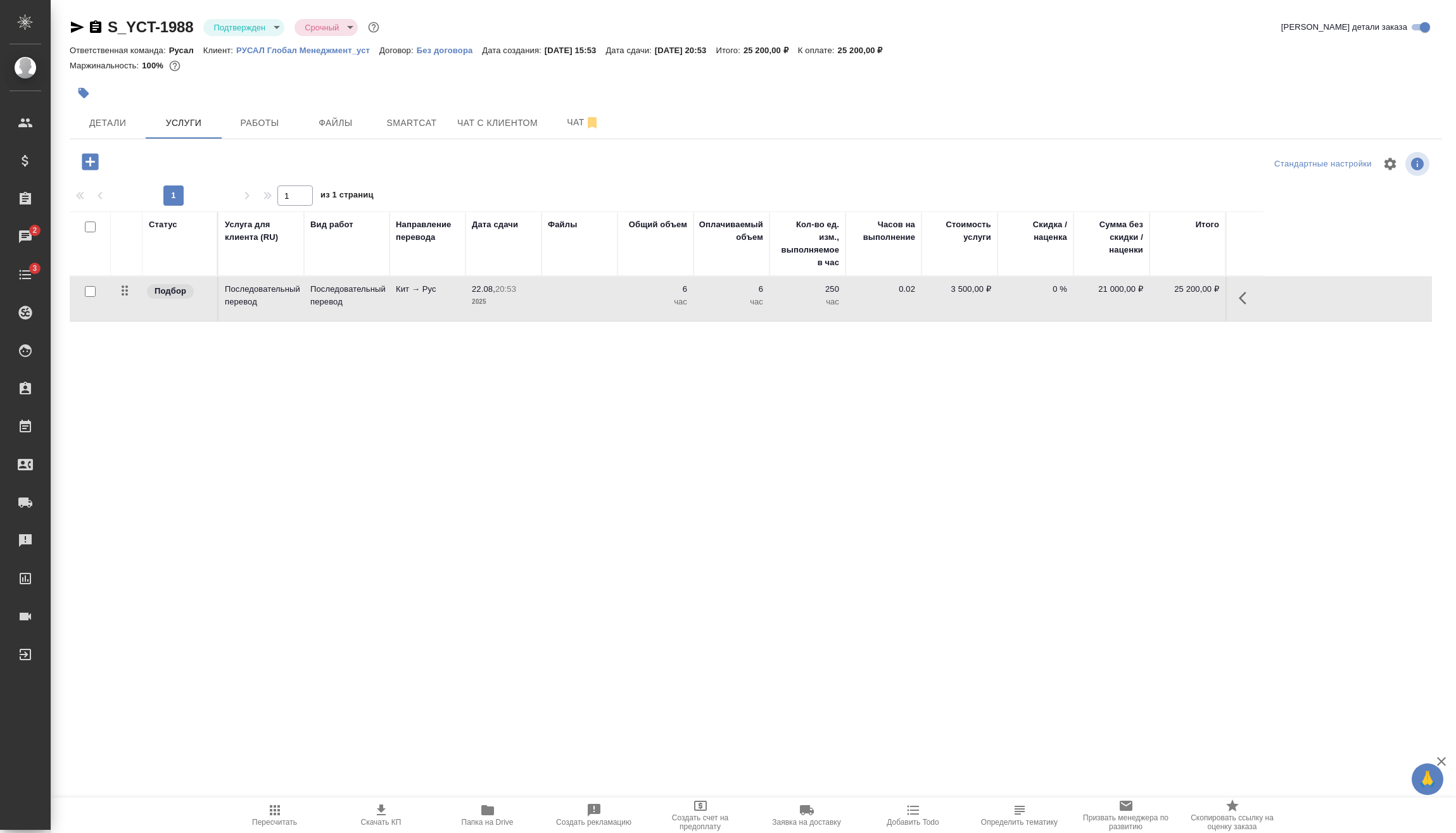
click at [1239, 294] on icon "button" at bounding box center [1246, 297] width 15 height 15
click at [1170, 301] on icon "button" at bounding box center [1174, 298] width 12 height 12
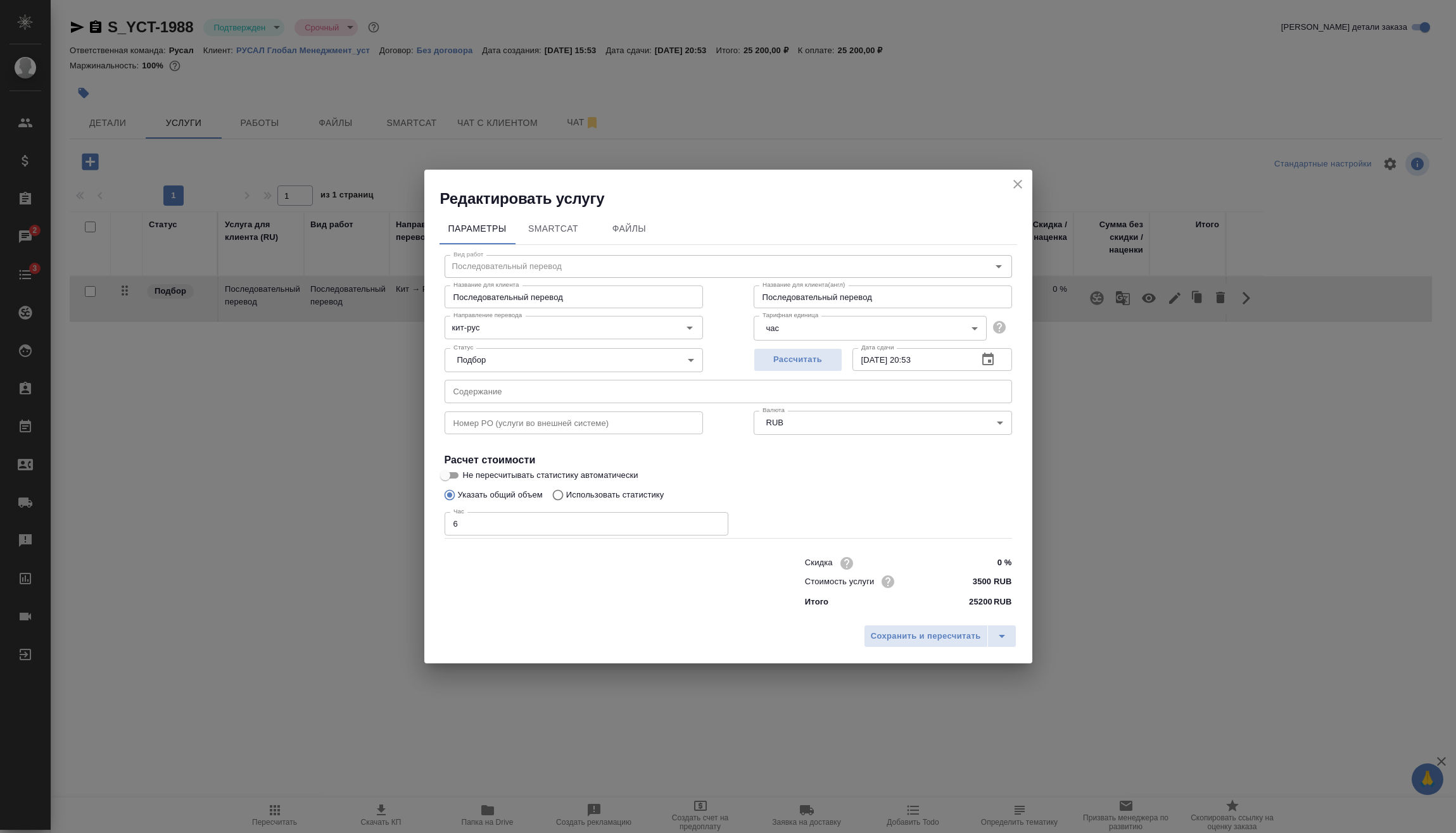
click at [469, 536] on div "Вид работ Последовательный перевод Вид работ Название для клиента Последователь…" at bounding box center [728, 429] width 577 height 369
click at [940, 639] on span "Сохранить и пересчитать" at bounding box center [926, 636] width 110 height 15
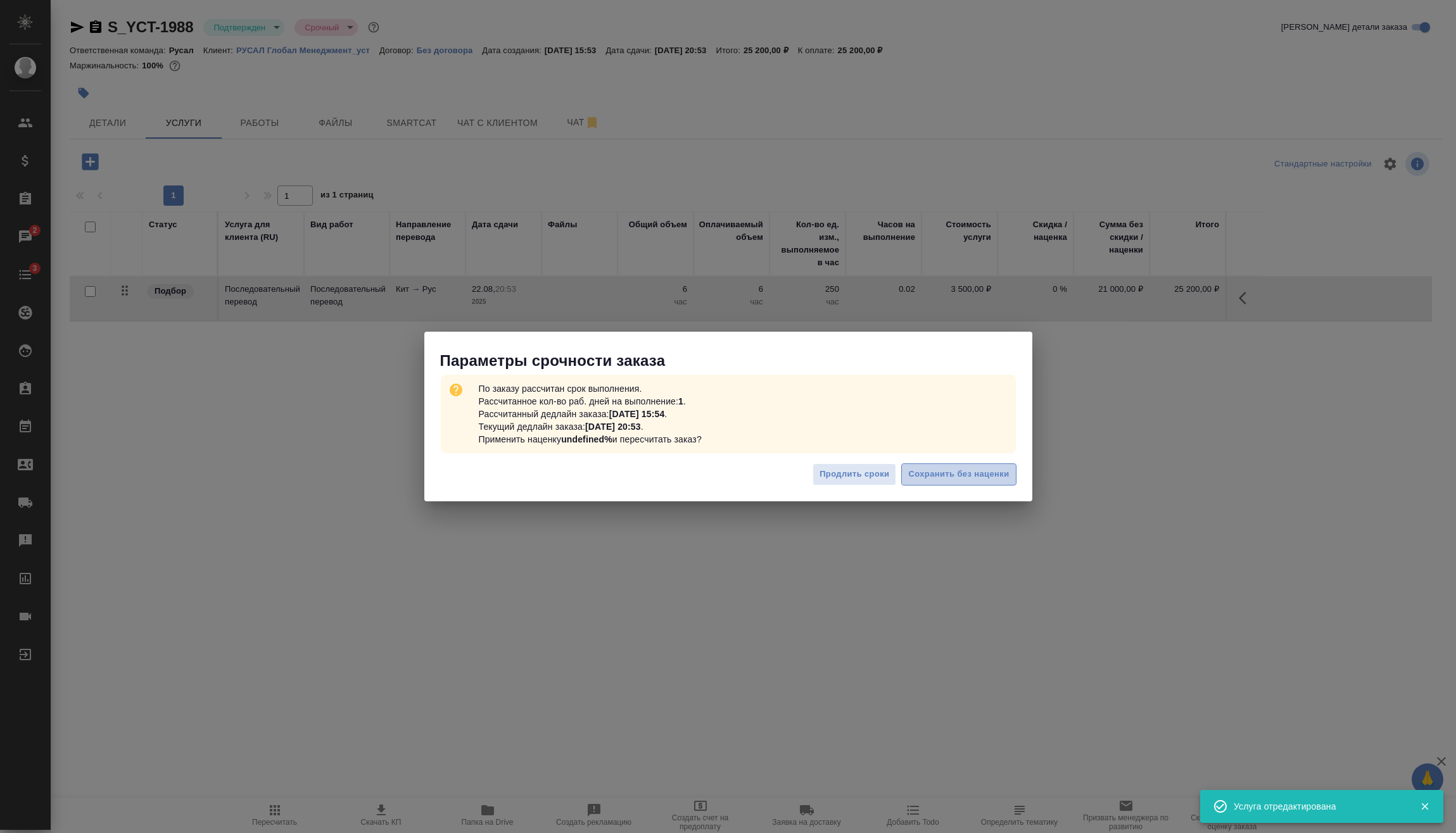
click at [968, 476] on span "Сохранить без наценки" at bounding box center [958, 474] width 101 height 15
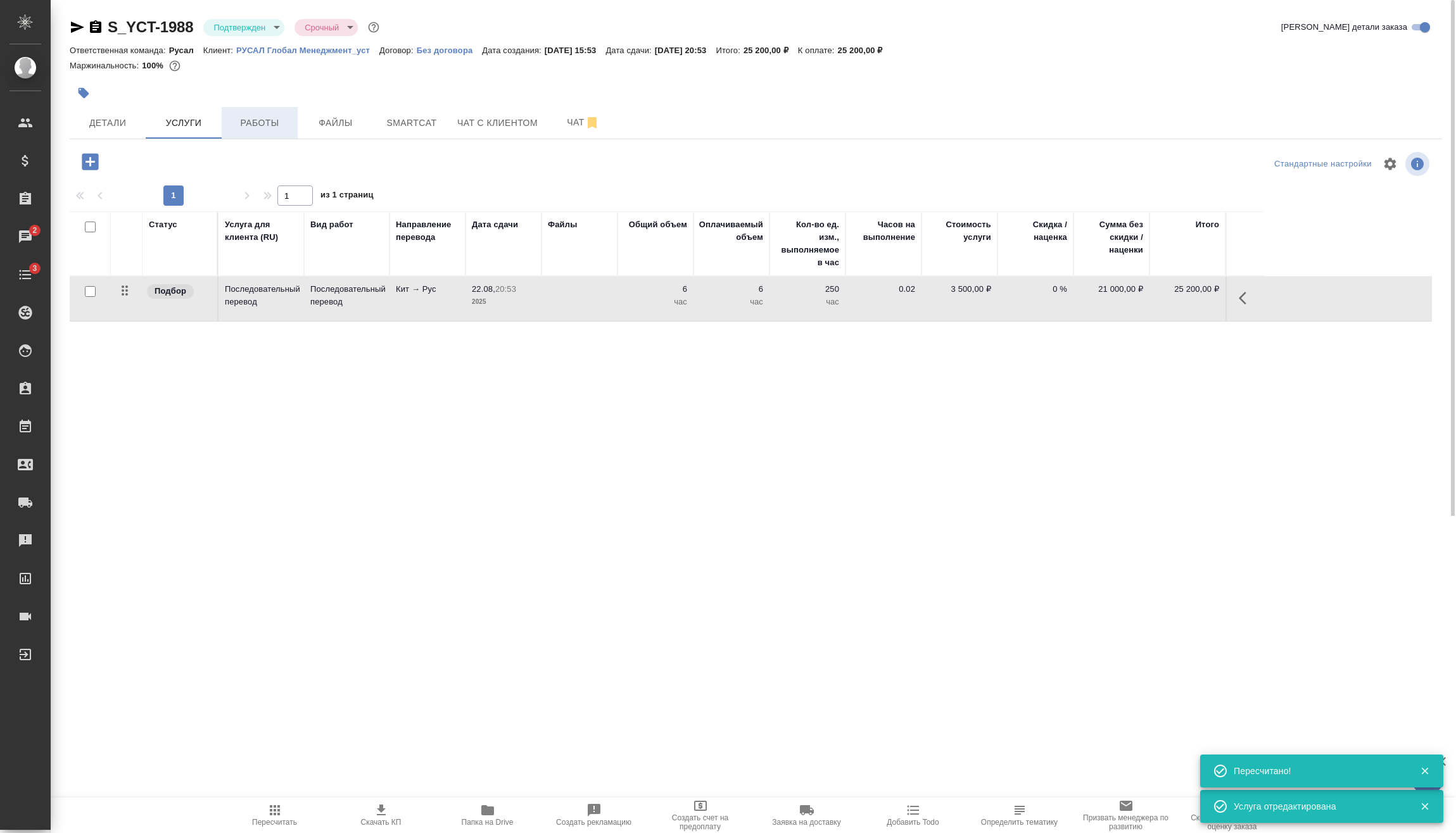
click at [271, 117] on span "Работы" at bounding box center [260, 123] width 61 height 16
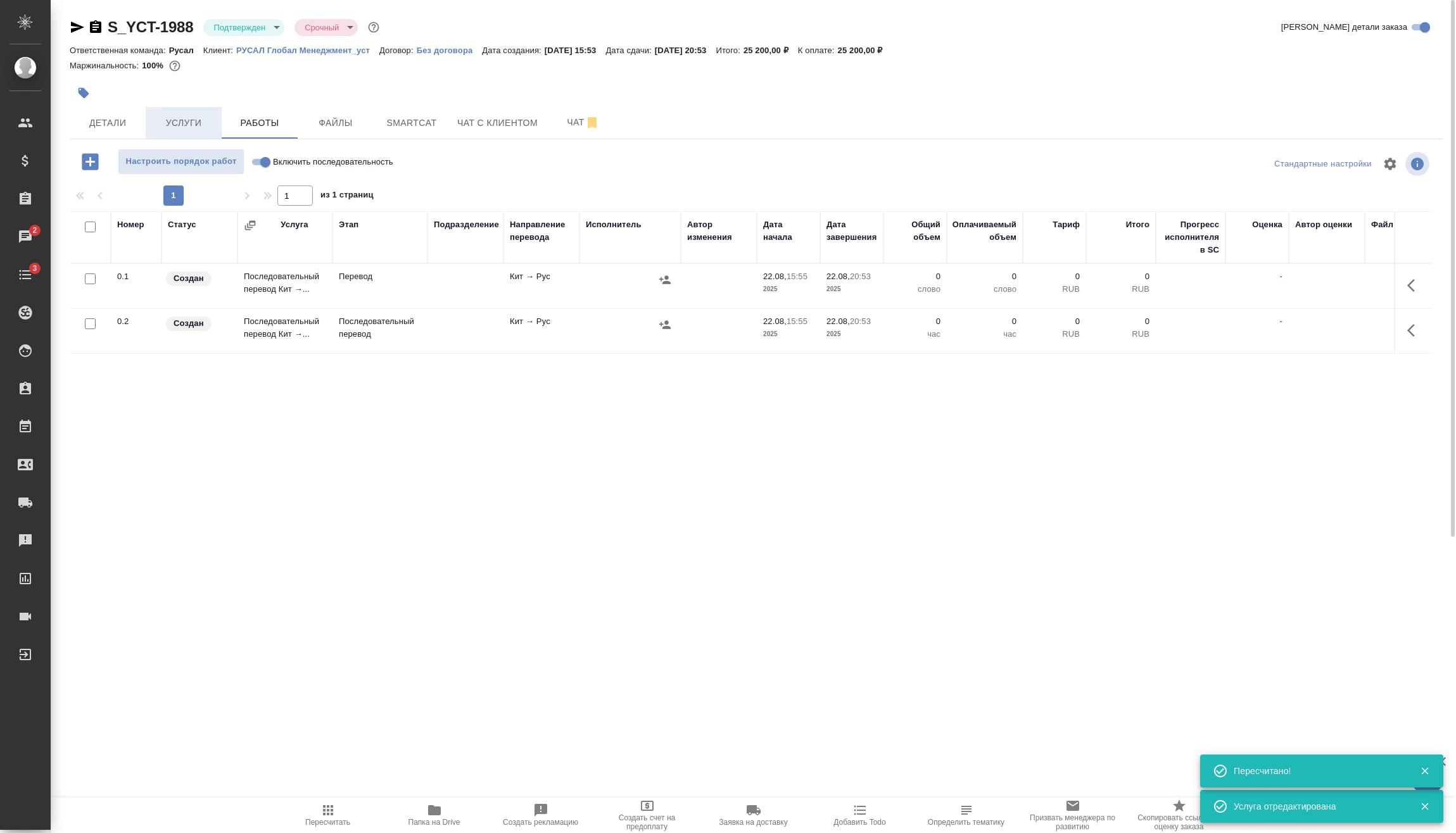
click at [192, 130] on span "Услуги" at bounding box center [184, 123] width 61 height 16
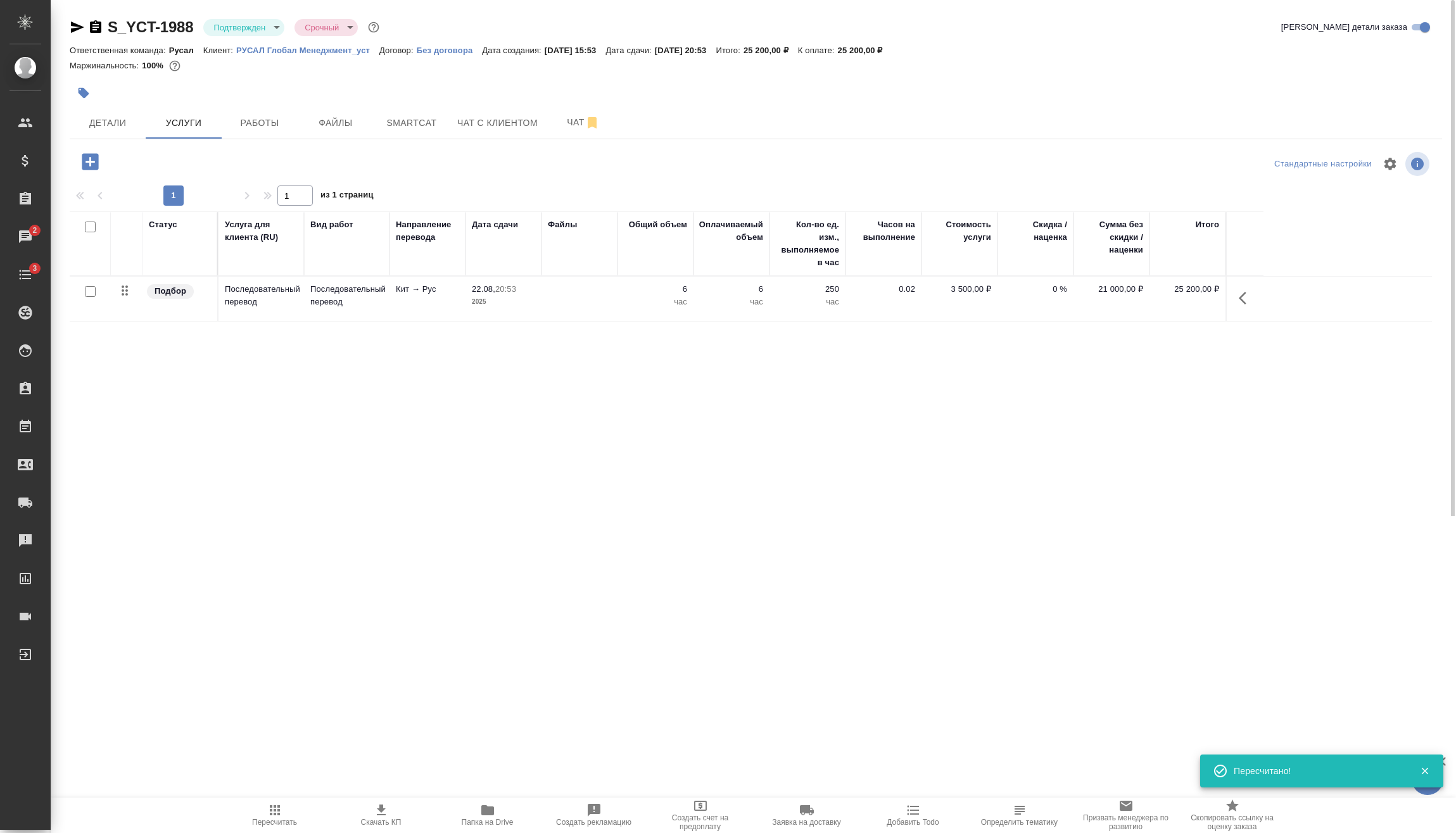
click at [273, 822] on span "Пересчитать" at bounding box center [274, 822] width 45 height 9
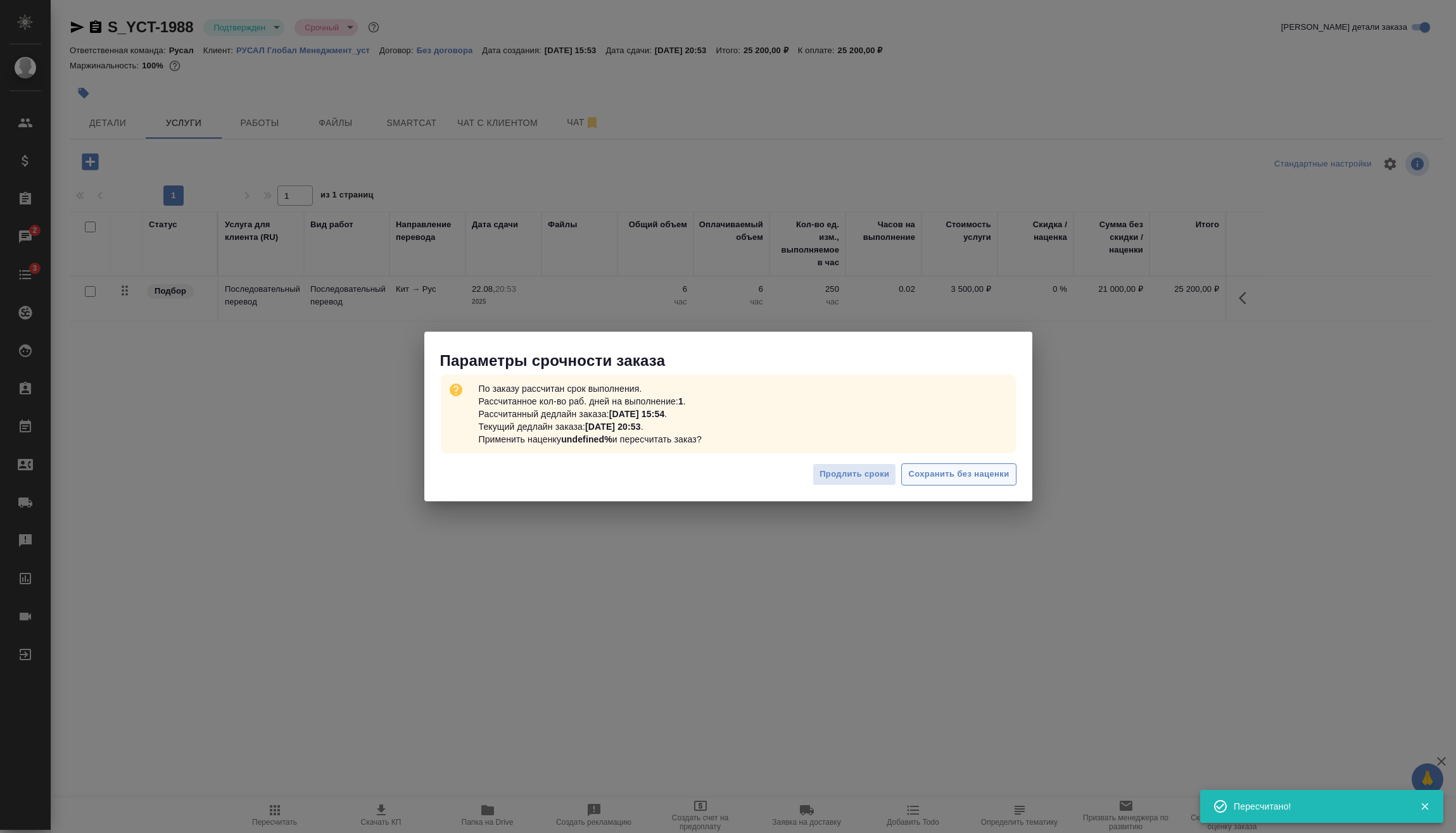
click at [965, 469] on span "Сохранить без наценки" at bounding box center [958, 474] width 101 height 15
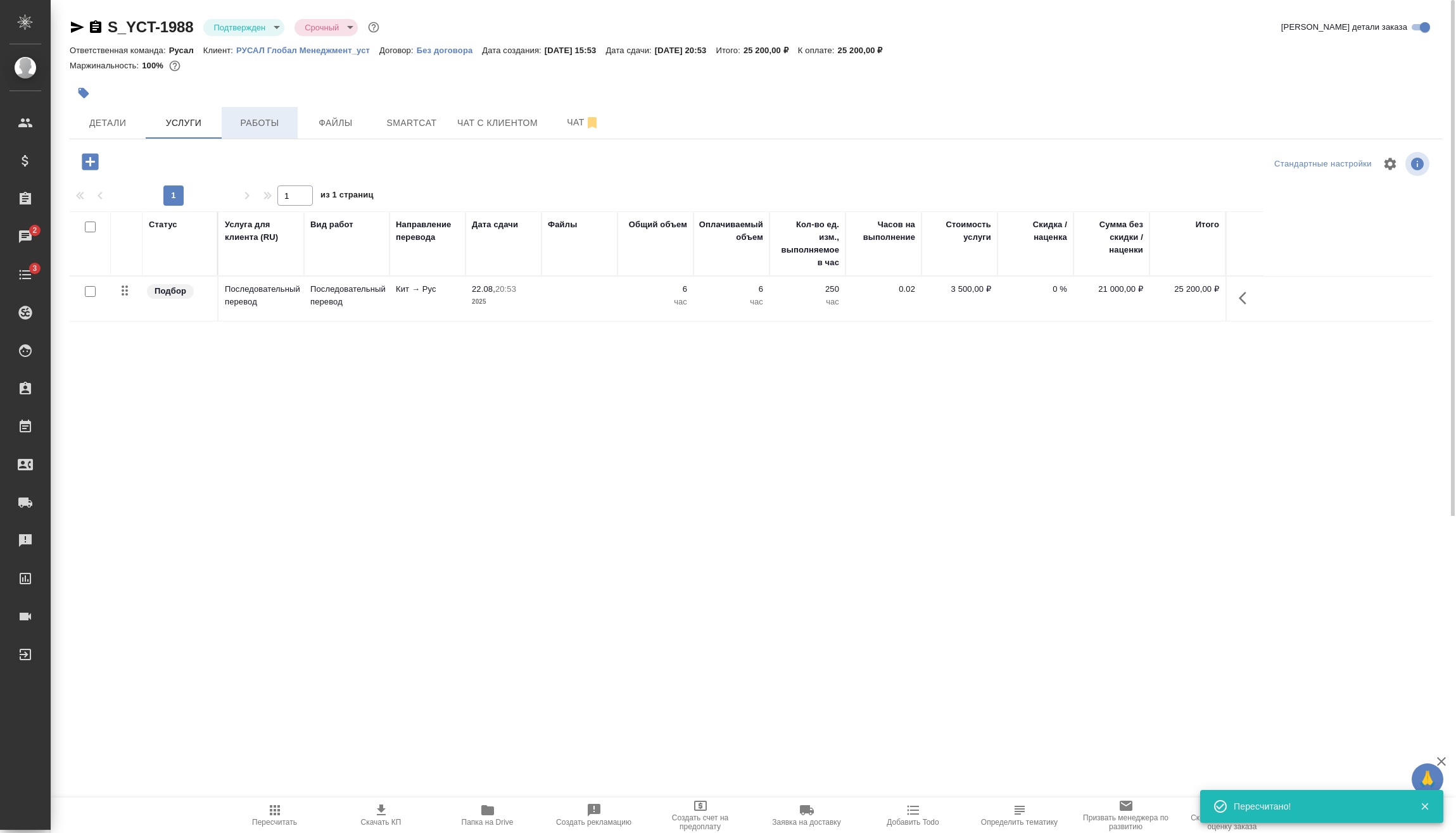
click at [282, 133] on button "Работы" at bounding box center [259, 123] width 76 height 31
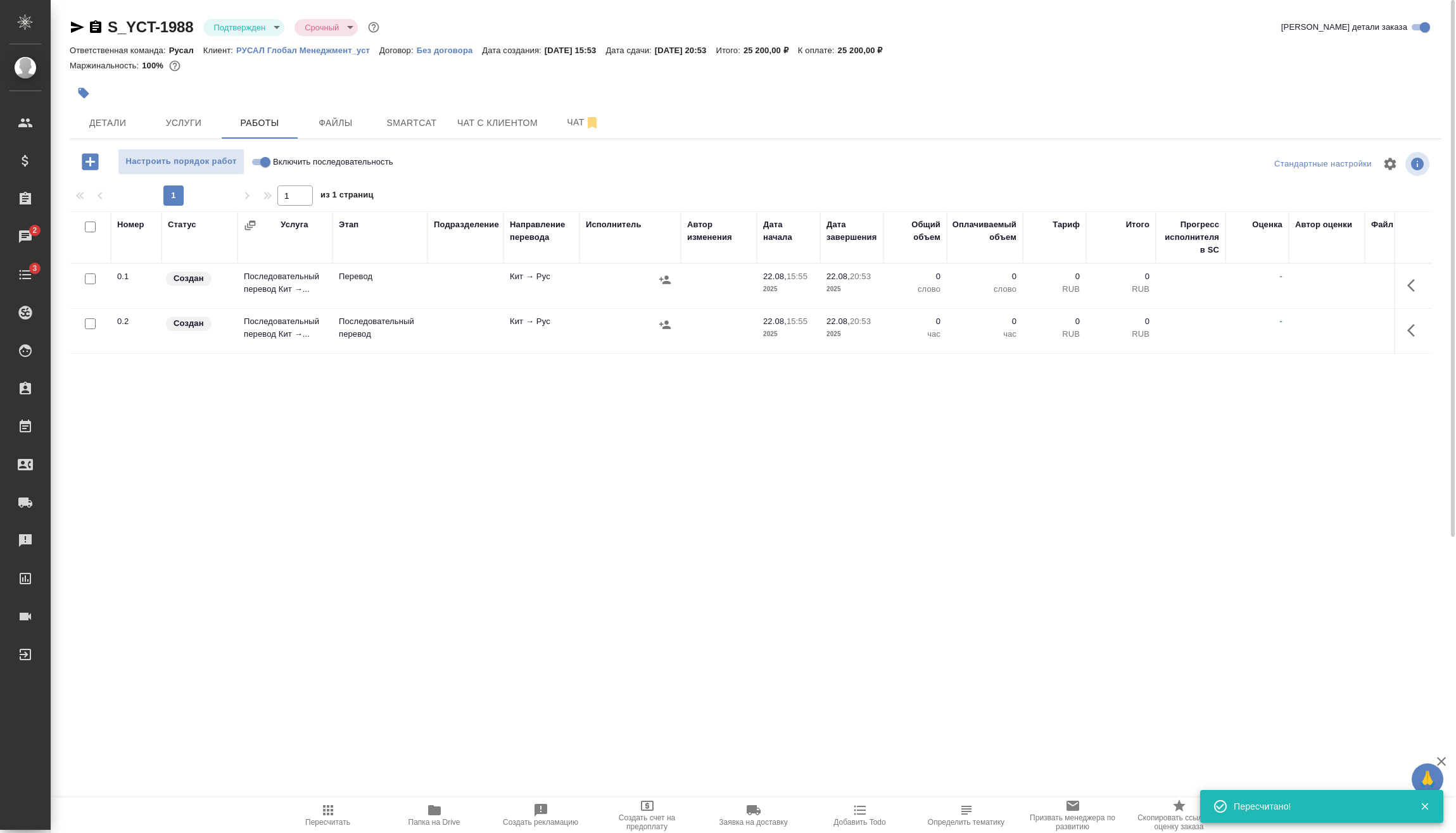
drag, startPoint x: 270, startPoint y: 163, endPoint x: 264, endPoint y: 161, distance: 6.3
click at [264, 162] on input "Включить последовательность" at bounding box center [265, 161] width 45 height 15
checkbox input "true"
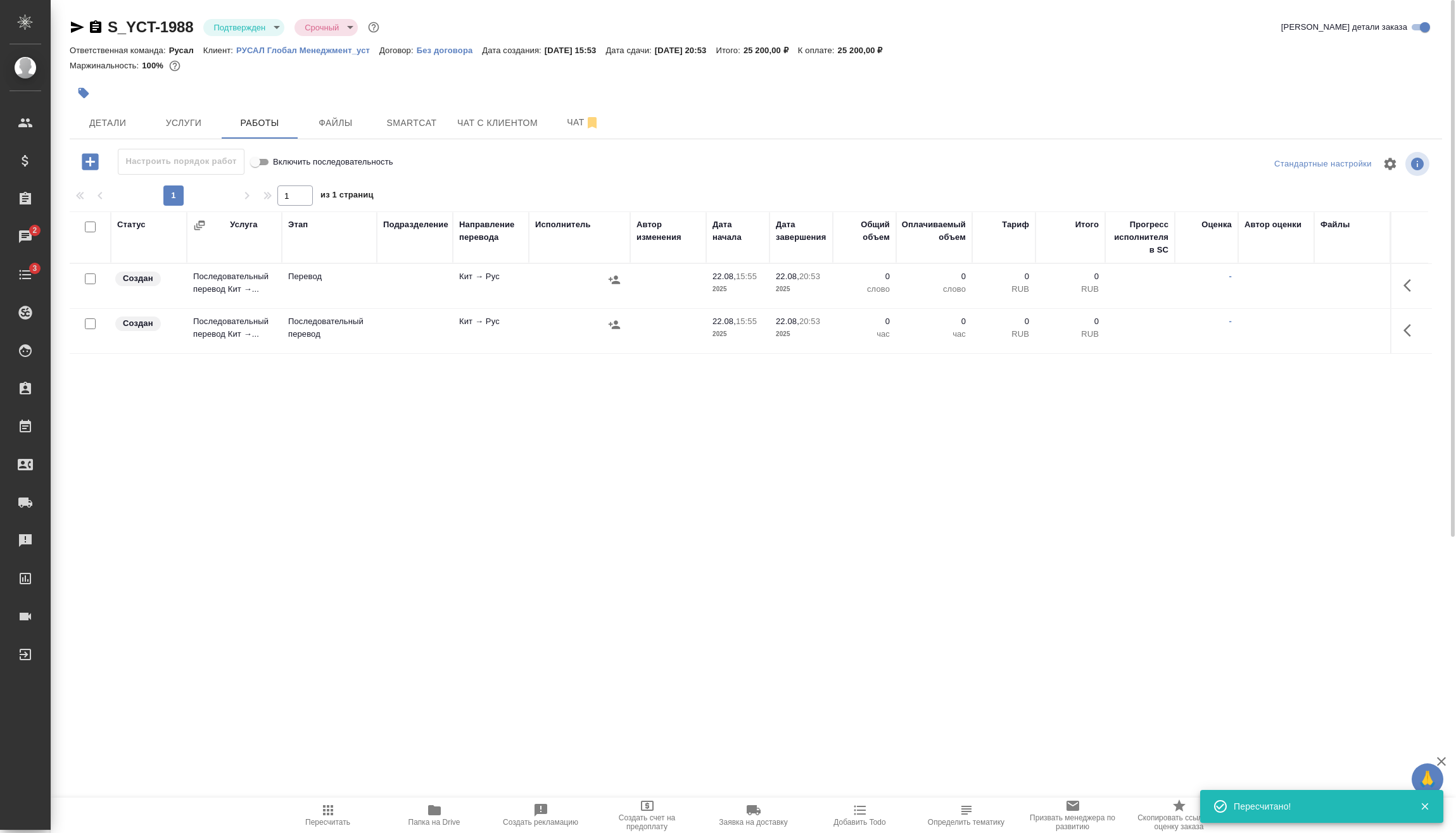
click at [95, 277] on input "checkbox" at bounding box center [90, 279] width 11 height 11
checkbox input "true"
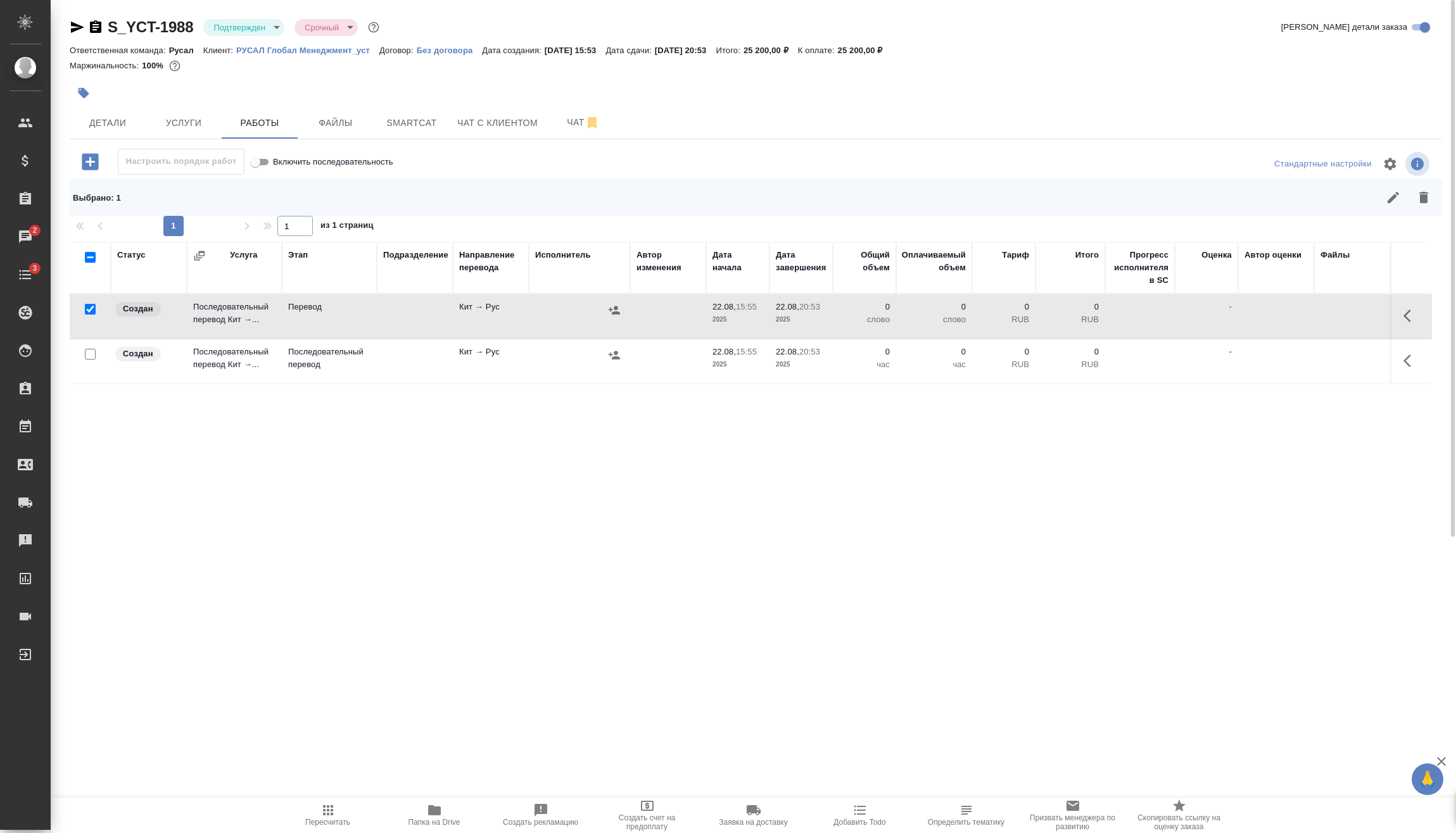
click at [1431, 205] on button "button" at bounding box center [1423, 197] width 31 height 31
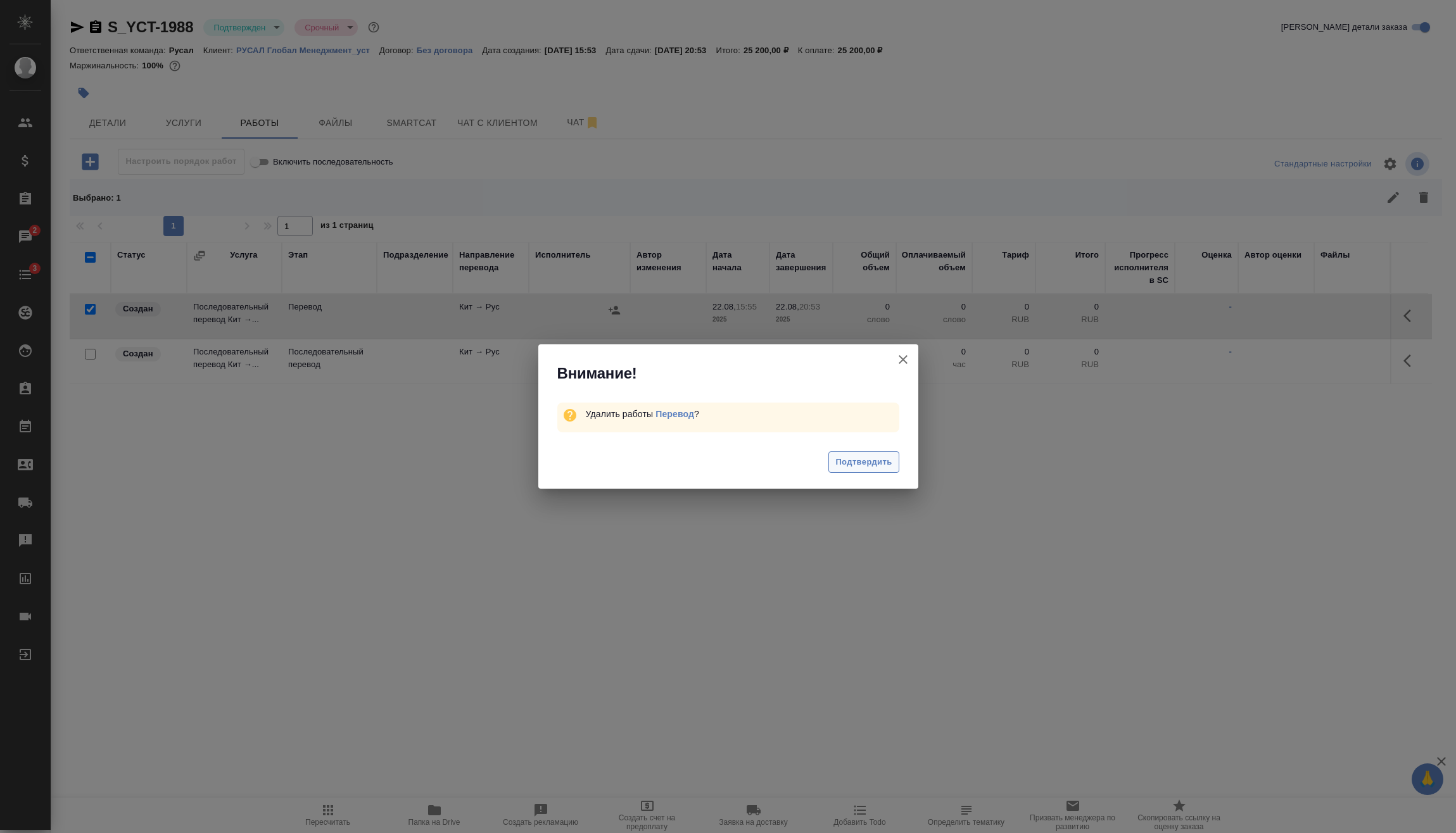
click at [852, 466] on span "Подтвердить" at bounding box center [864, 462] width 56 height 15
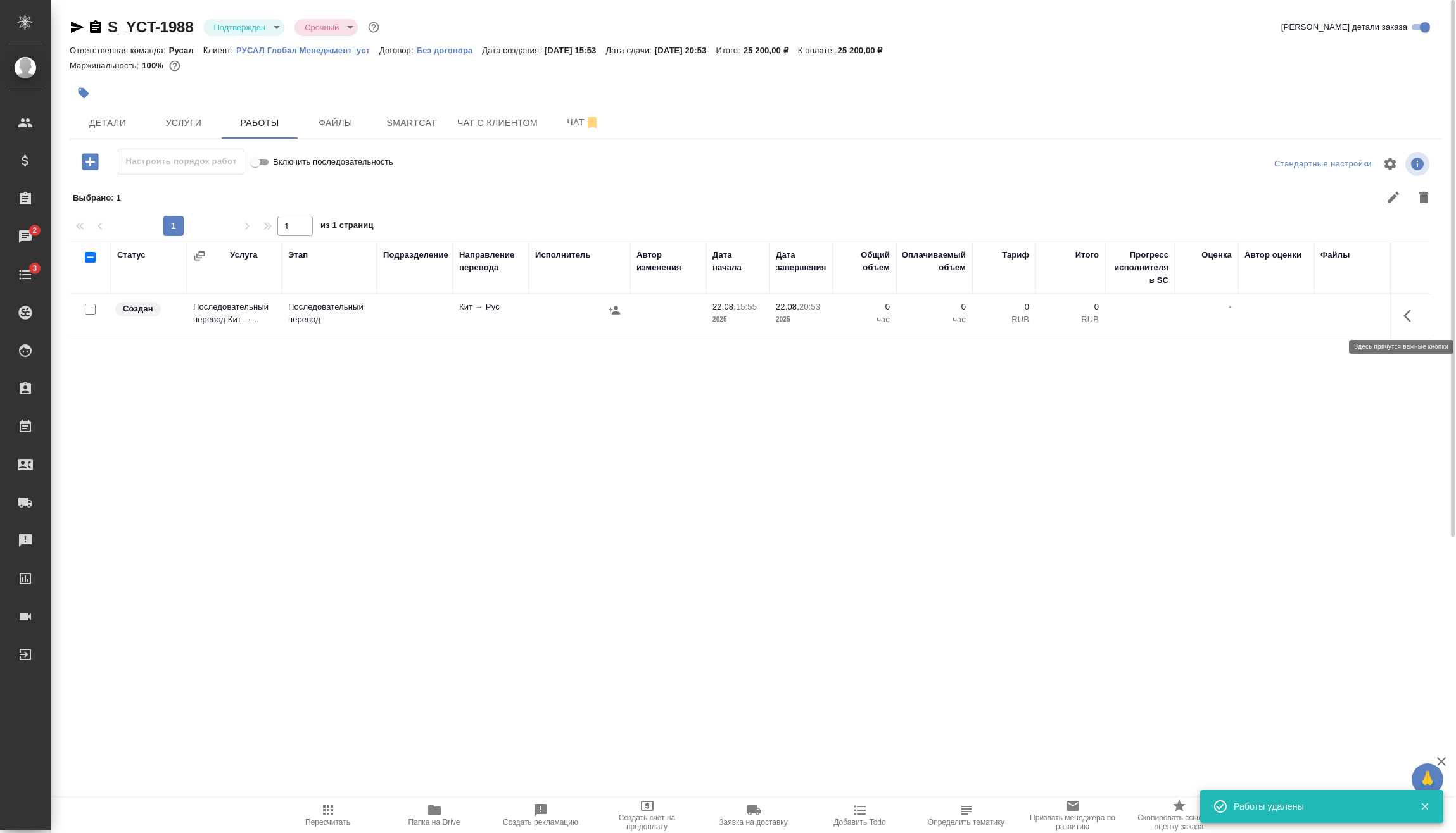
click at [1407, 311] on icon "button" at bounding box center [1411, 315] width 15 height 15
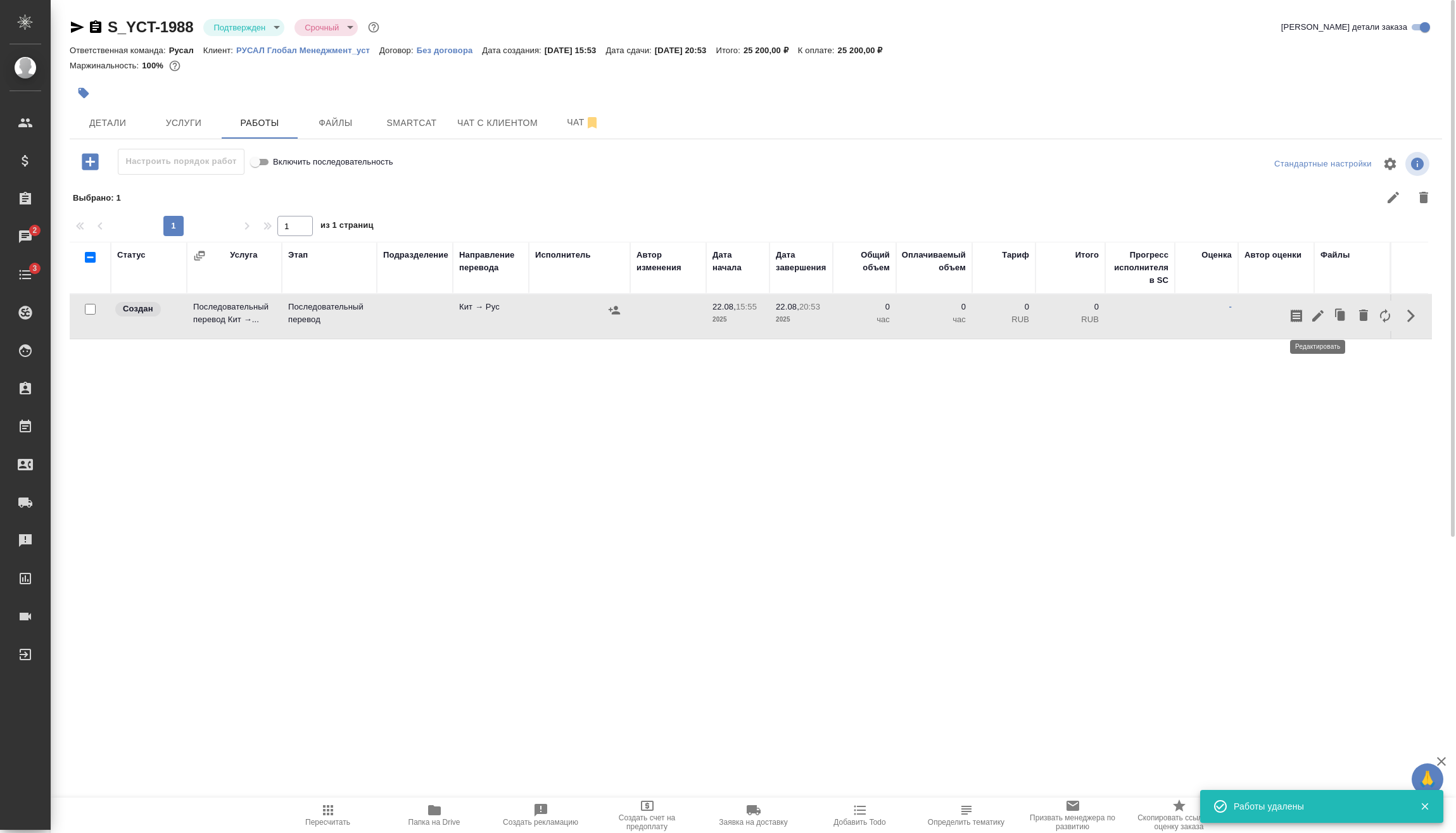
click at [1324, 314] on icon "button" at bounding box center [1318, 315] width 15 height 15
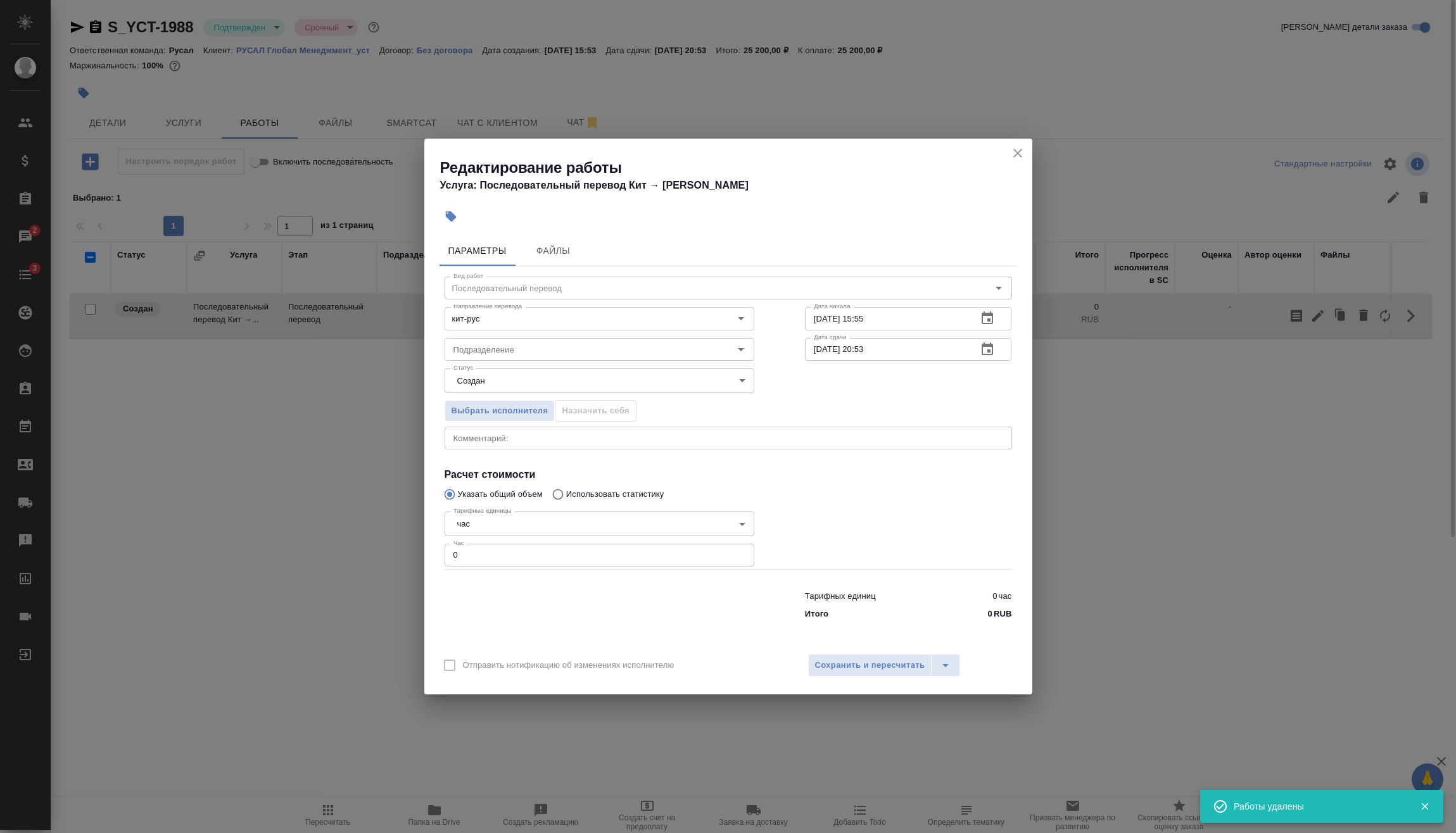
drag, startPoint x: 498, startPoint y: 561, endPoint x: 417, endPoint y: 577, distance: 82.6
click at [449, 570] on div "Вид работ Последовательный перевод Вид работ Направление перевода кит-рус Напра…" at bounding box center [728, 446] width 577 height 359
type input "3"
click at [865, 666] on span "Сохранить и пересчитать" at bounding box center [870, 666] width 110 height 15
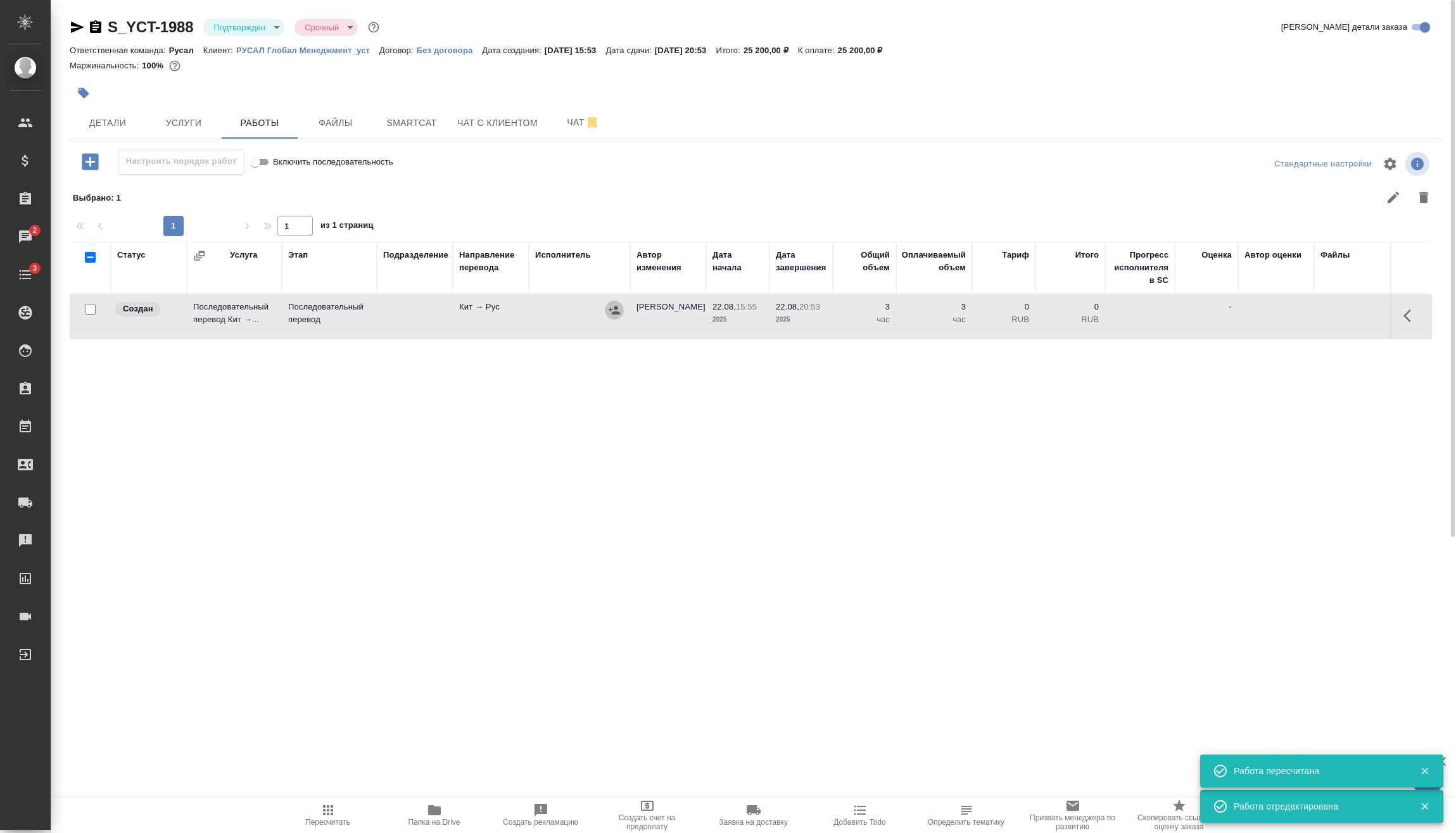
click at [613, 309] on icon "button" at bounding box center [614, 310] width 13 height 13
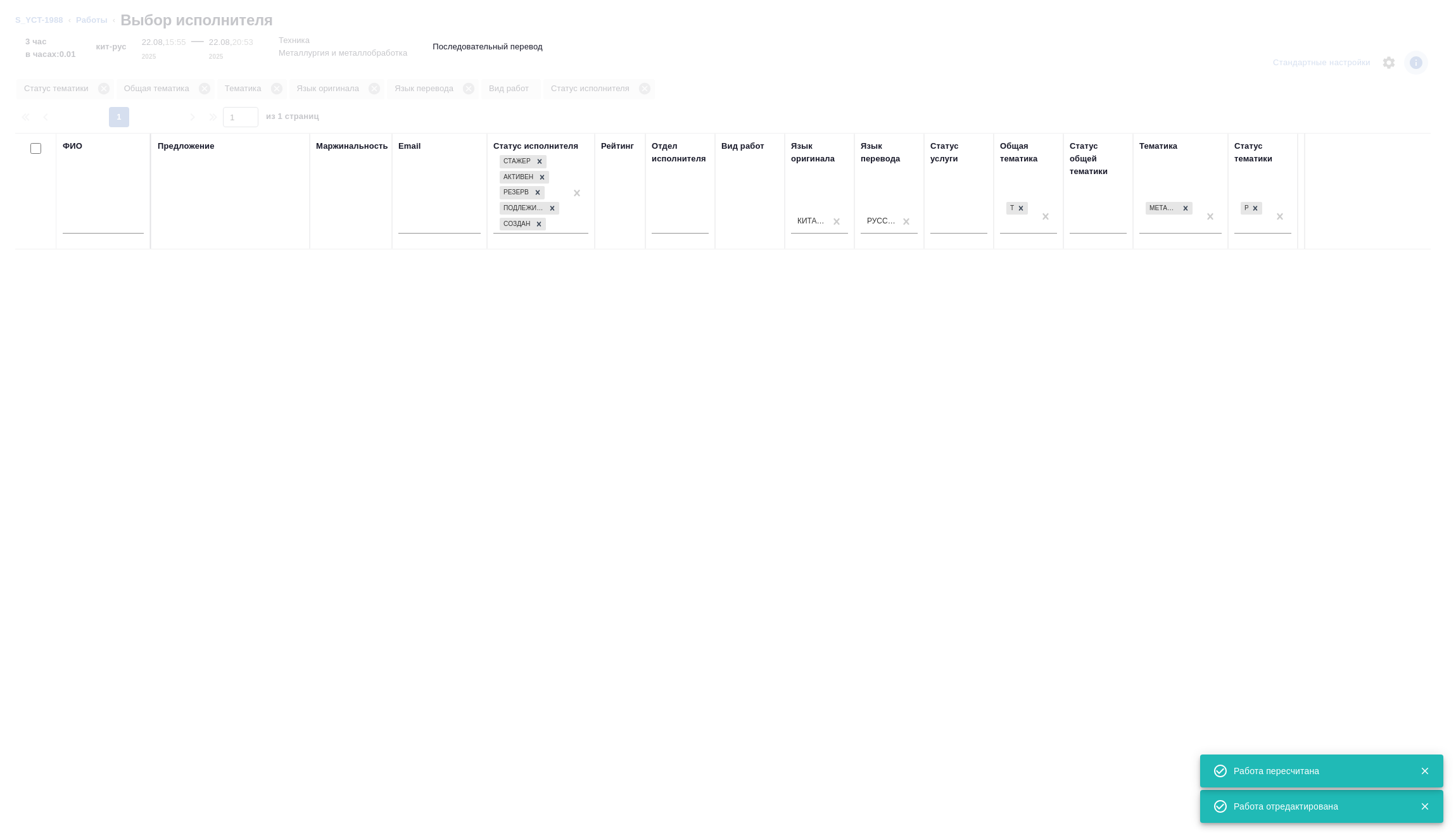
click at [84, 221] on input "text" at bounding box center [103, 225] width 81 height 16
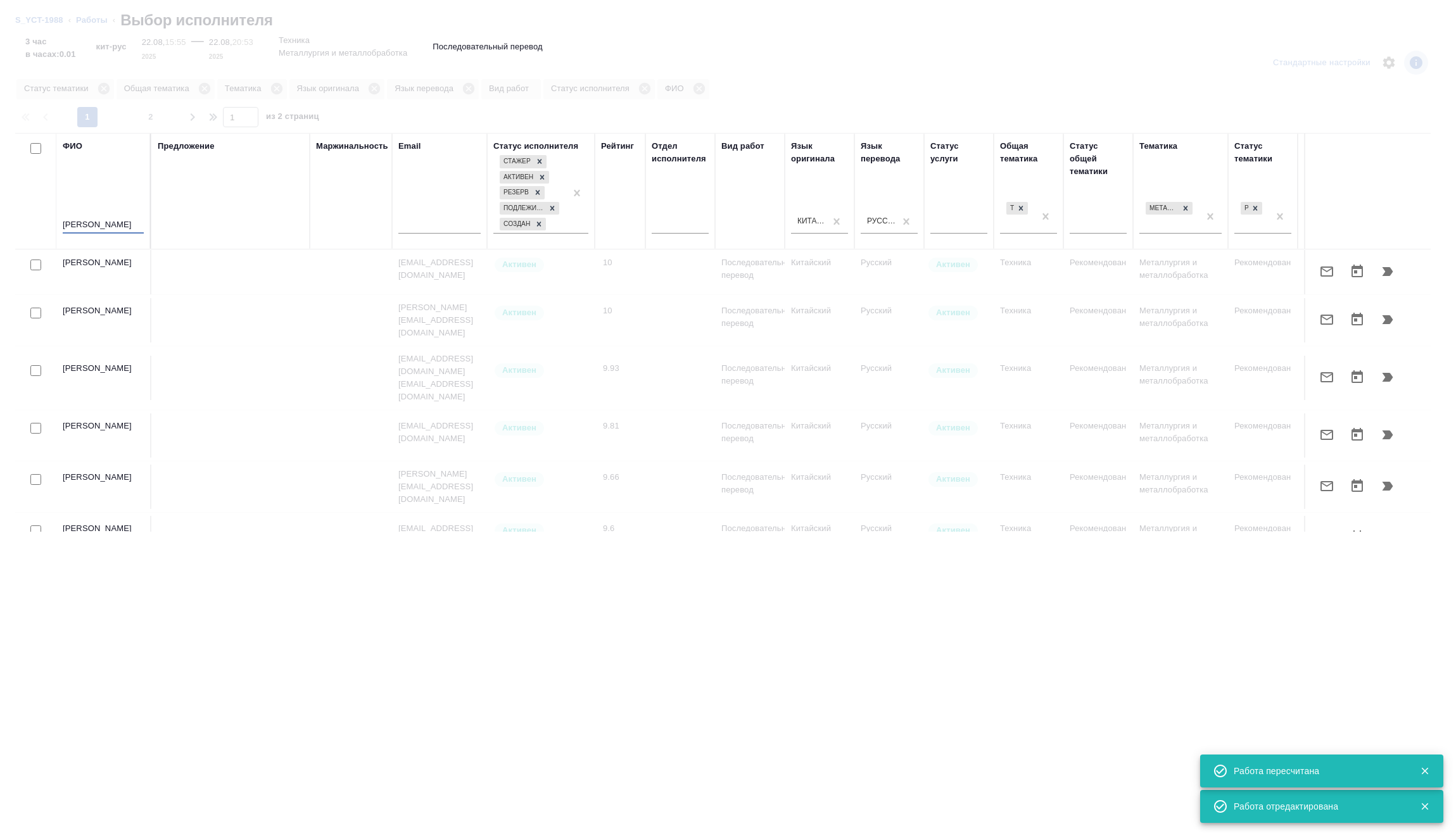
type input "клипин"
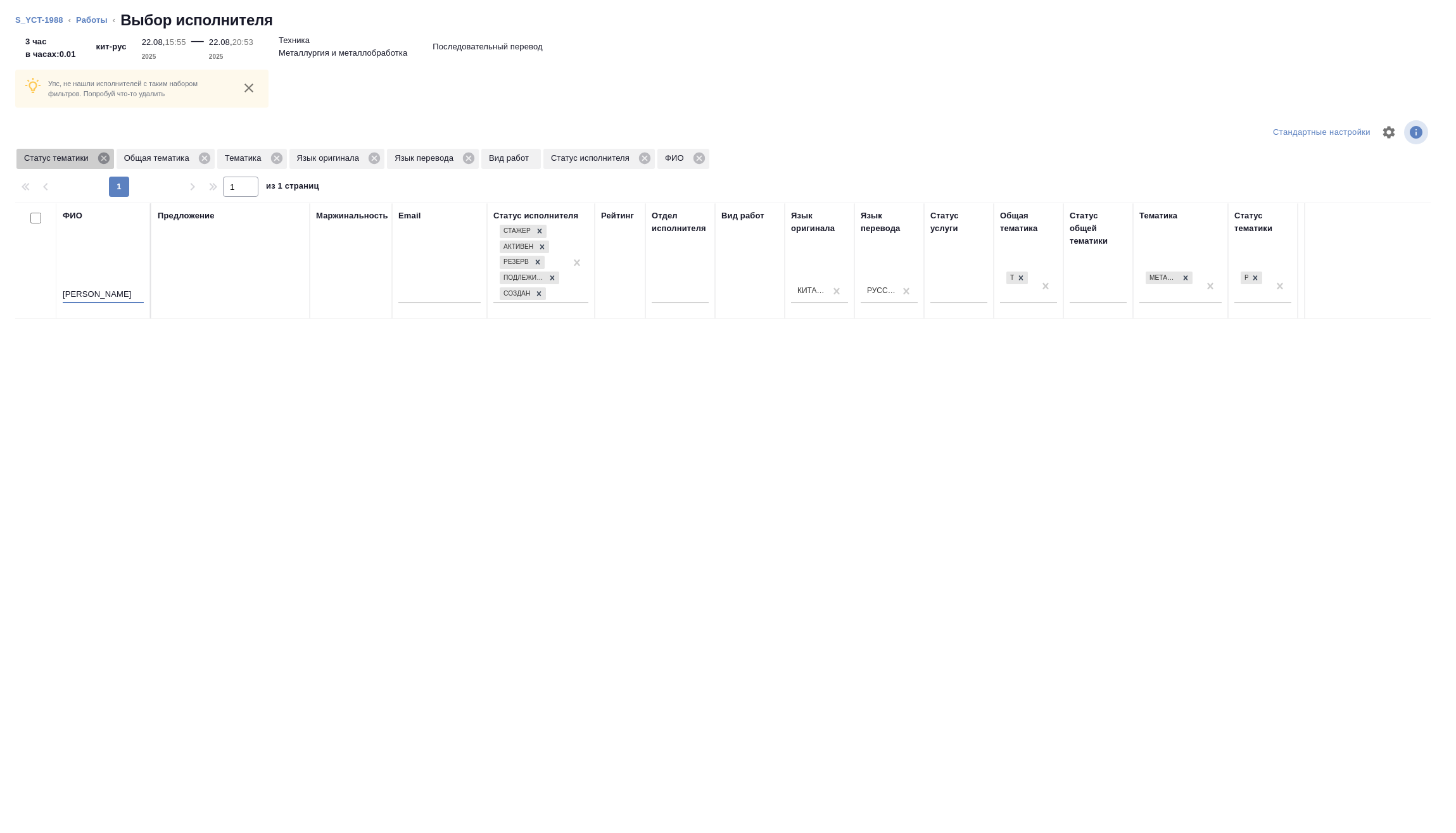
click at [100, 159] on icon at bounding box center [103, 158] width 12 height 12
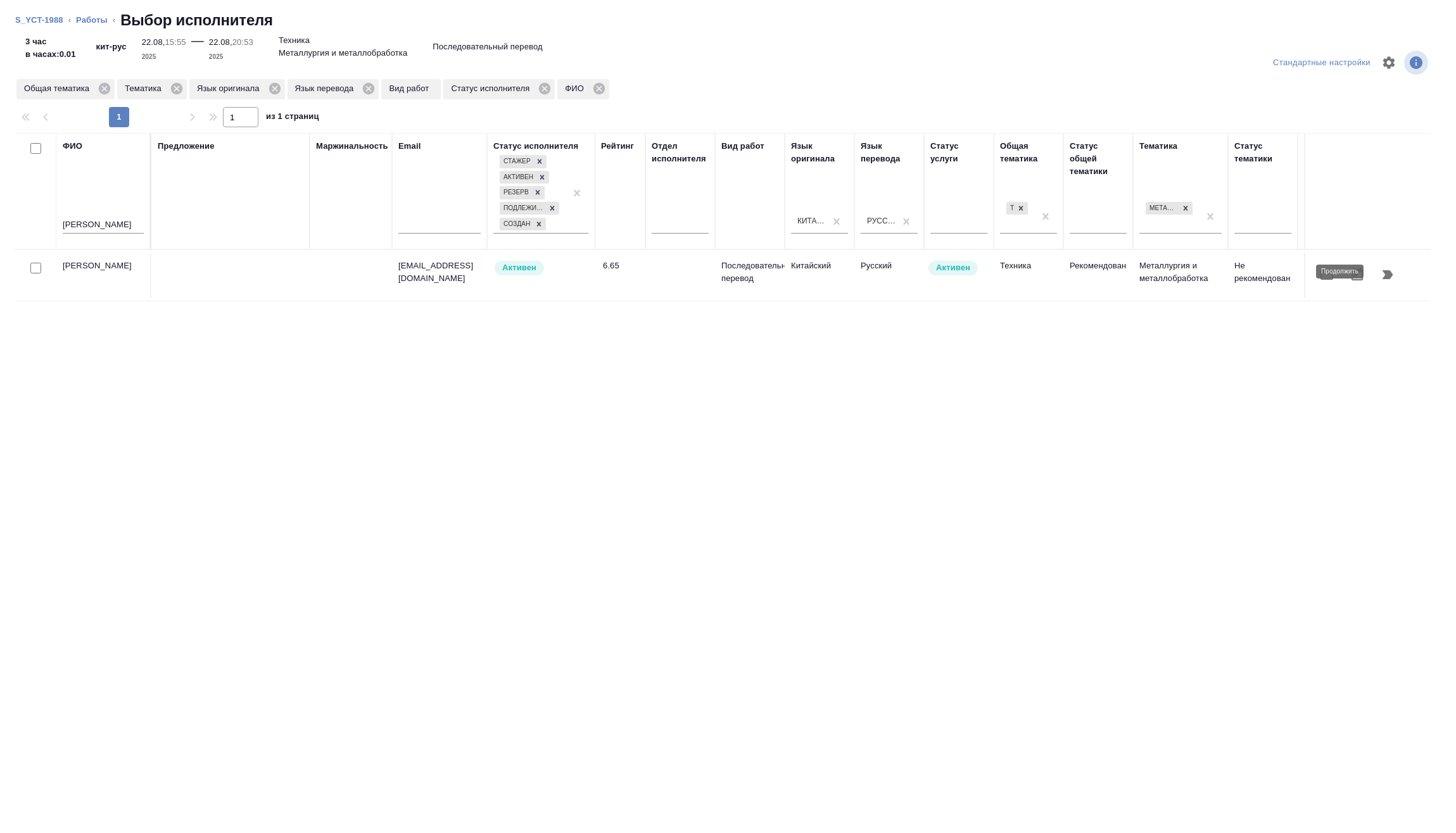
click at [1394, 281] on button "button" at bounding box center [1387, 275] width 31 height 31
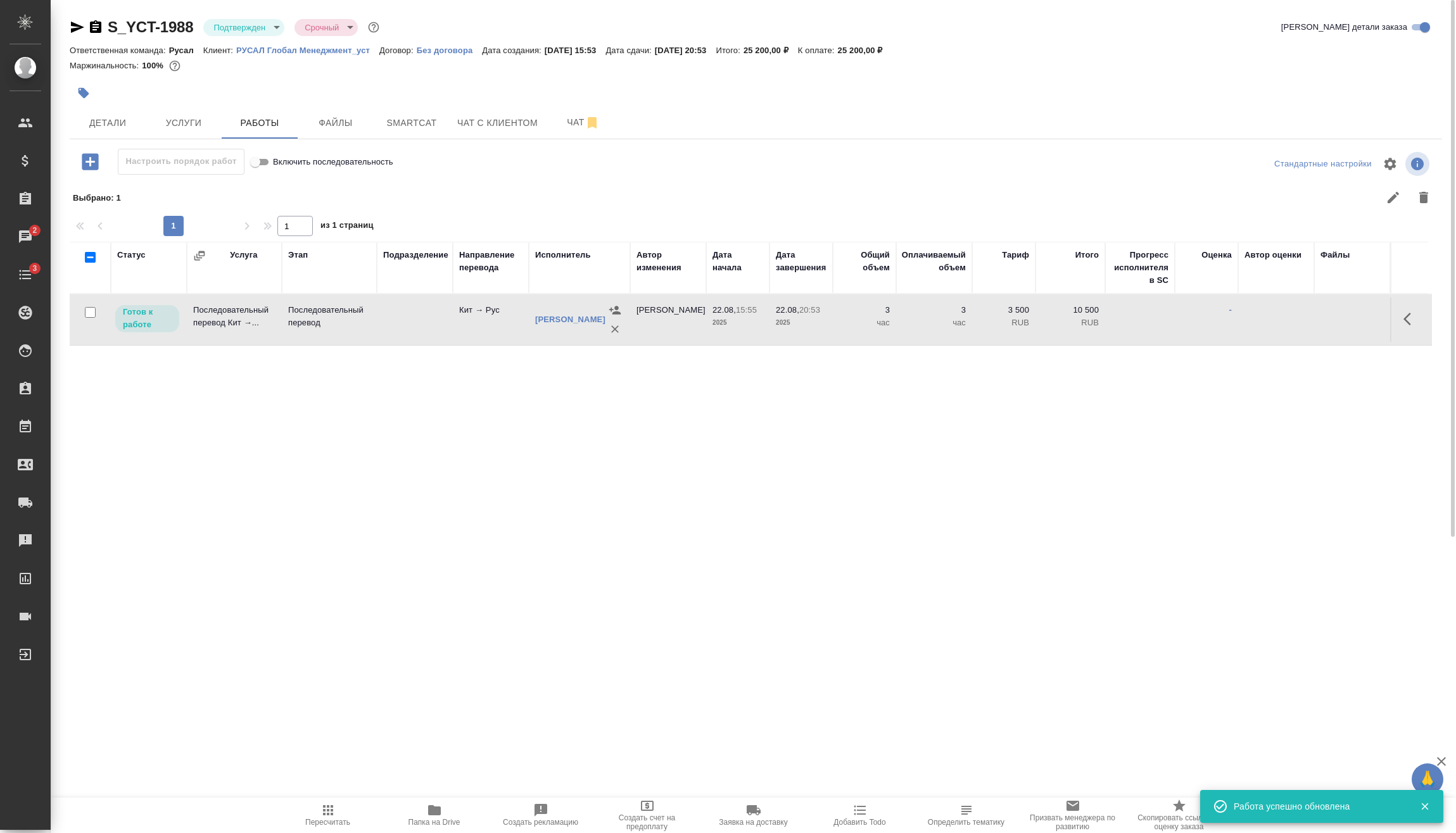
click at [338, 818] on span "Пересчитать" at bounding box center [327, 822] width 45 height 9
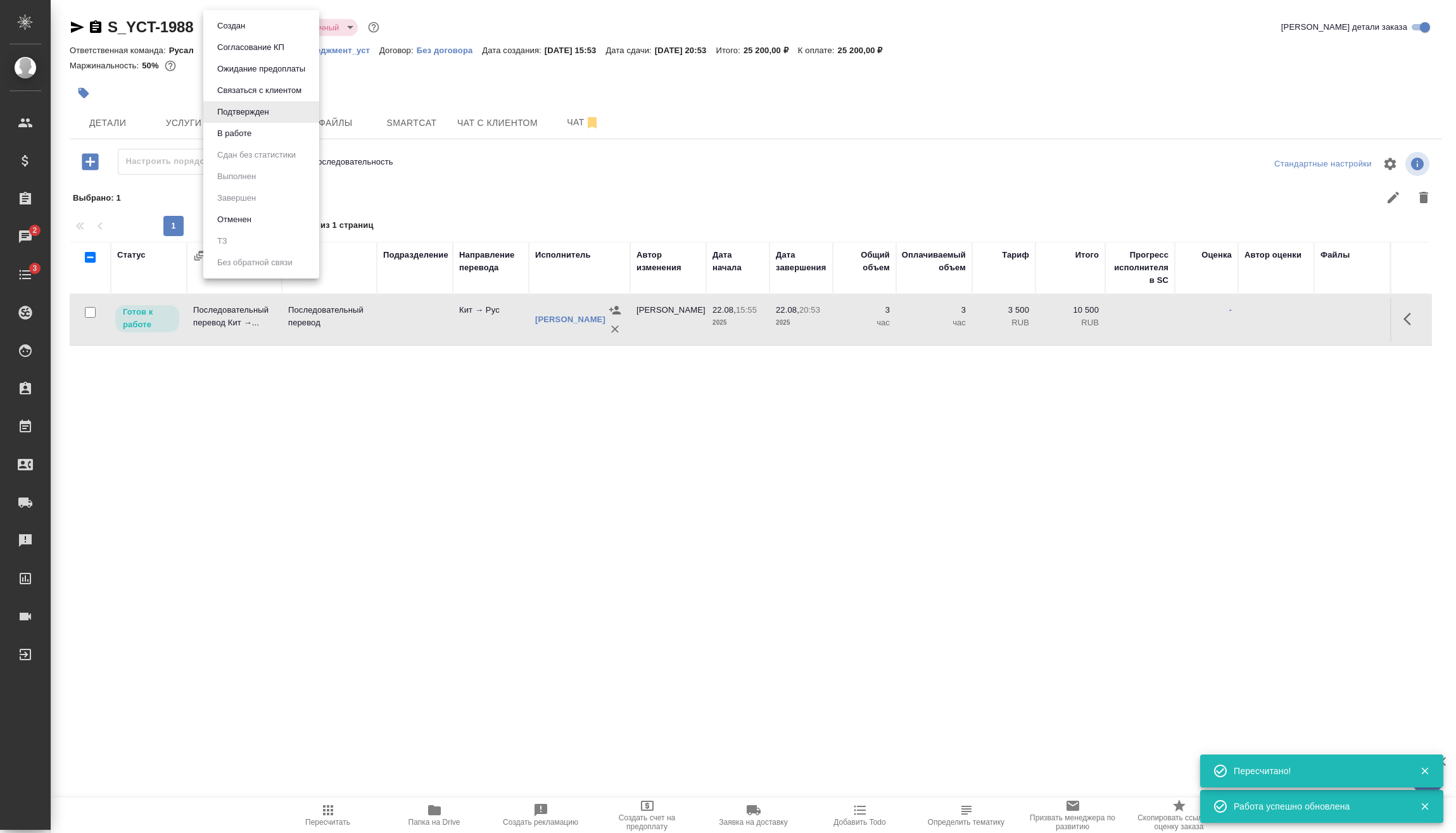
drag, startPoint x: 260, startPoint y: 27, endPoint x: 264, endPoint y: 117, distance: 90.1
click at [254, 26] on body "🙏 .cls-1 fill:#fff; AWATERA Vasilev Evgeniy Клиенты Спецификации Заказы 2 Чаты …" at bounding box center [728, 416] width 1456 height 833
click at [268, 127] on li "В работе" at bounding box center [261, 134] width 116 height 22
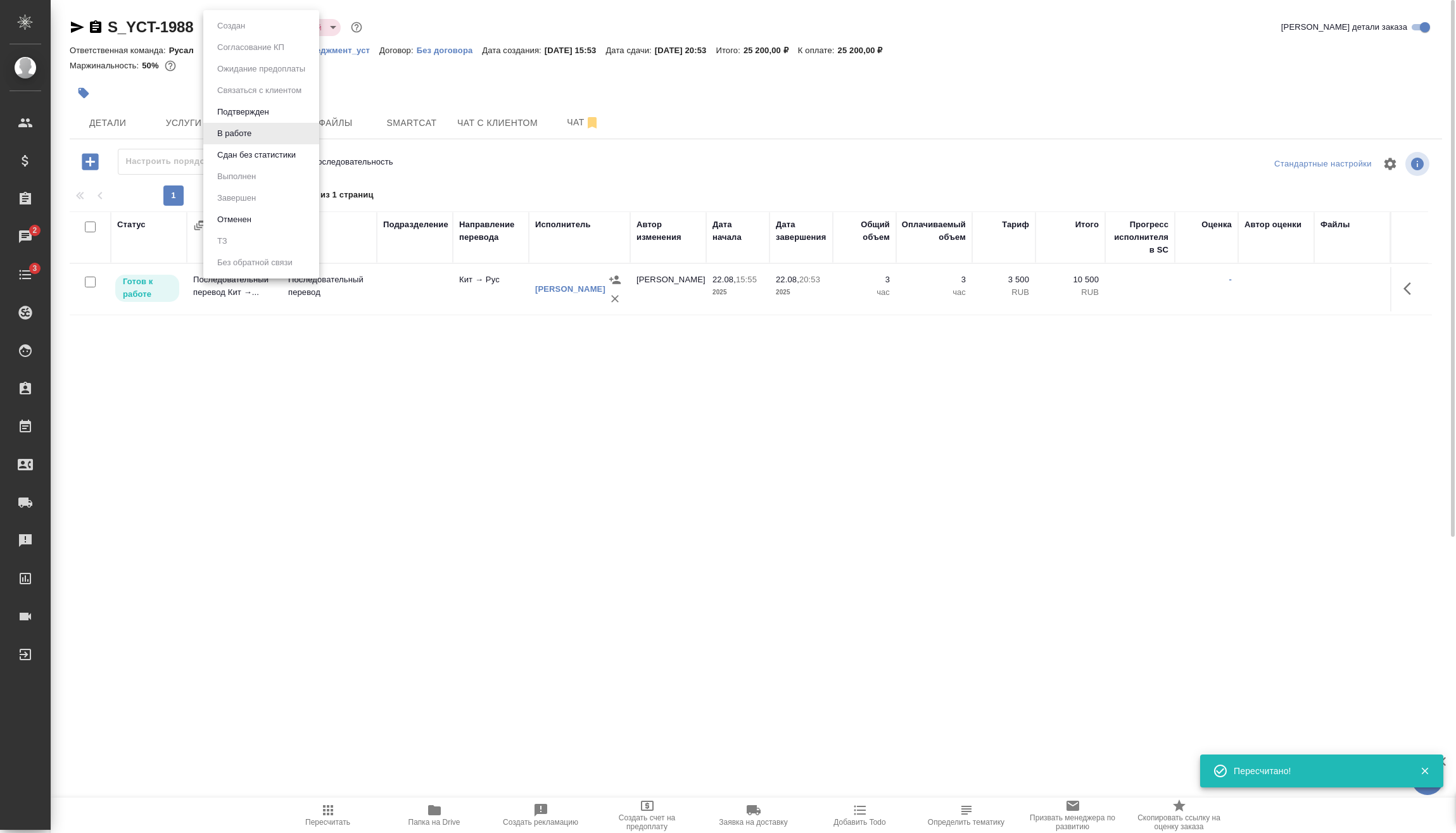
click at [257, 35] on body "🙏 .cls-1 fill:#fff; AWATERA Vasilev Evgeniy Клиенты Спецификации Заказы 2 Чаты …" at bounding box center [728, 416] width 1456 height 833
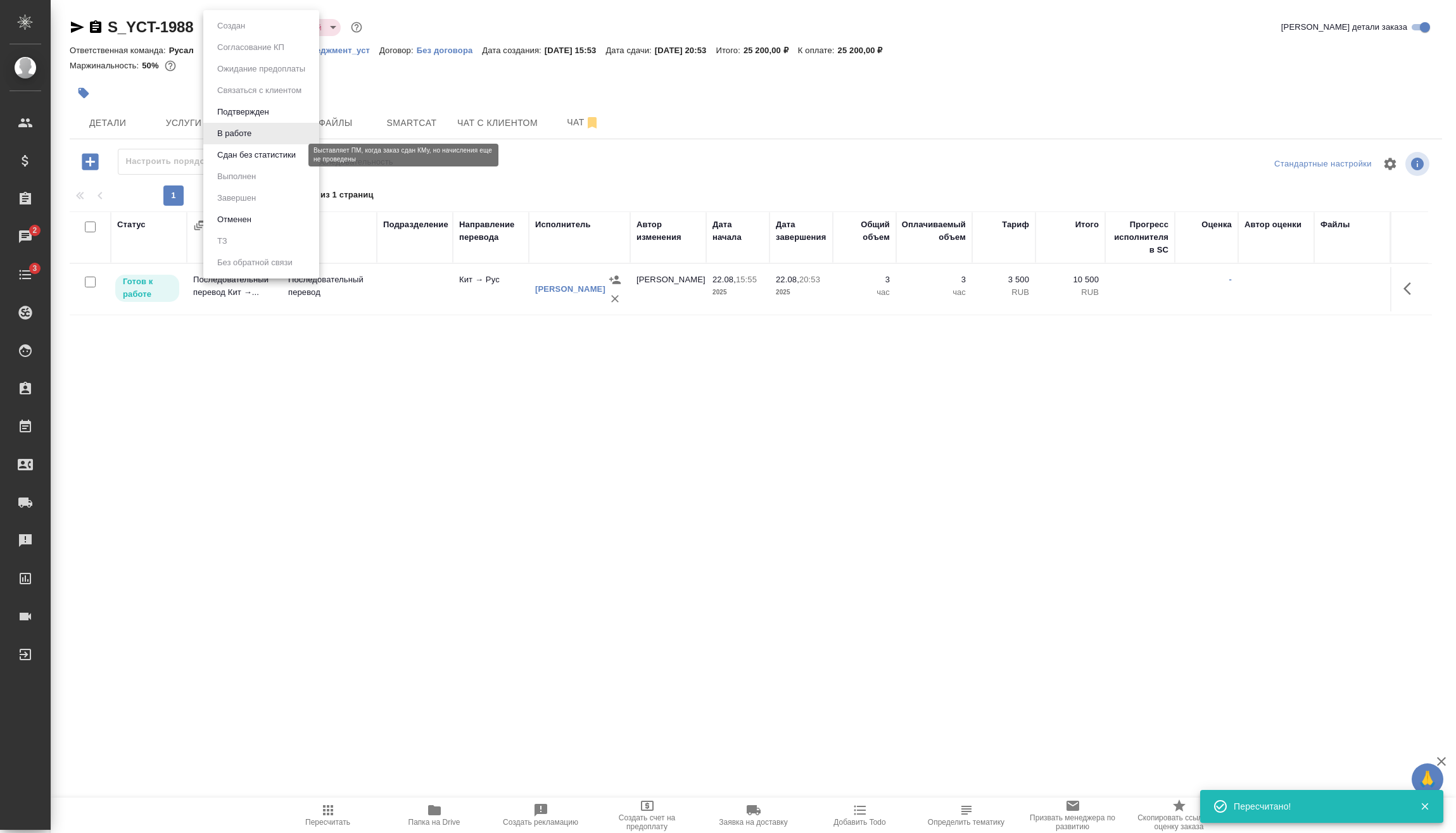
click at [262, 153] on button "Сдан без статистики" at bounding box center [257, 155] width 86 height 14
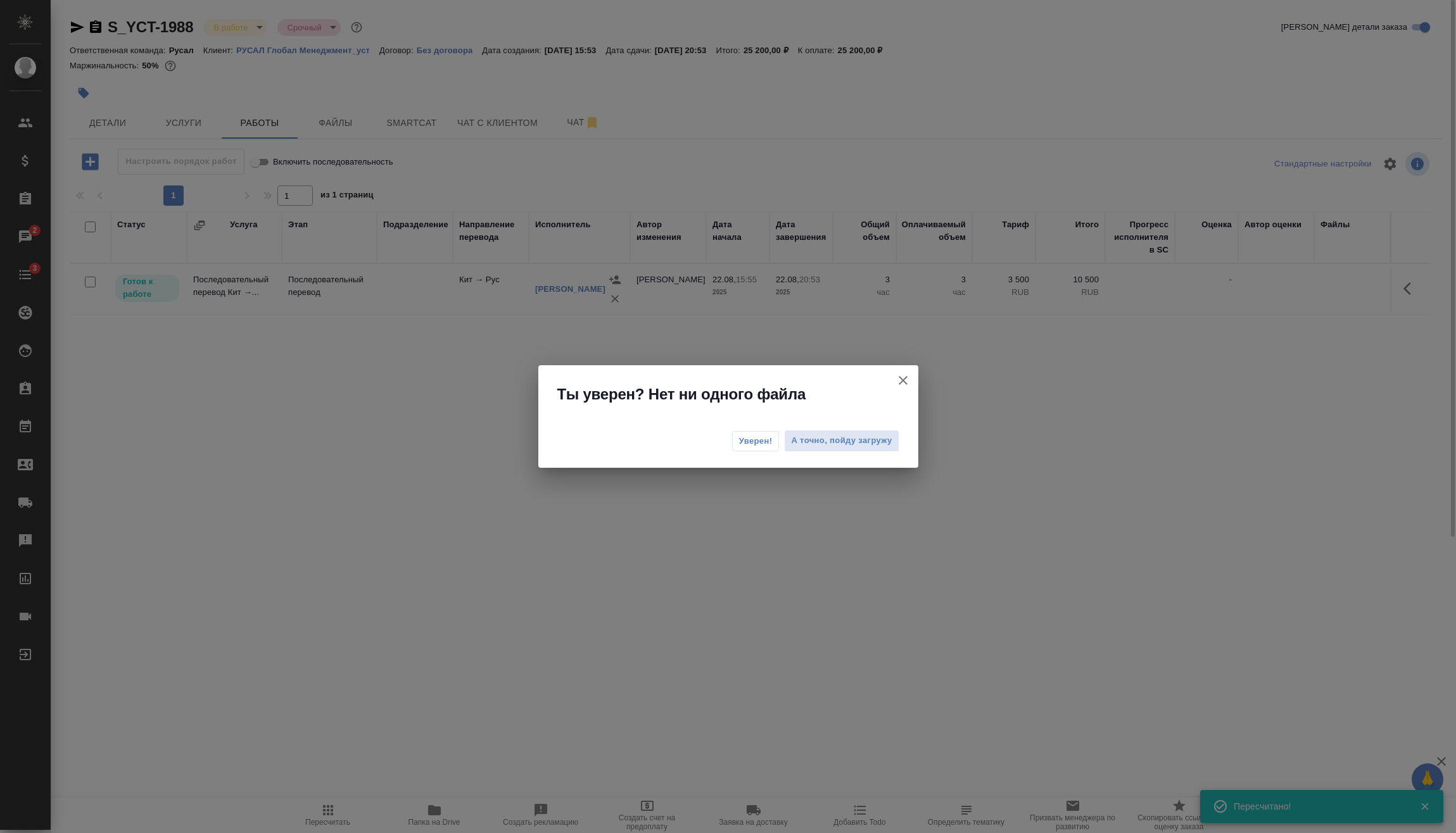
click at [773, 448] on button "Уверен!" at bounding box center [756, 441] width 48 height 20
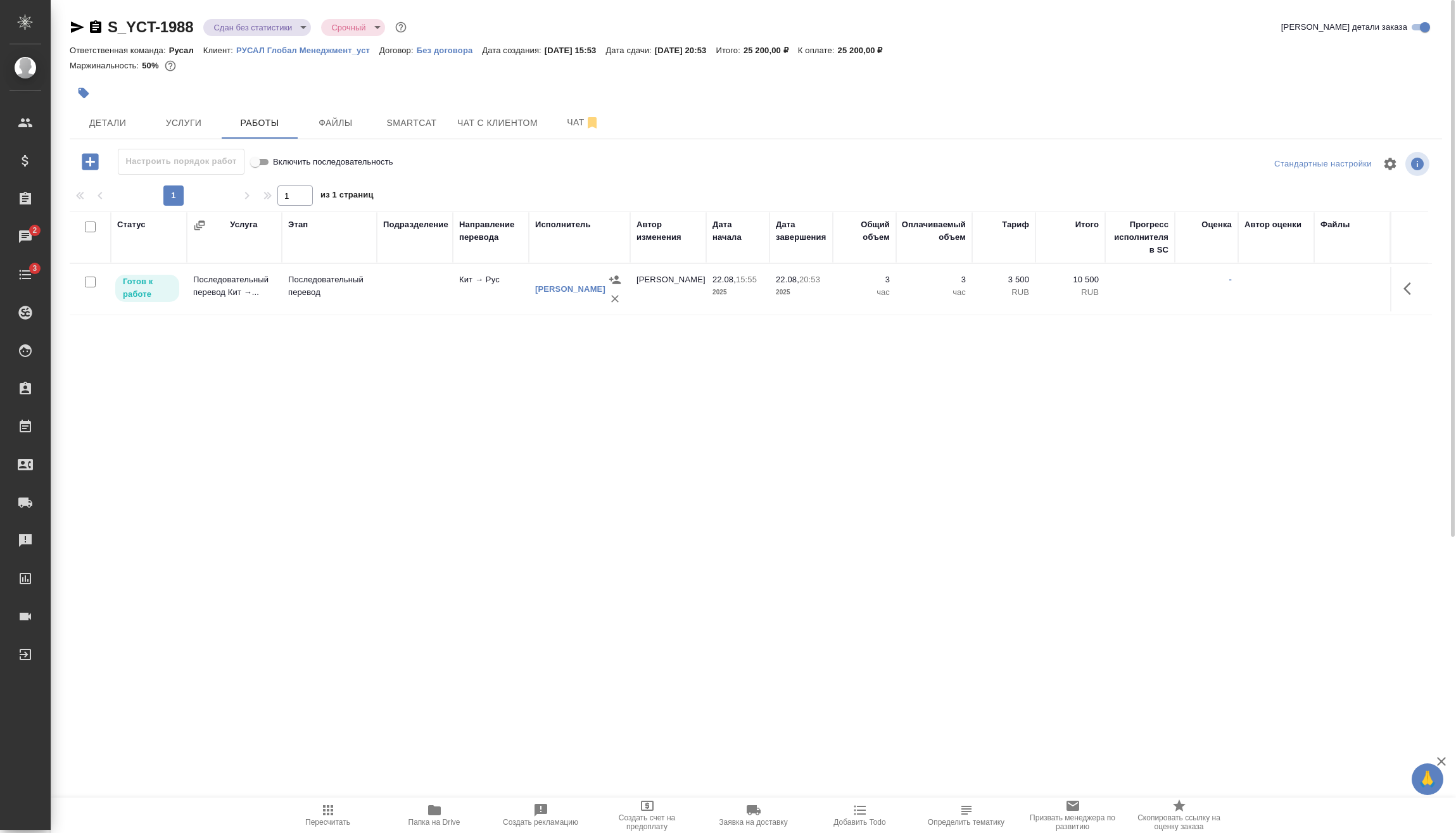
click at [90, 281] on input "checkbox" at bounding box center [90, 282] width 11 height 11
checkbox input "true"
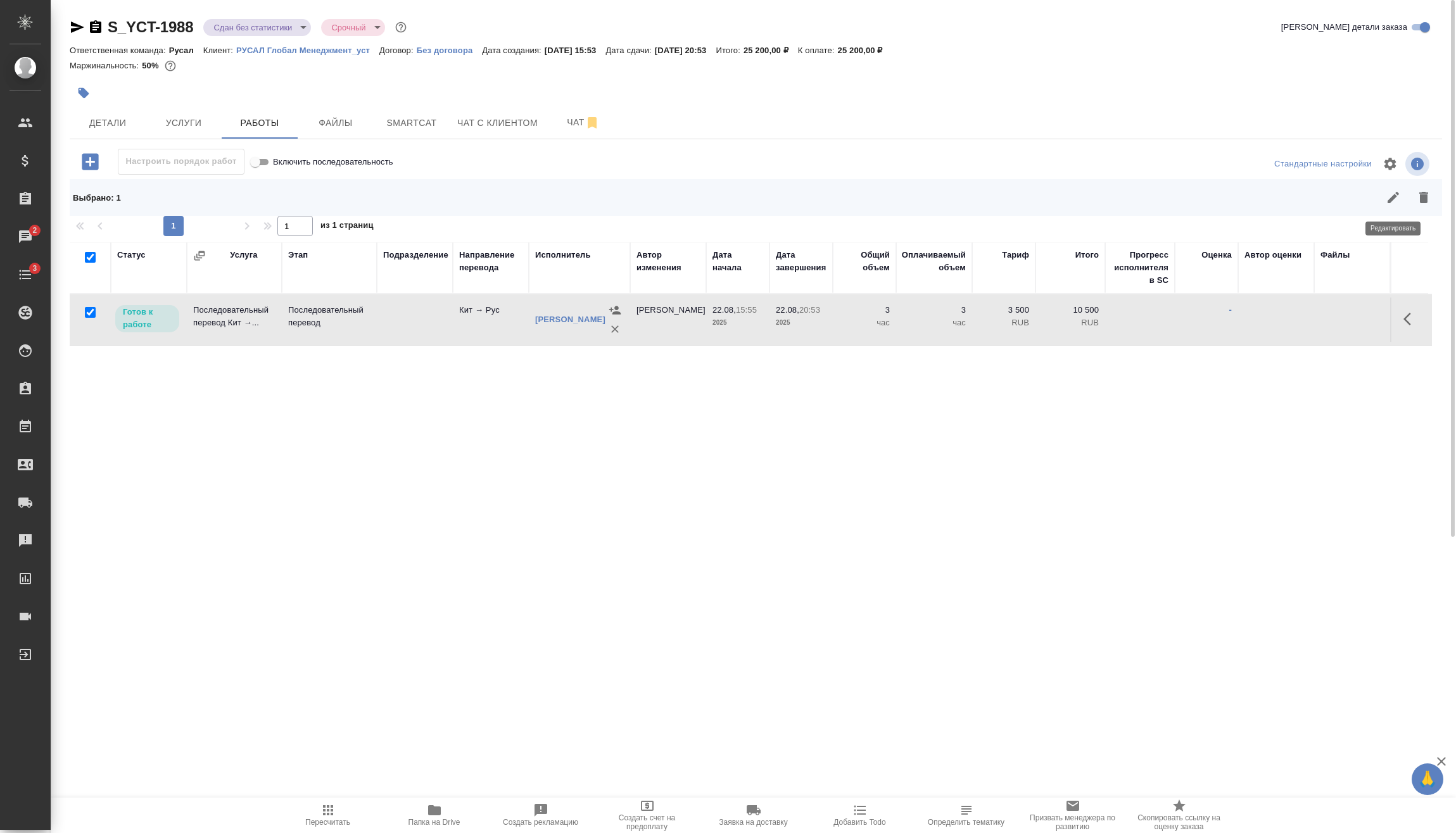
click at [1384, 201] on button "button" at bounding box center [1393, 197] width 31 height 31
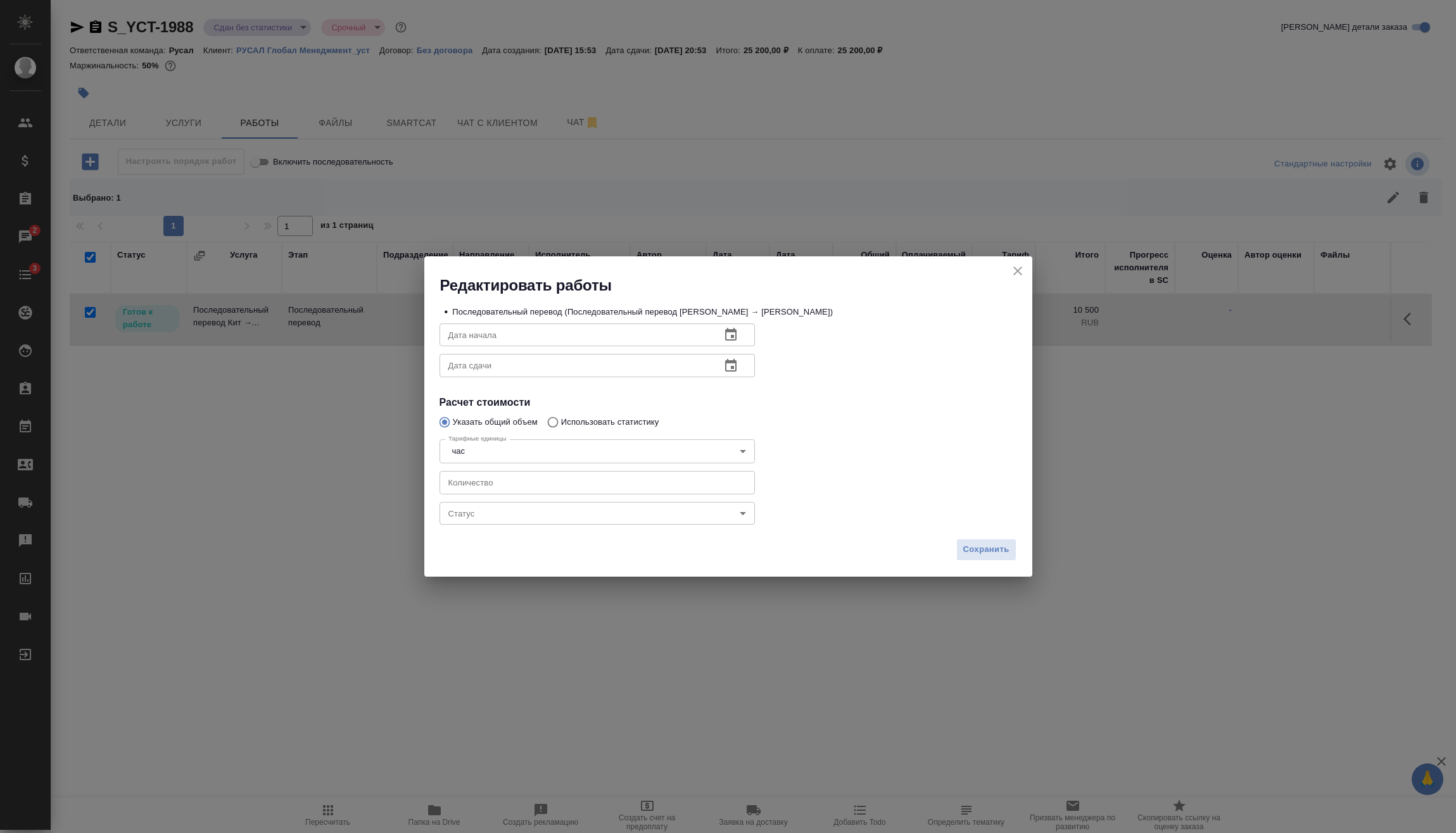
click at [569, 515] on body "🙏 .cls-1 fill:#fff; AWATERA Vasilev Evgeniy Клиенты Спецификации Заказы 2 Чаты …" at bounding box center [728, 416] width 1456 height 833
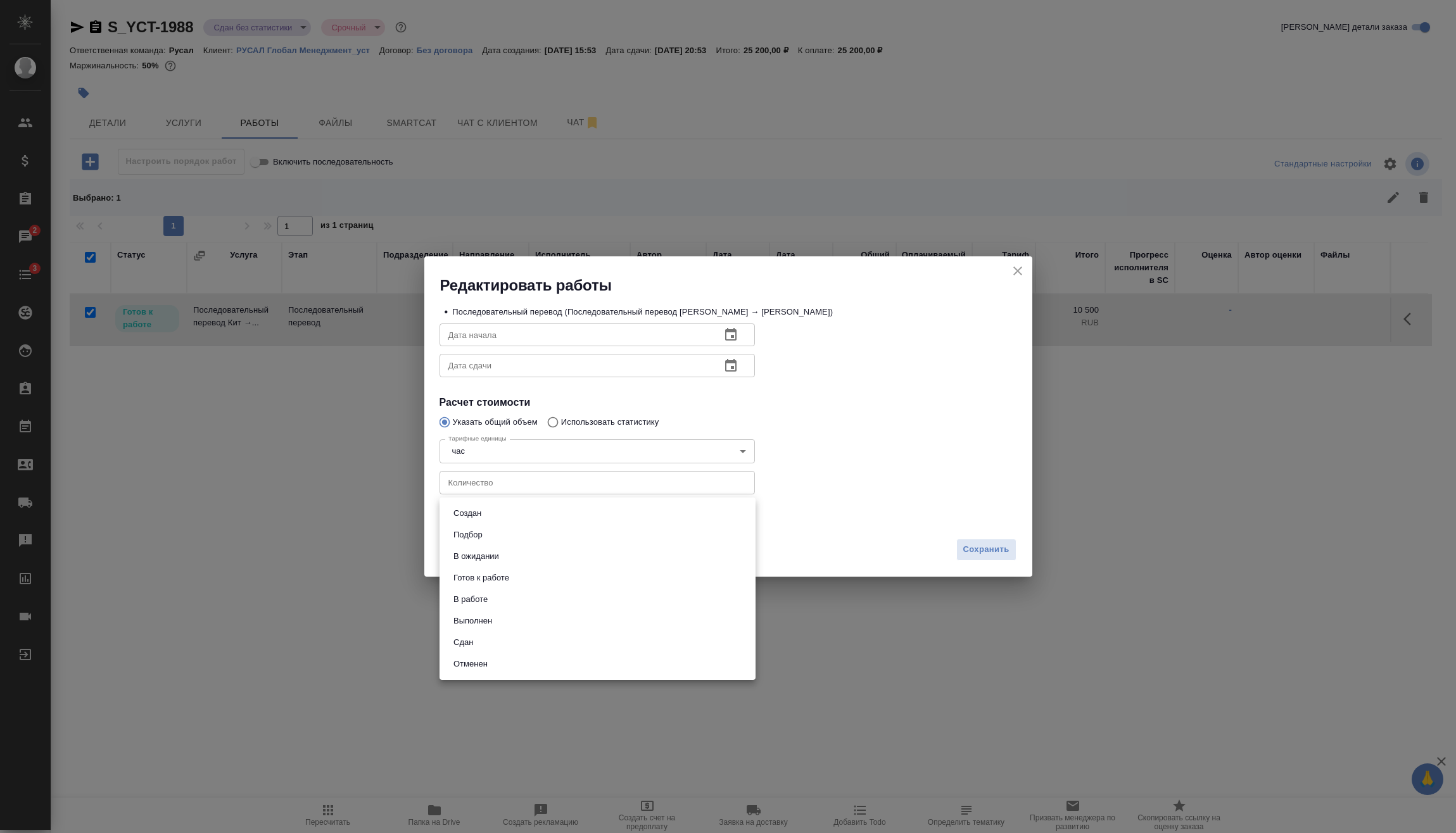
click at [507, 637] on li "Сдан" at bounding box center [598, 643] width 316 height 22
type input "closed"
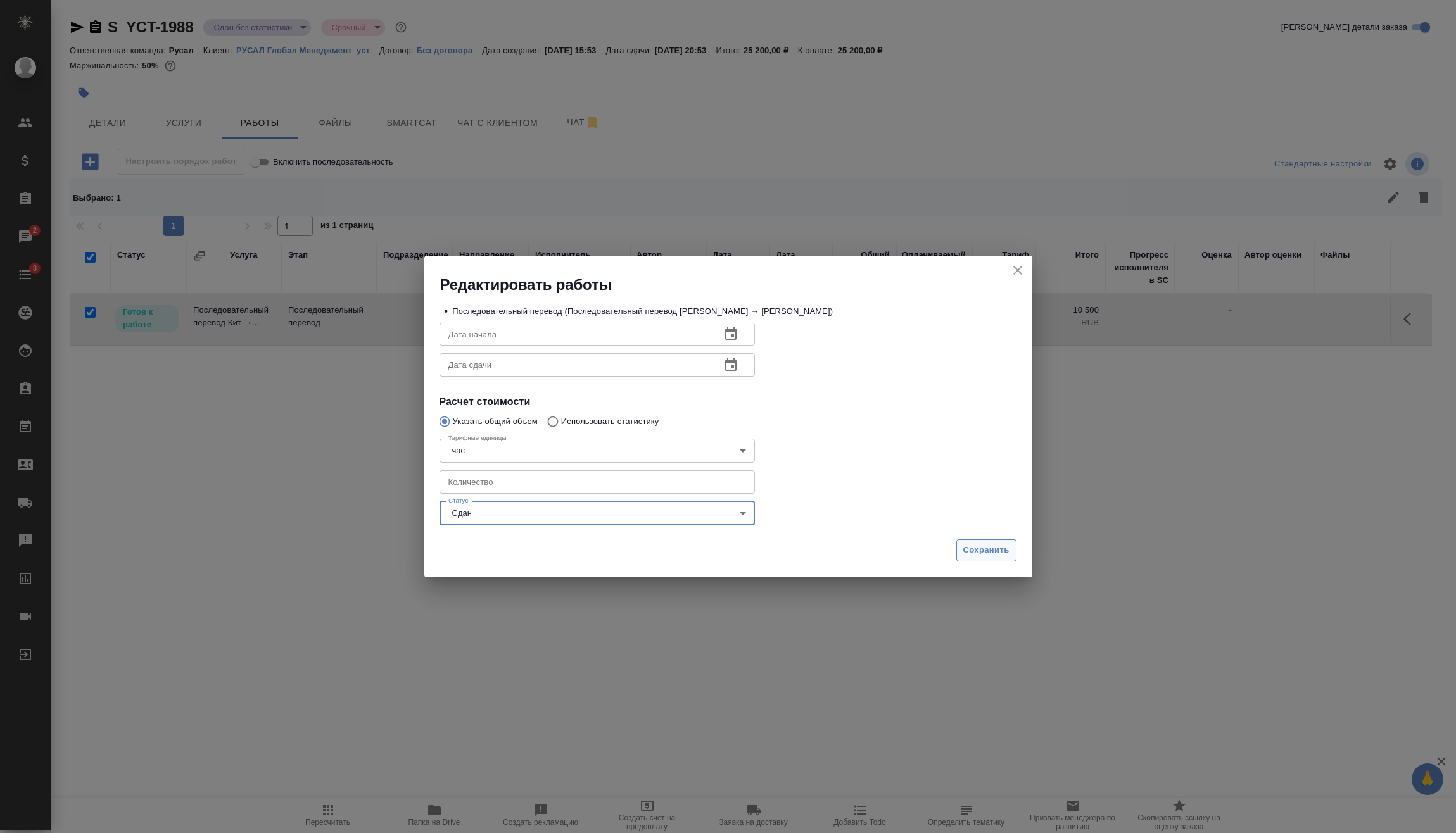
click at [1002, 550] on span "Сохранить" at bounding box center [986, 550] width 46 height 15
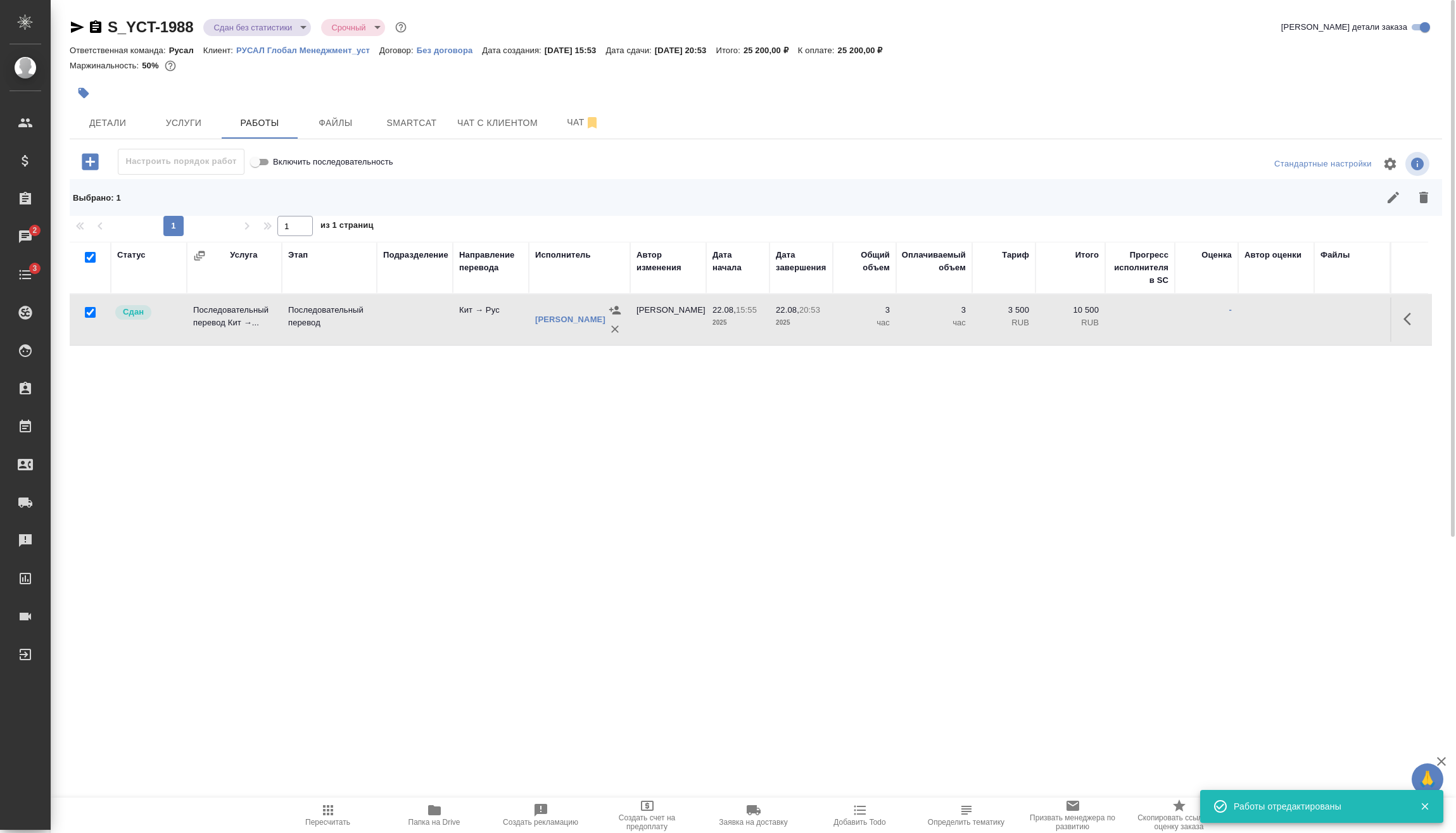
click at [287, 27] on body "🙏 .cls-1 fill:#fff; AWATERA Vasilev Evgeniy Клиенты Спецификации Заказы 2 Чаты …" at bounding box center [728, 416] width 1456 height 833
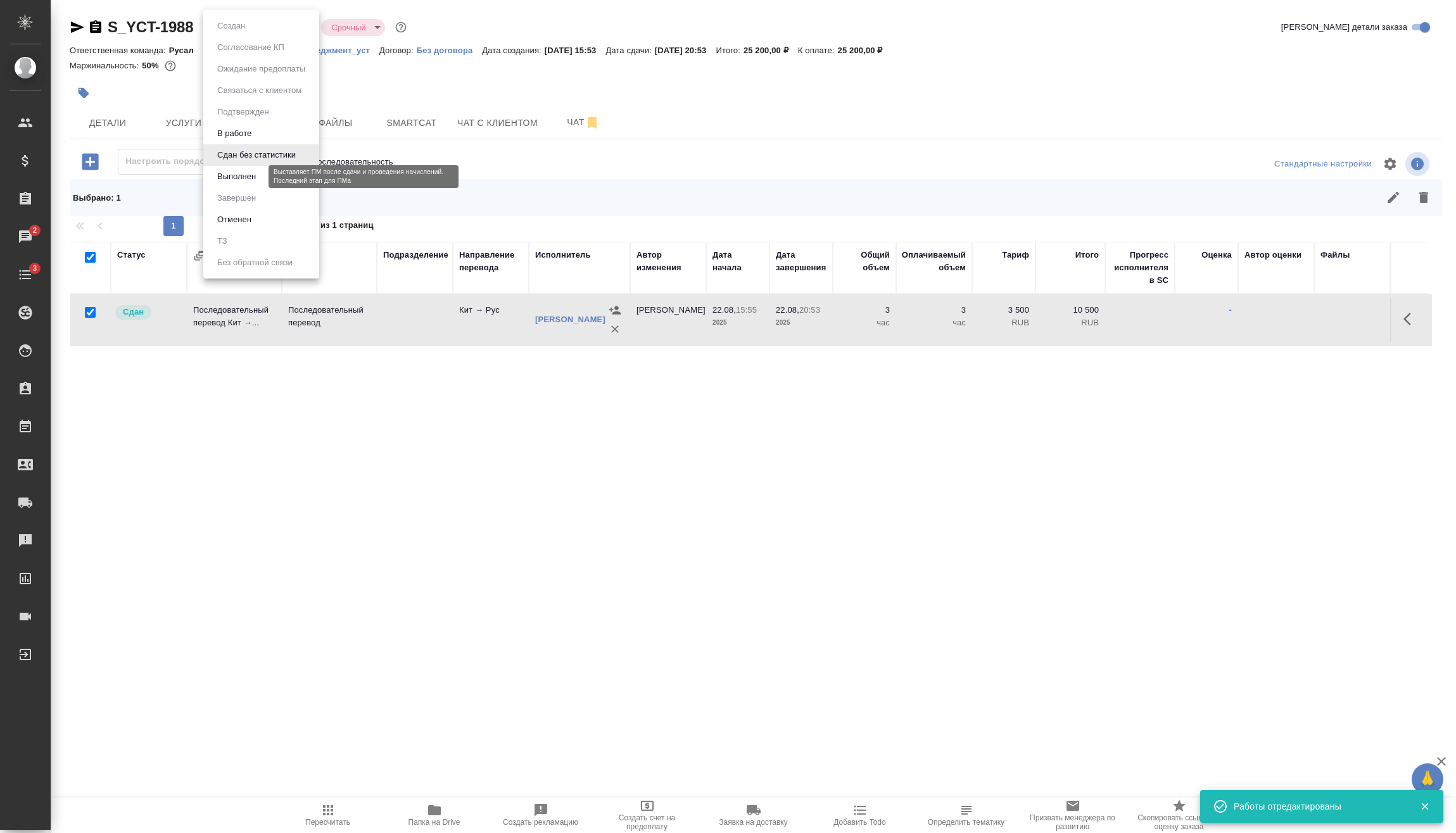
click at [257, 171] on button "Выполнен" at bounding box center [236, 177] width 46 height 14
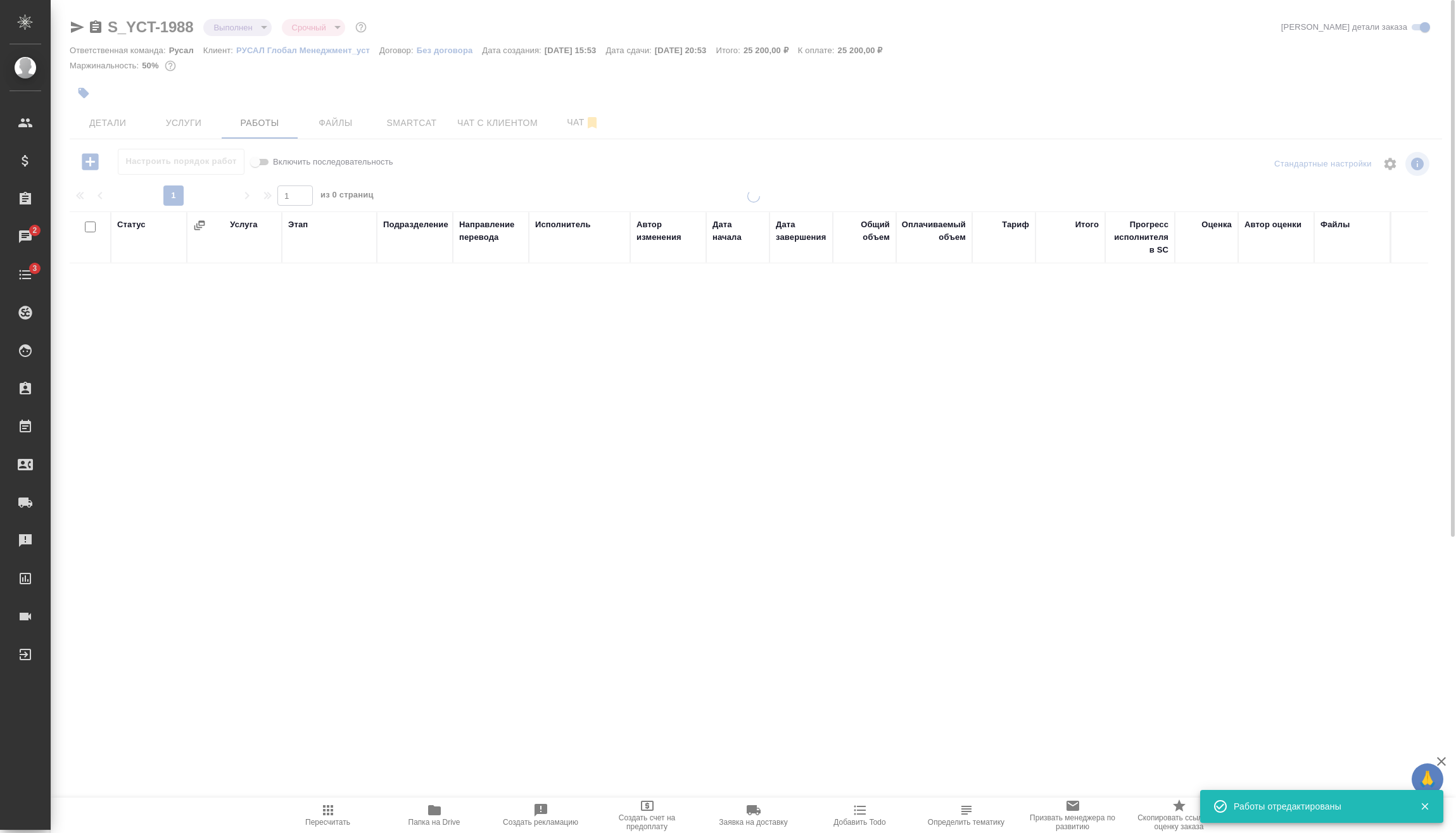
click at [247, 31] on body "🙏 .cls-1 fill:#fff; AWATERA Vasilev Evgeniy Клиенты Спецификации Заказы 2 Чаты …" at bounding box center [728, 416] width 1456 height 833
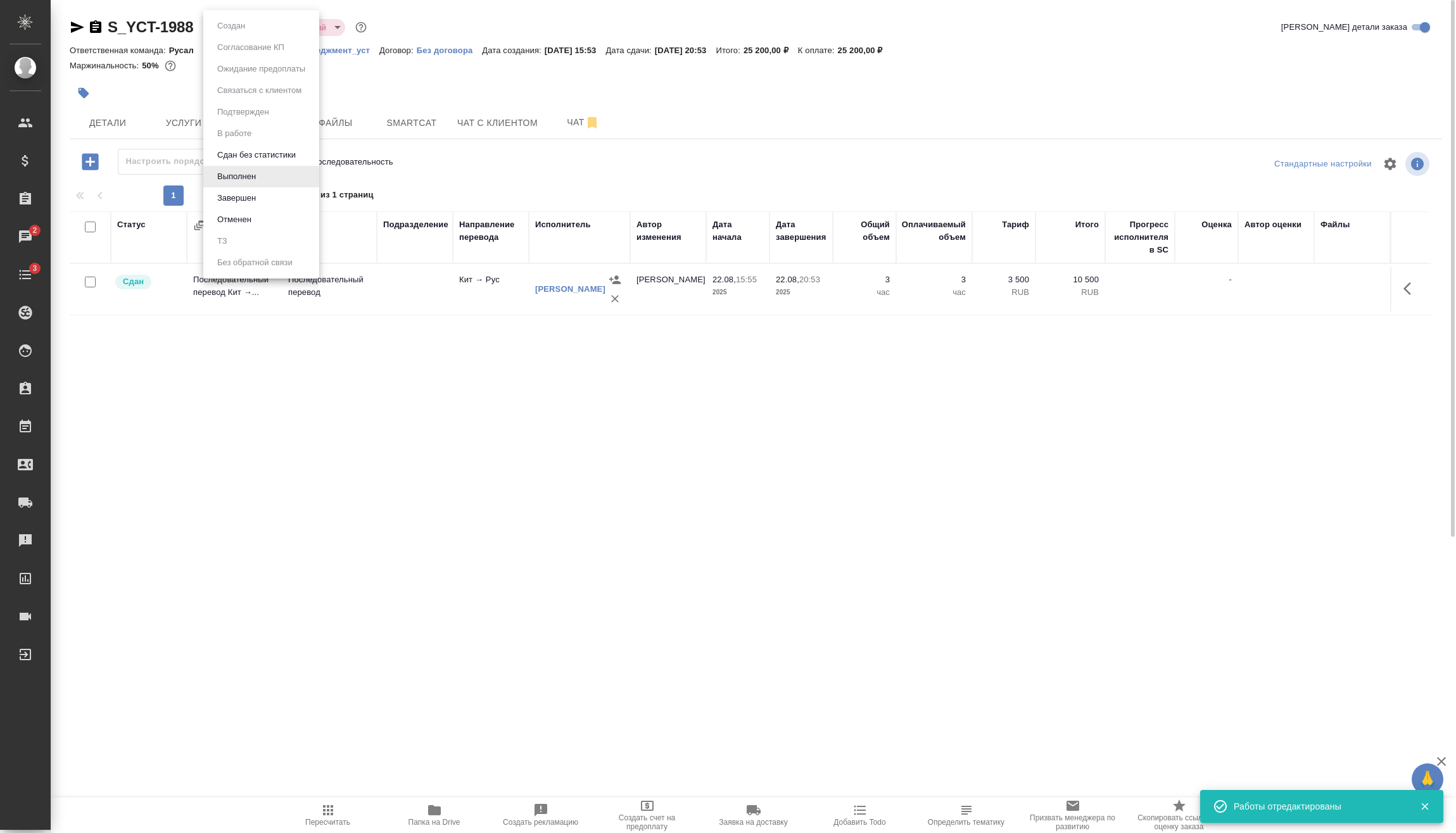
click at [263, 196] on li "Завершен" at bounding box center [261, 199] width 116 height 22
drag, startPoint x: 94, startPoint y: 31, endPoint x: 105, endPoint y: 45, distance: 17.8
click at [95, 31] on icon "button" at bounding box center [95, 27] width 12 height 13
